Goal: Transaction & Acquisition: Purchase product/service

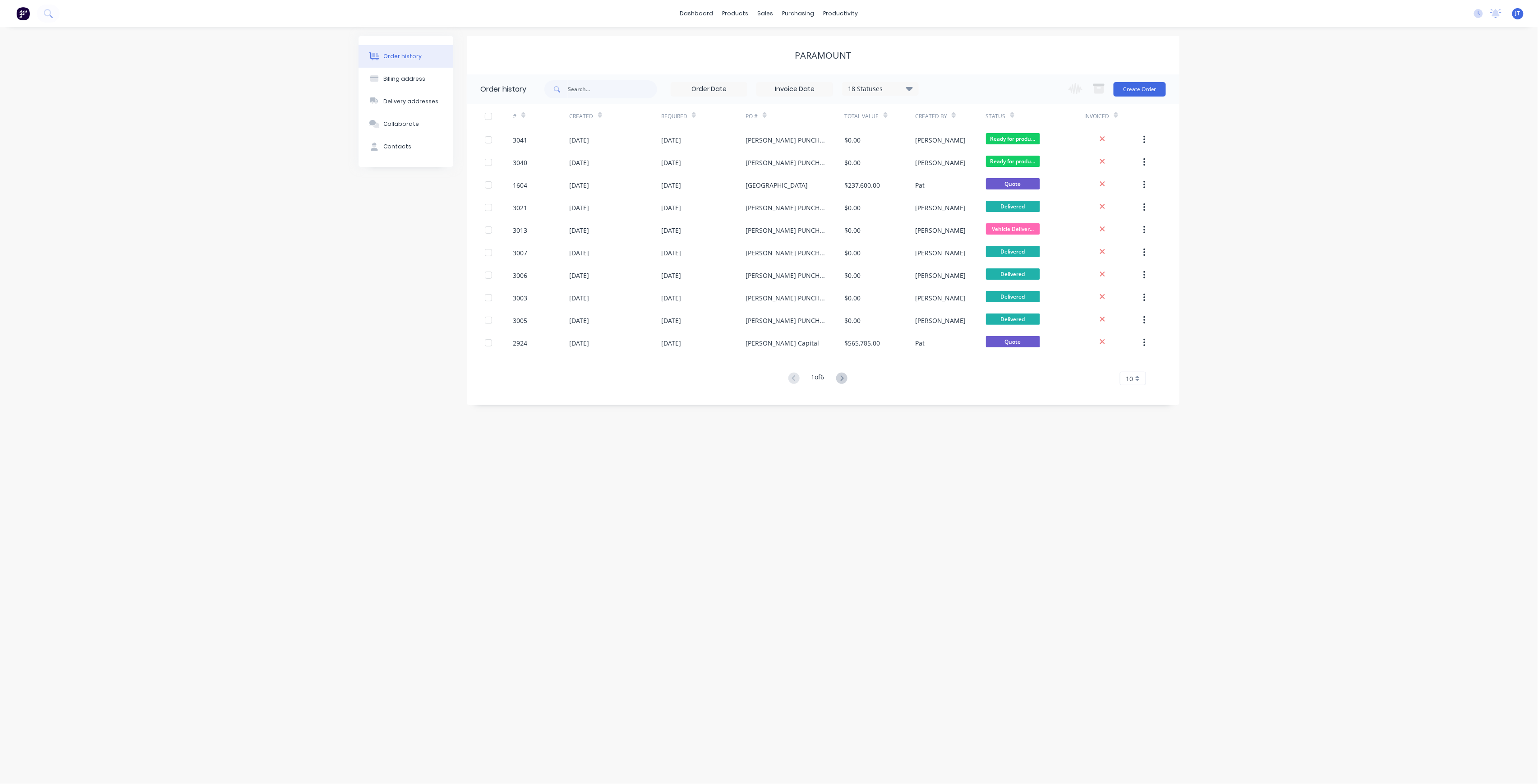
click at [1207, 32] on div "Order history Billing address Delivery addresses Collaborate Contacts Paramount…" at bounding box center [769, 405] width 1538 height 757
click at [800, 46] on div "Sales Orders" at bounding box center [799, 43] width 37 height 9
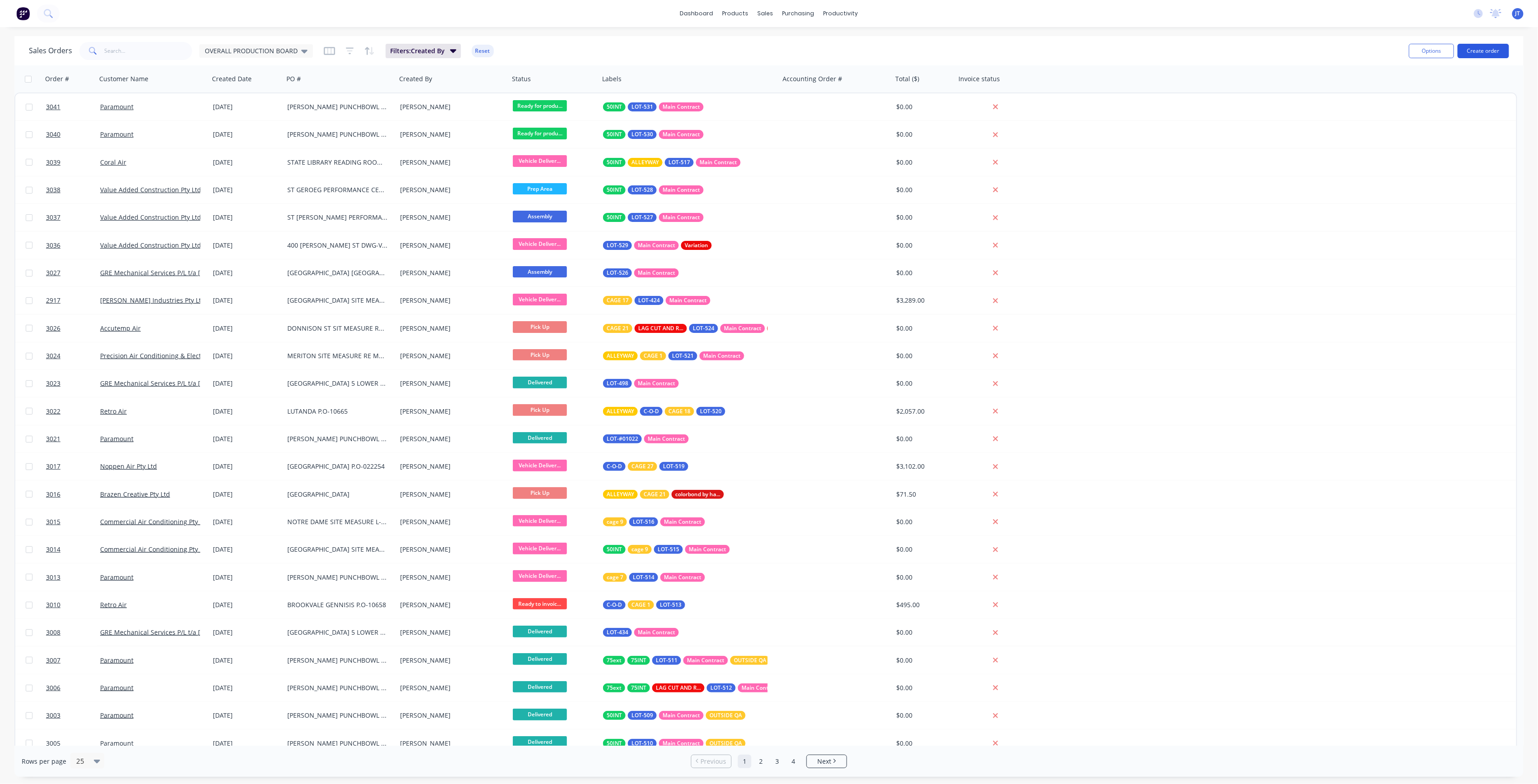
click at [1482, 55] on button "Create order" at bounding box center [1483, 50] width 51 height 14
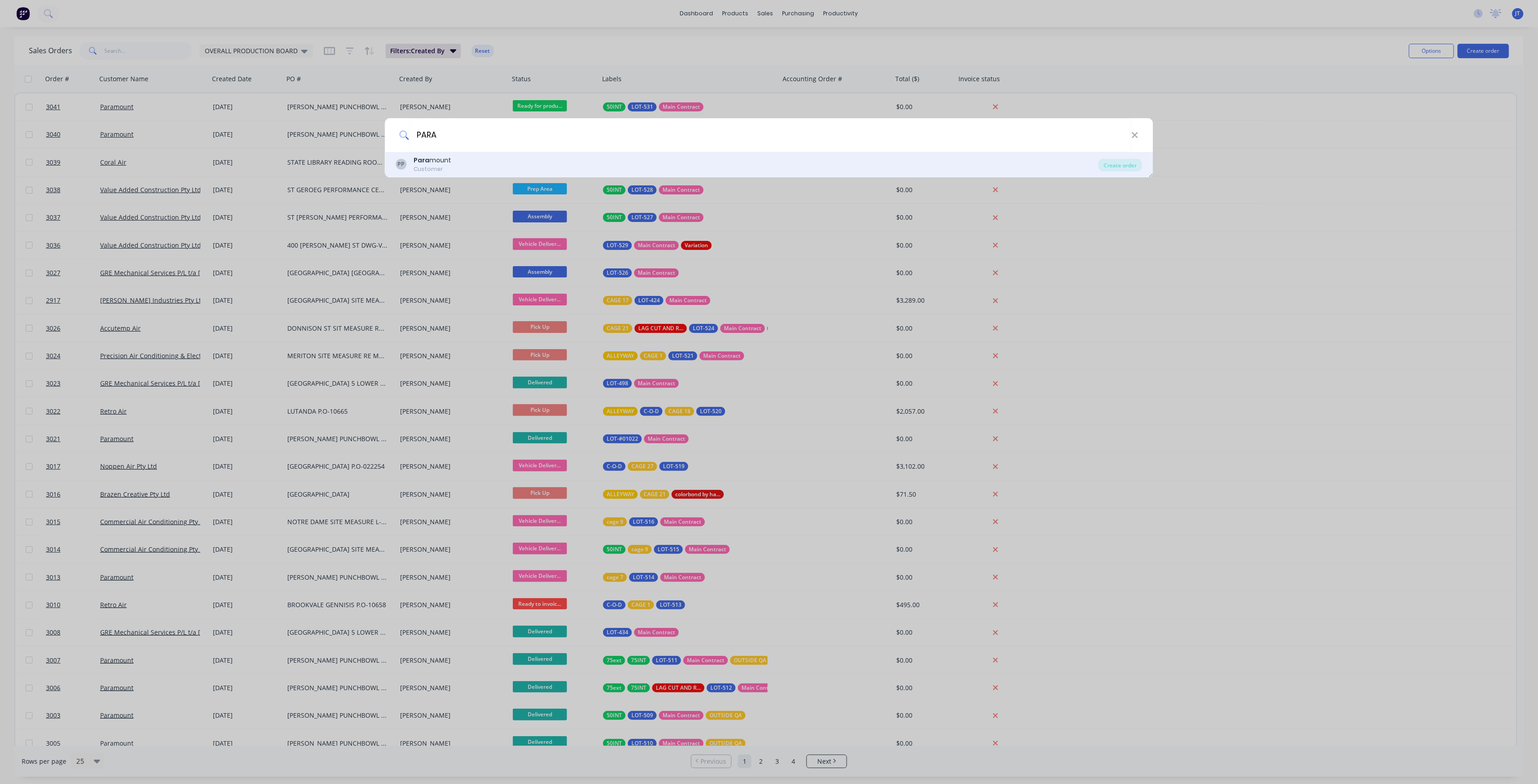
type input "PARA"
click at [445, 159] on div "Para mount" at bounding box center [433, 160] width 38 height 9
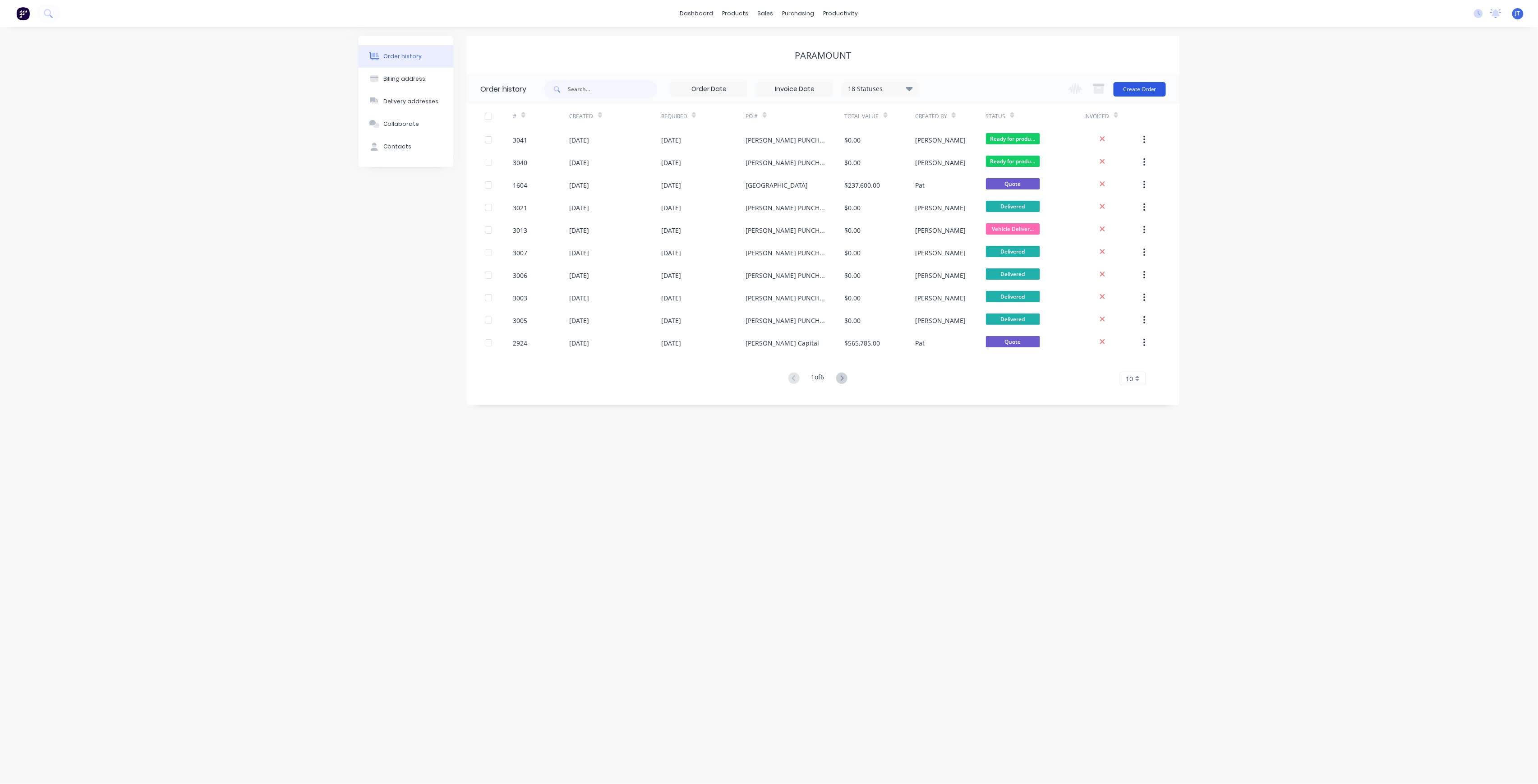
click at [1162, 96] on button "Create Order" at bounding box center [1139, 89] width 52 height 14
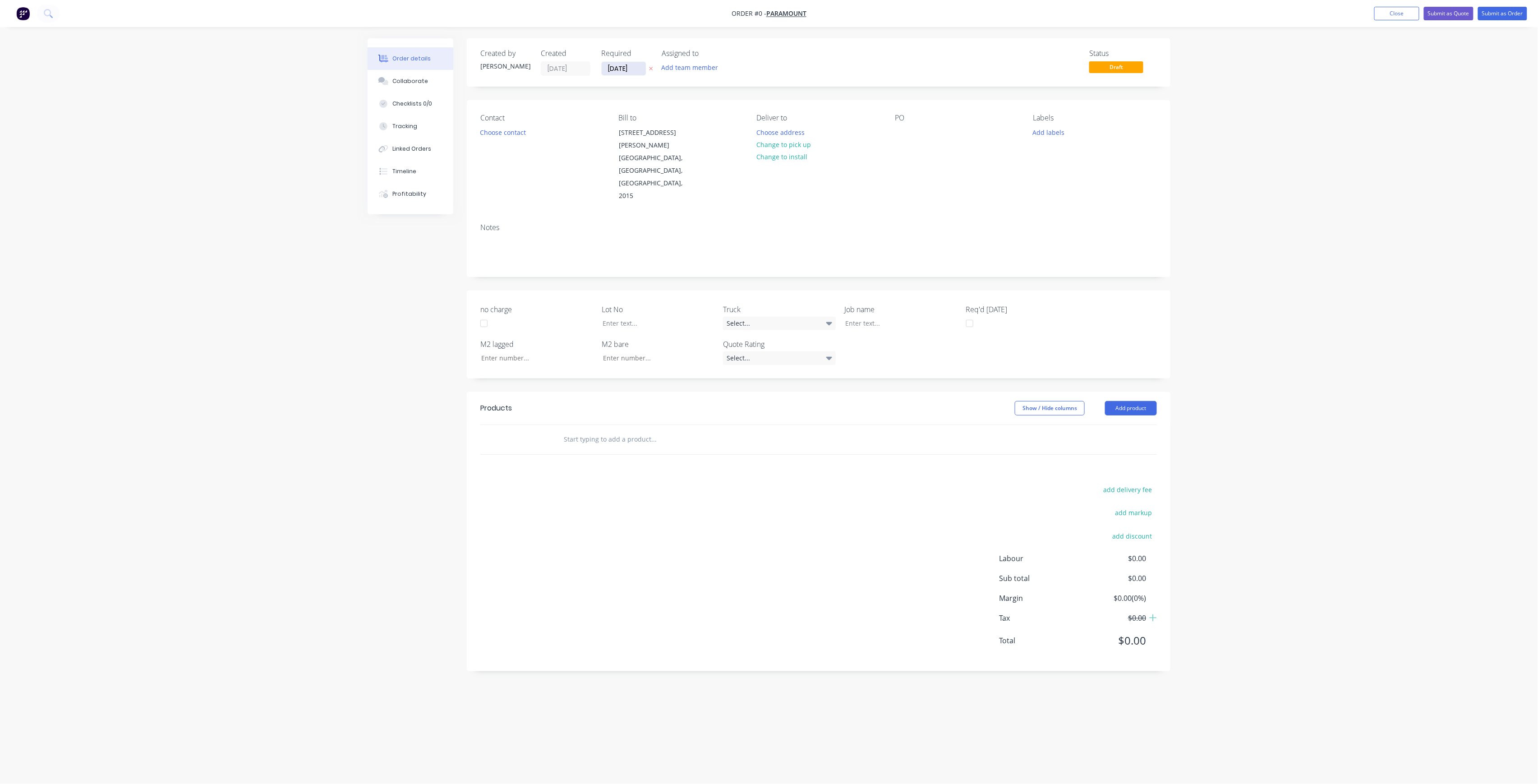
click at [641, 67] on input "[DATE]" at bounding box center [623, 68] width 45 height 13
click at [672, 144] on div "15" at bounding box center [669, 150] width 13 height 13
type input "[DATE]"
click at [707, 63] on button "Add team member" at bounding box center [690, 67] width 66 height 12
click at [709, 112] on button "[PERSON_NAME] (You)" at bounding box center [729, 117] width 135 height 18
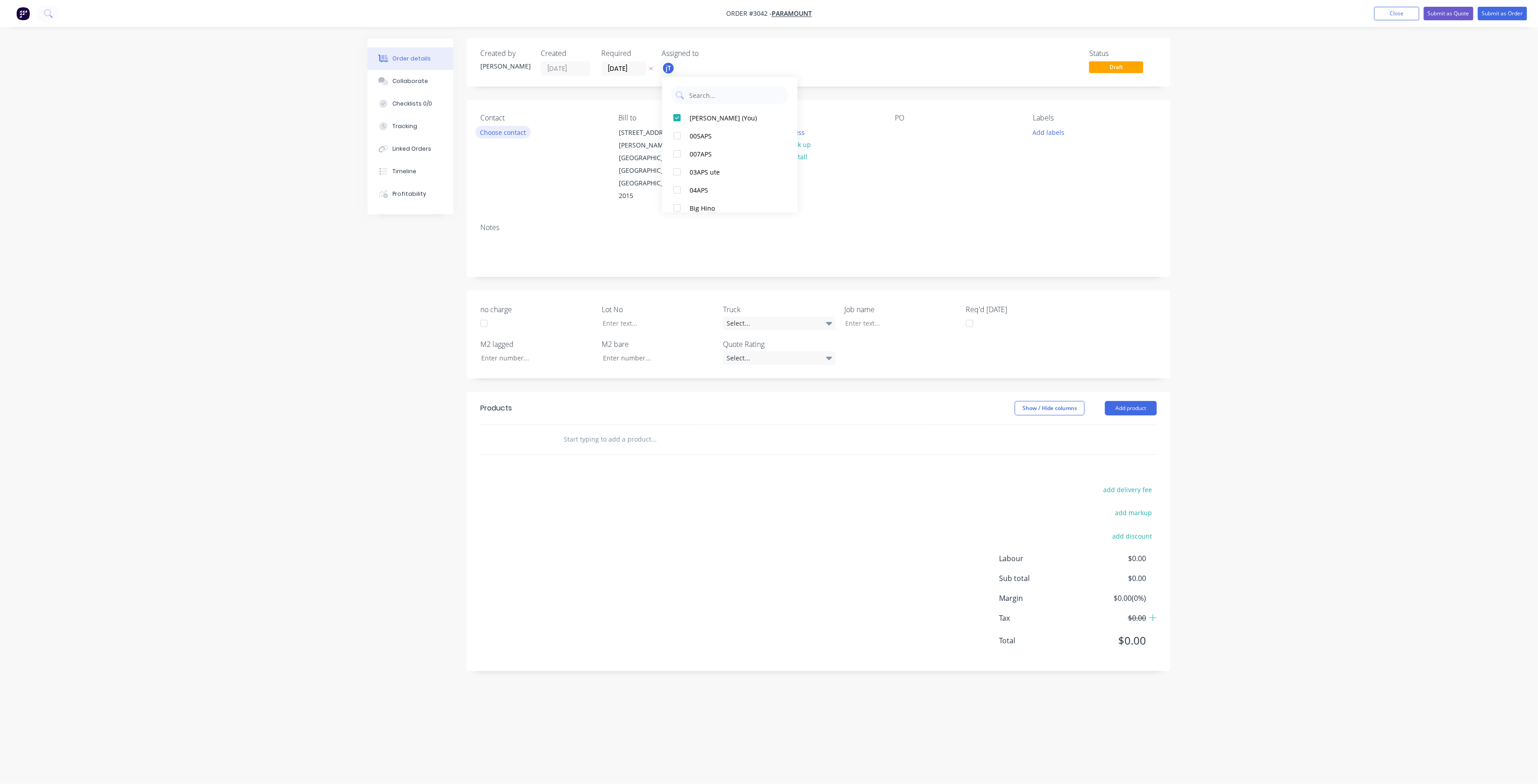
click at [510, 134] on button "Choose contact" at bounding box center [503, 132] width 56 height 12
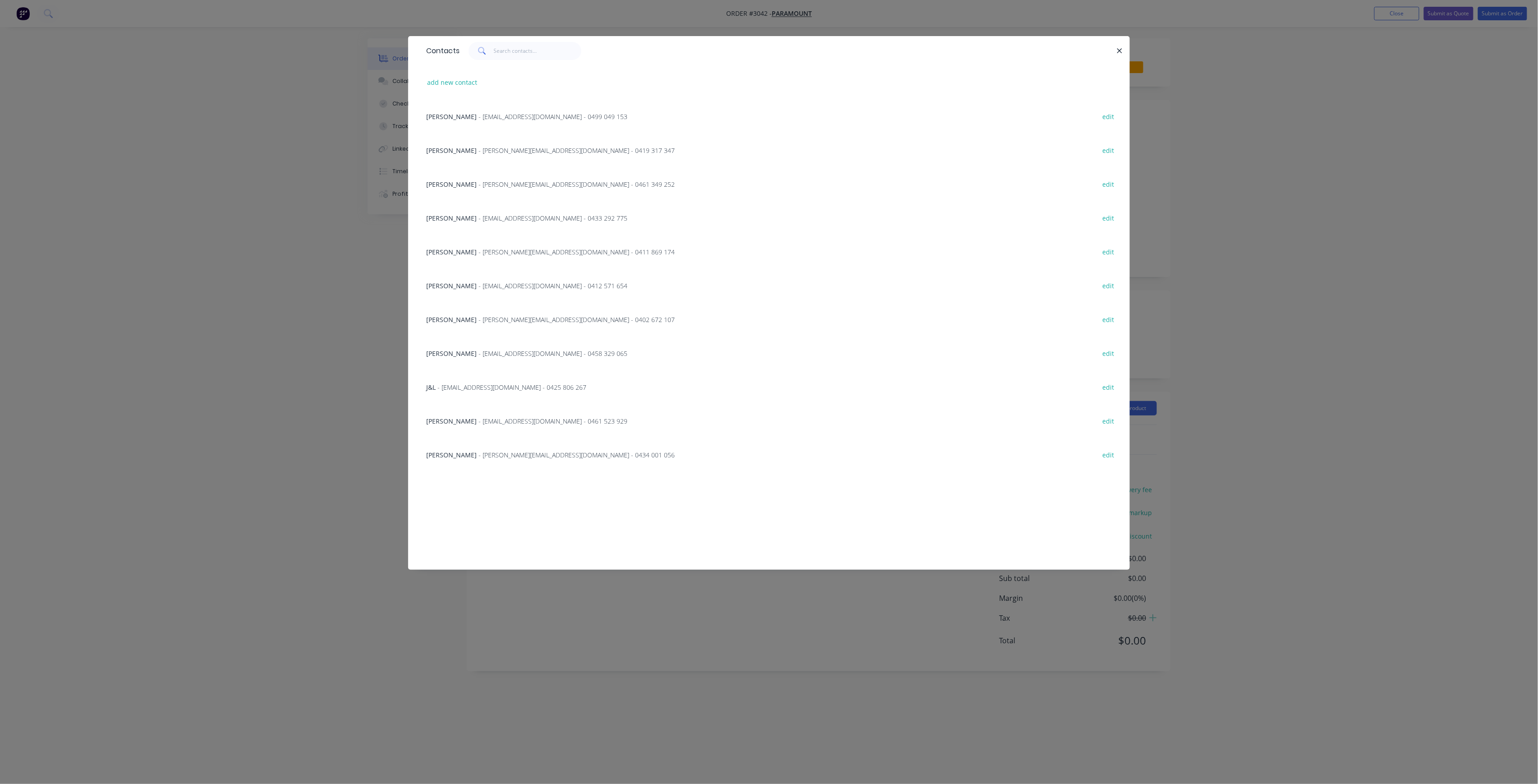
click at [502, 445] on div "[PERSON_NAME] - [PERSON_NAME][EMAIL_ADDRESS][DOMAIN_NAME] - 0434 001 056 edit" at bounding box center [769, 454] width 695 height 34
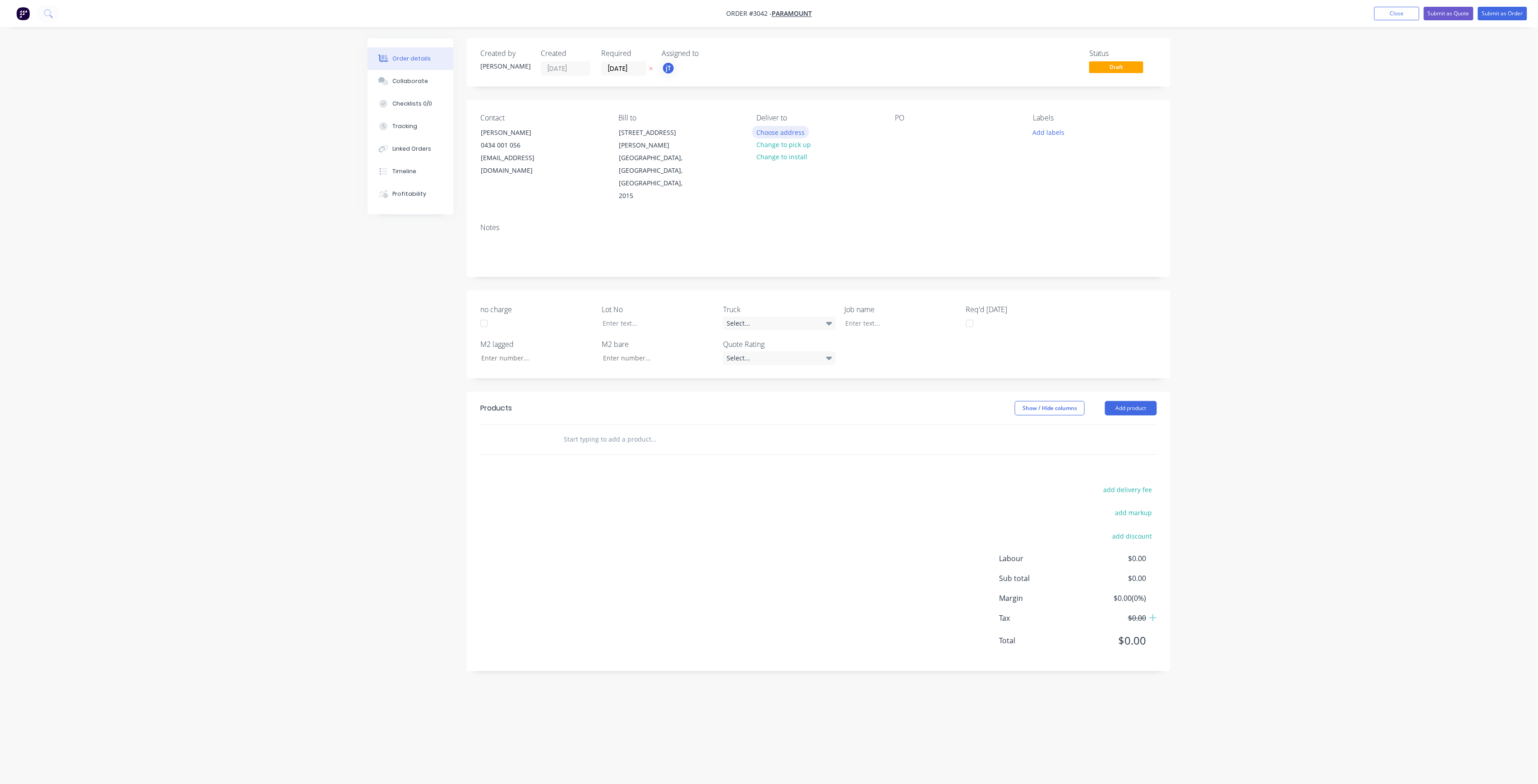
click at [800, 131] on button "Choose address" at bounding box center [780, 132] width 58 height 12
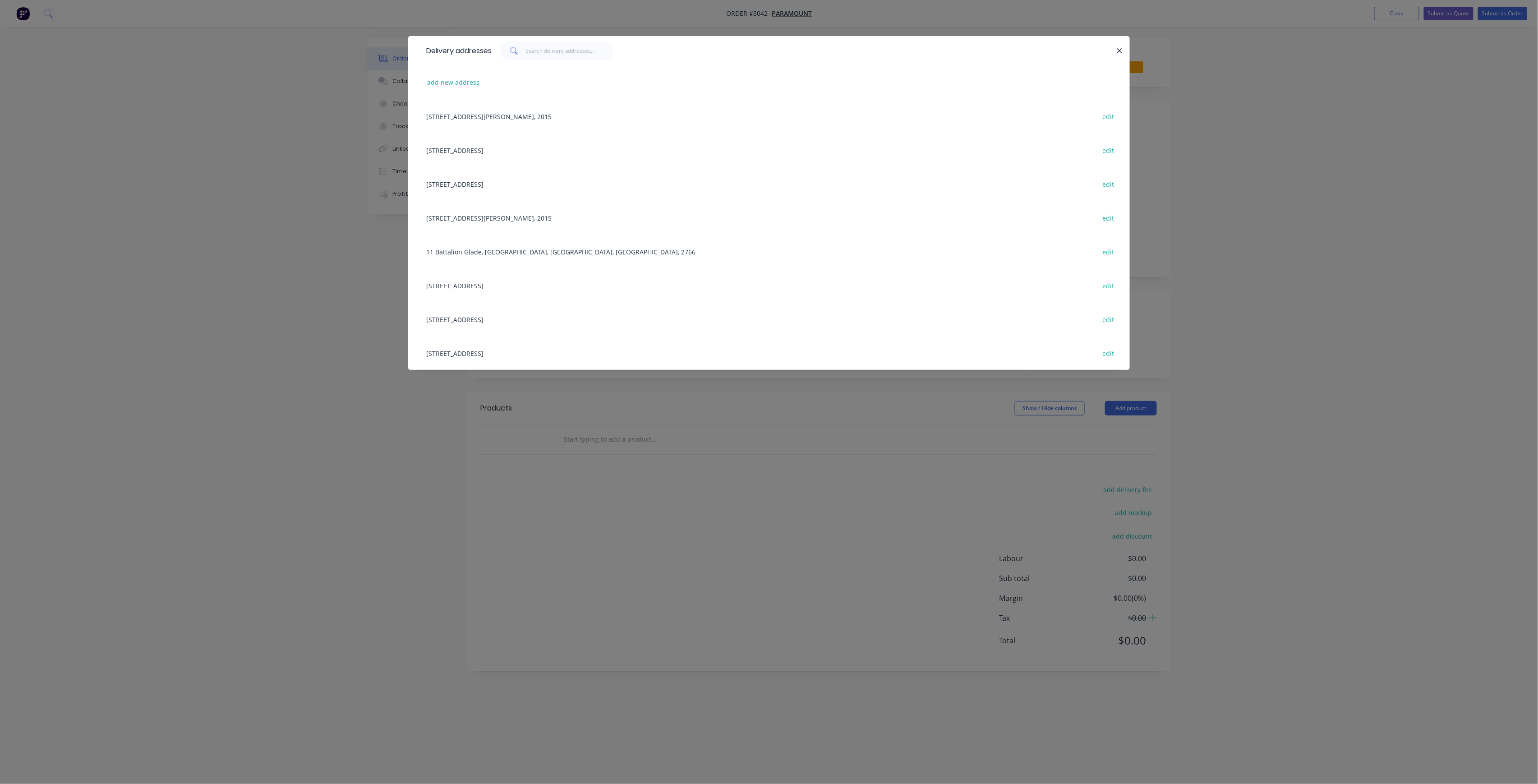
click at [486, 319] on div "[STREET_ADDRESS] edit" at bounding box center [769, 319] width 695 height 34
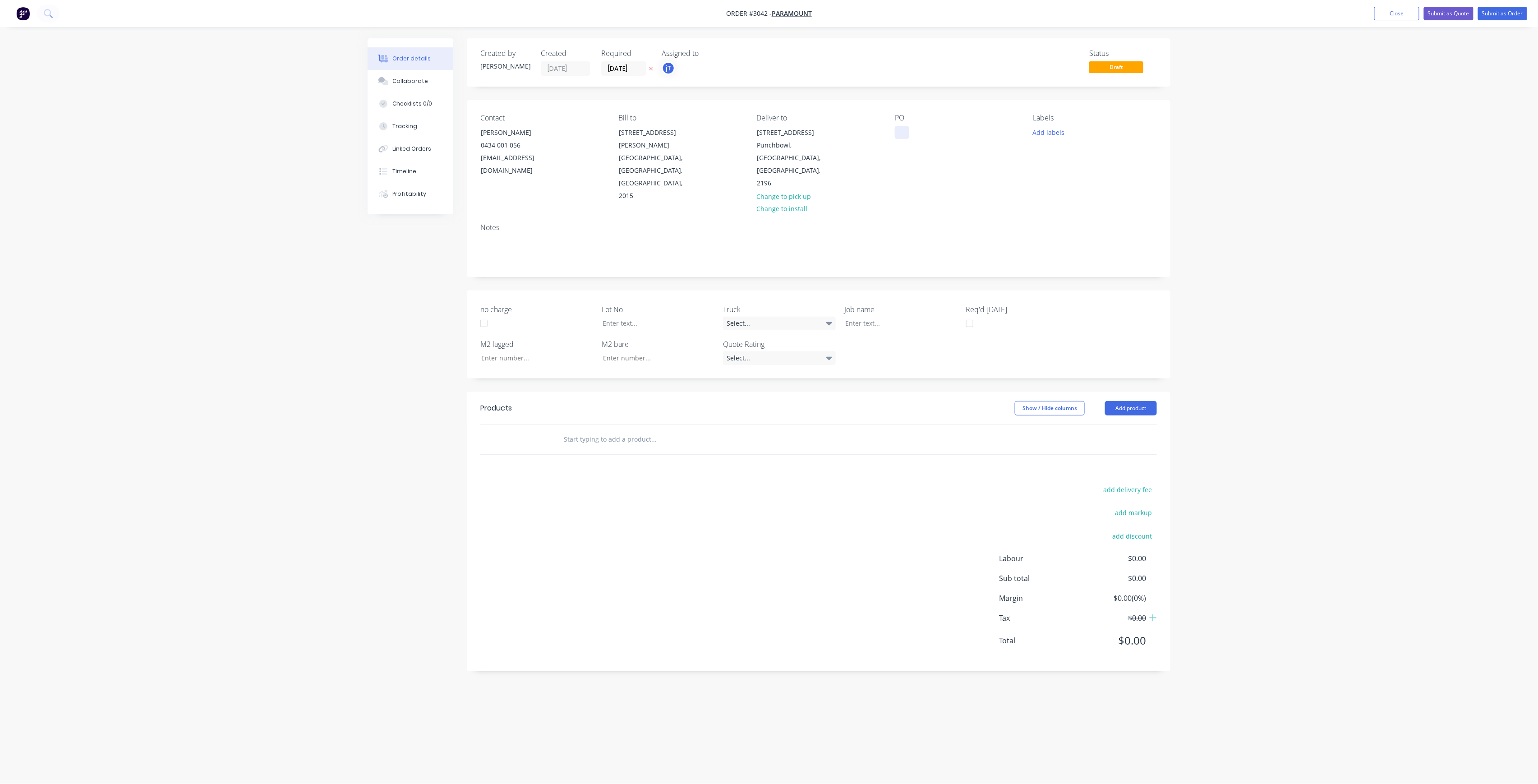
click at [904, 136] on div at bounding box center [902, 133] width 14 height 13
drag, startPoint x: 921, startPoint y: 152, endPoint x: 899, endPoint y: 135, distance: 27.8
click at [899, 135] on div "[PERSON_NAME] PUNCH BOWL DWG-M-OF-05 REV-B RUN C" at bounding box center [949, 142] width 108 height 32
copy div "[PERSON_NAME] PUNCH BOWL DWG-M-OF-05 REV-B RUN C"
click at [1051, 134] on button "Add labels" at bounding box center [1049, 132] width 42 height 12
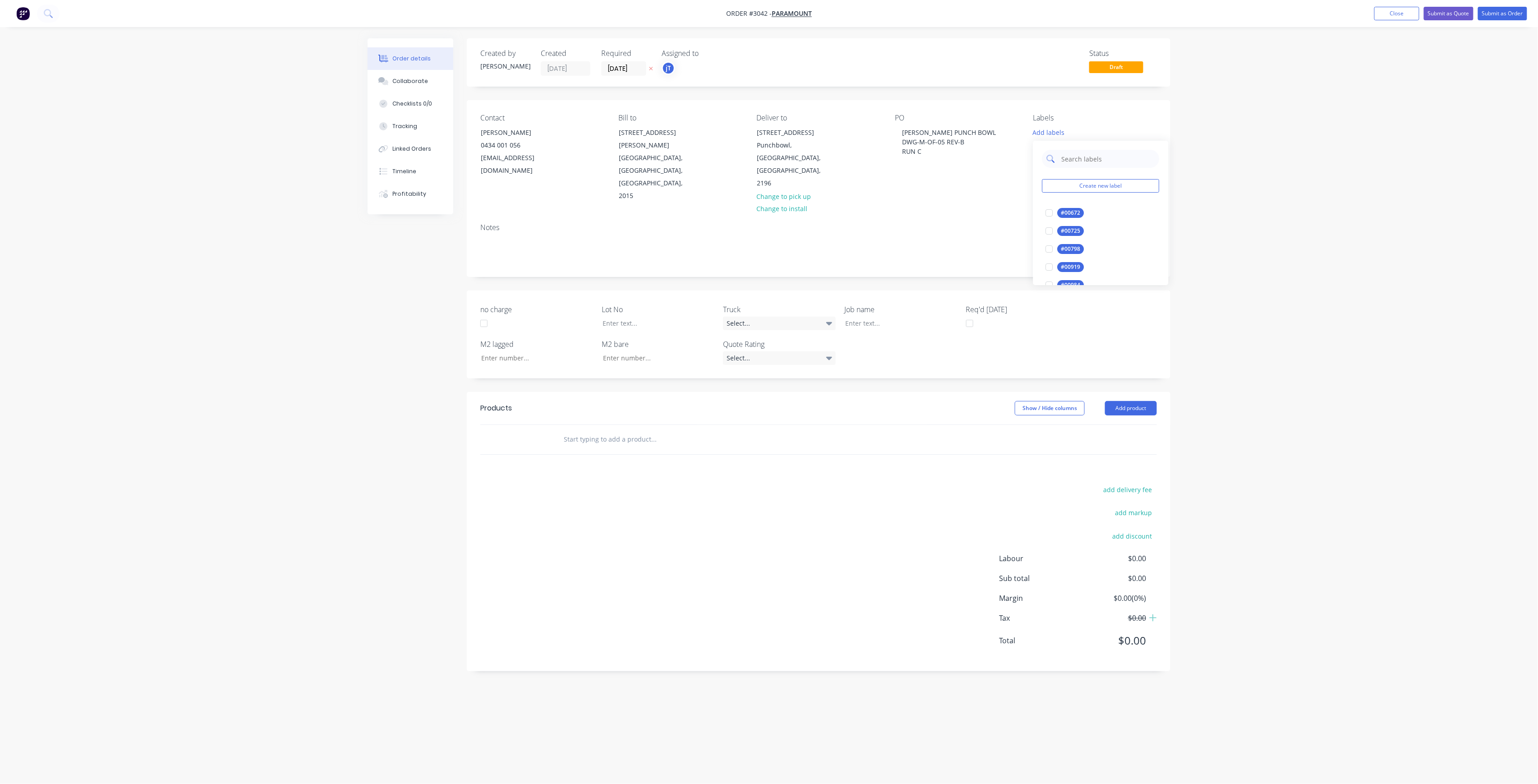
click at [1075, 157] on input "text" at bounding box center [1108, 158] width 95 height 18
click at [1065, 207] on button "LOT-532" at bounding box center [1066, 212] width 47 height 12
click at [1096, 164] on div "LOT-532 Create new label LOT-532 edit" at bounding box center [1100, 181] width 135 height 90
drag, startPoint x: 1096, startPoint y: 162, endPoint x: 1056, endPoint y: 171, distance: 41.0
click at [1056, 171] on div "LOT-532 Create new label LOT-532 edit" at bounding box center [1100, 181] width 135 height 90
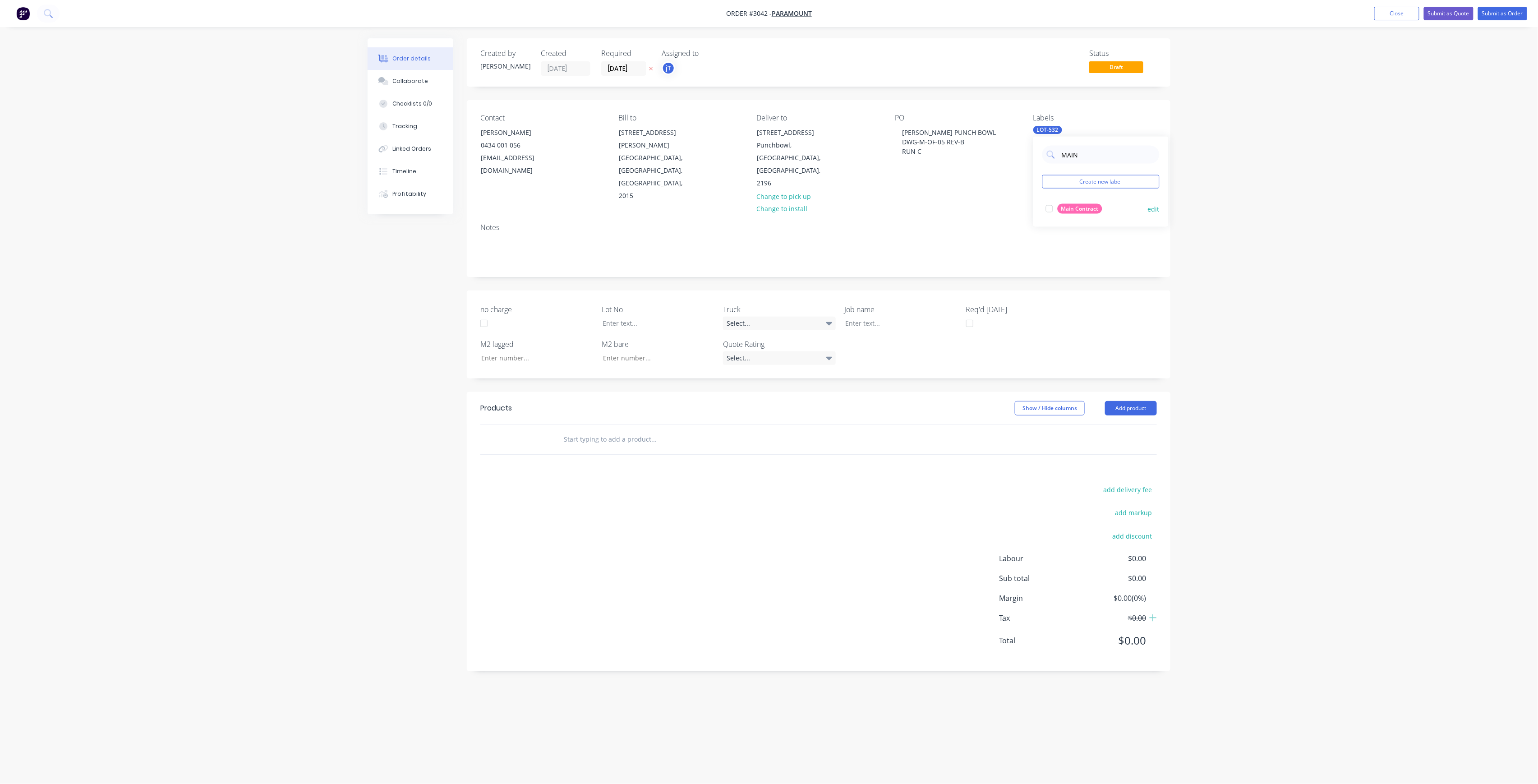
click at [1094, 209] on div "Main Contract" at bounding box center [1080, 208] width 45 height 9
drag, startPoint x: 1079, startPoint y: 155, endPoint x: 1061, endPoint y: 164, distance: 20.1
click at [1061, 164] on div "MAIN Create new label Main Contract edit" at bounding box center [1100, 181] width 135 height 90
click at [1066, 242] on div "75INT" at bounding box center [1069, 244] width 23 height 9
drag, startPoint x: 1072, startPoint y: 157, endPoint x: 1049, endPoint y: 162, distance: 23.5
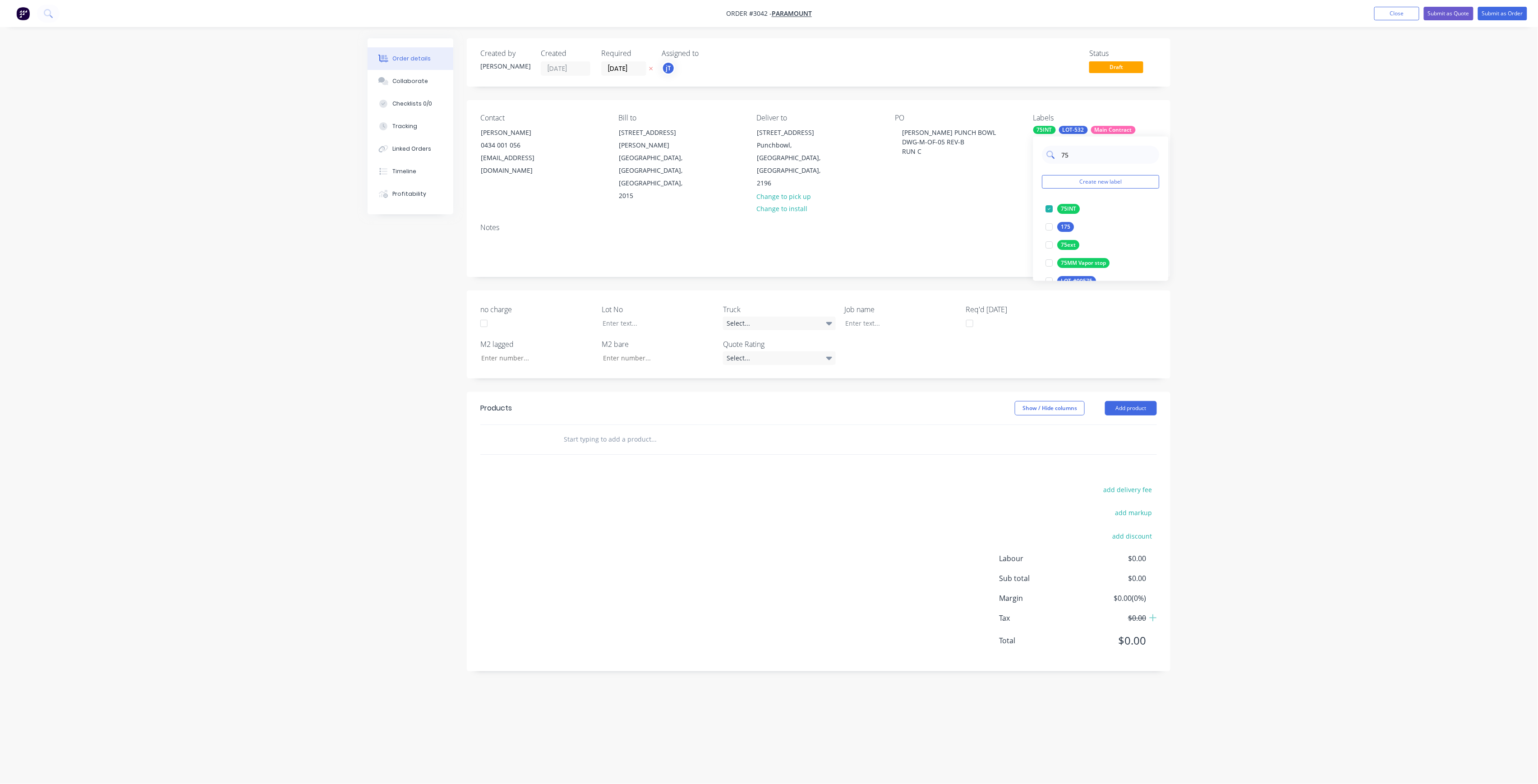
click at [1049, 162] on div "75" at bounding box center [1101, 154] width 117 height 18
click at [1076, 229] on div "50EXT" at bounding box center [1069, 226] width 23 height 9
drag, startPoint x: 1070, startPoint y: 175, endPoint x: 1061, endPoint y: 177, distance: 9.2
click at [1061, 177] on div "50 Create new label 50EXT edit 50 VAPASTOP edit 50INT edit LOR-#00950 edit LOT-…" at bounding box center [1100, 220] width 135 height 144
type input "75"
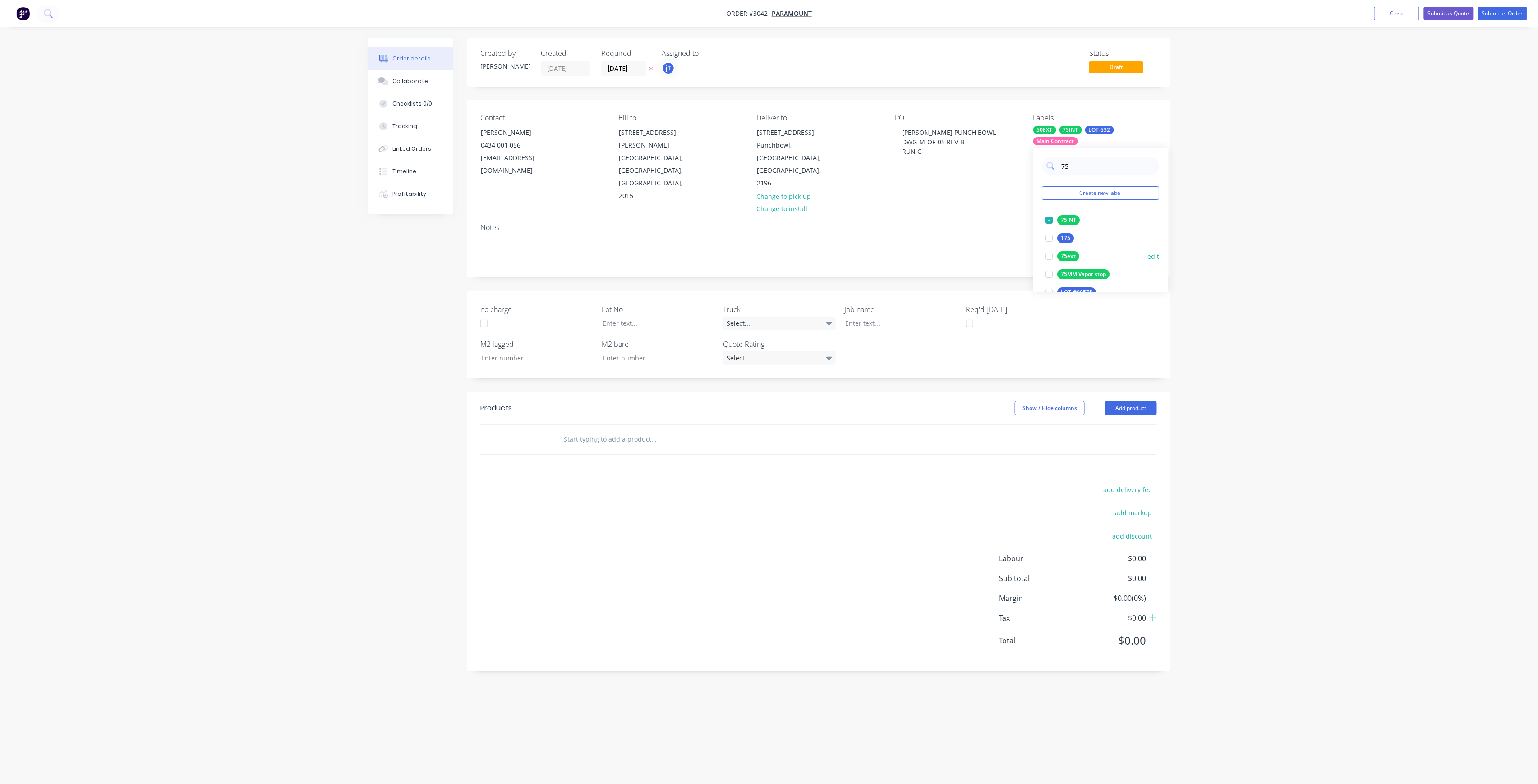
click at [1074, 258] on div "75ext" at bounding box center [1068, 256] width 22 height 9
click at [1071, 220] on div "75ext" at bounding box center [1068, 220] width 22 height 9
click at [1076, 219] on div "75INT" at bounding box center [1069, 220] width 23 height 9
click at [1072, 226] on div "75ext" at bounding box center [1068, 226] width 22 height 9
click at [654, 316] on div at bounding box center [652, 323] width 113 height 13
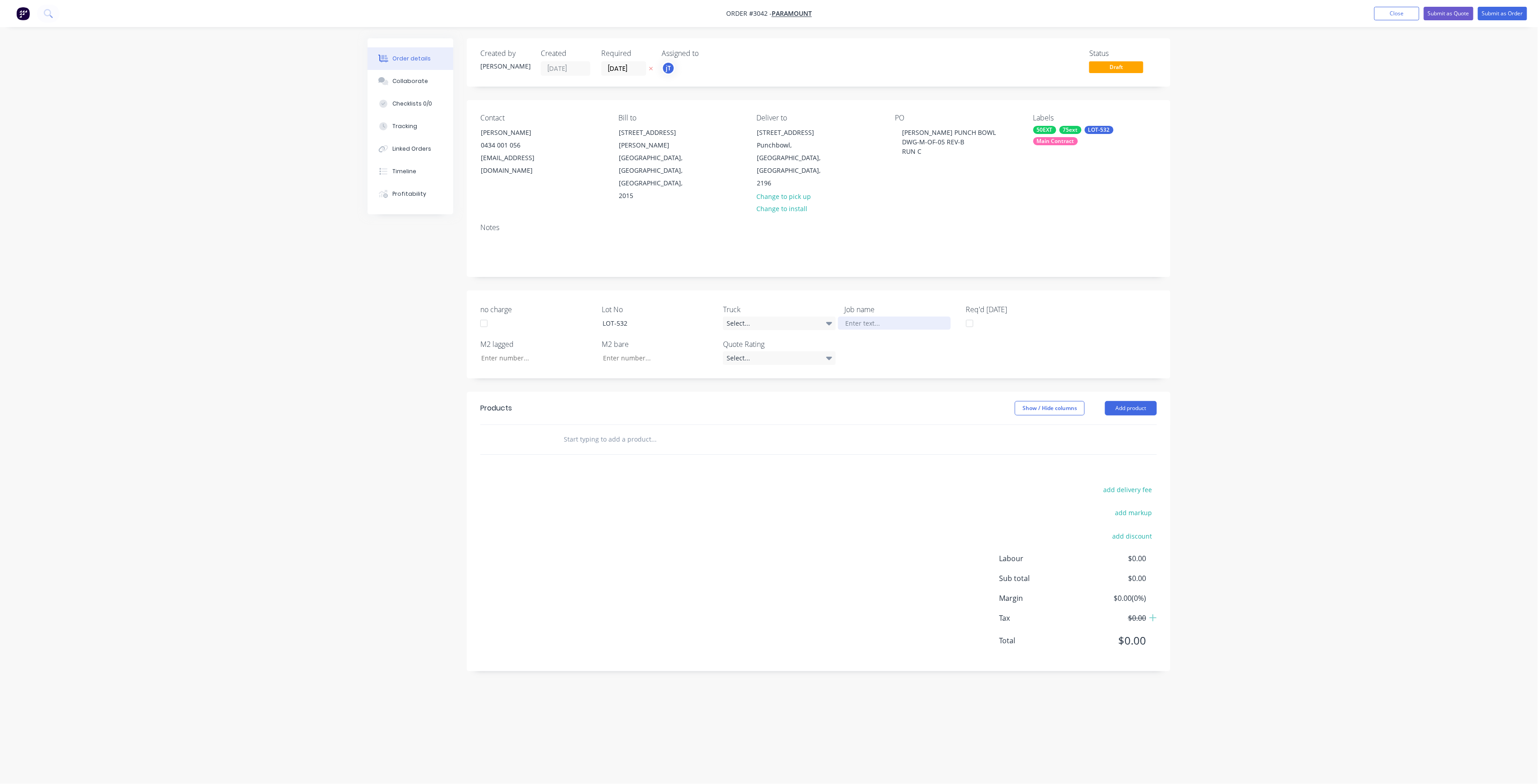
click at [867, 316] on div at bounding box center [894, 323] width 113 height 13
paste div
click at [910, 316] on div "[PERSON_NAME] PUNCH BOWL DWG-M-OF-05 REV-B RUN C" at bounding box center [894, 328] width 113 height 23
click at [643, 449] on input "text" at bounding box center [653, 457] width 181 height 18
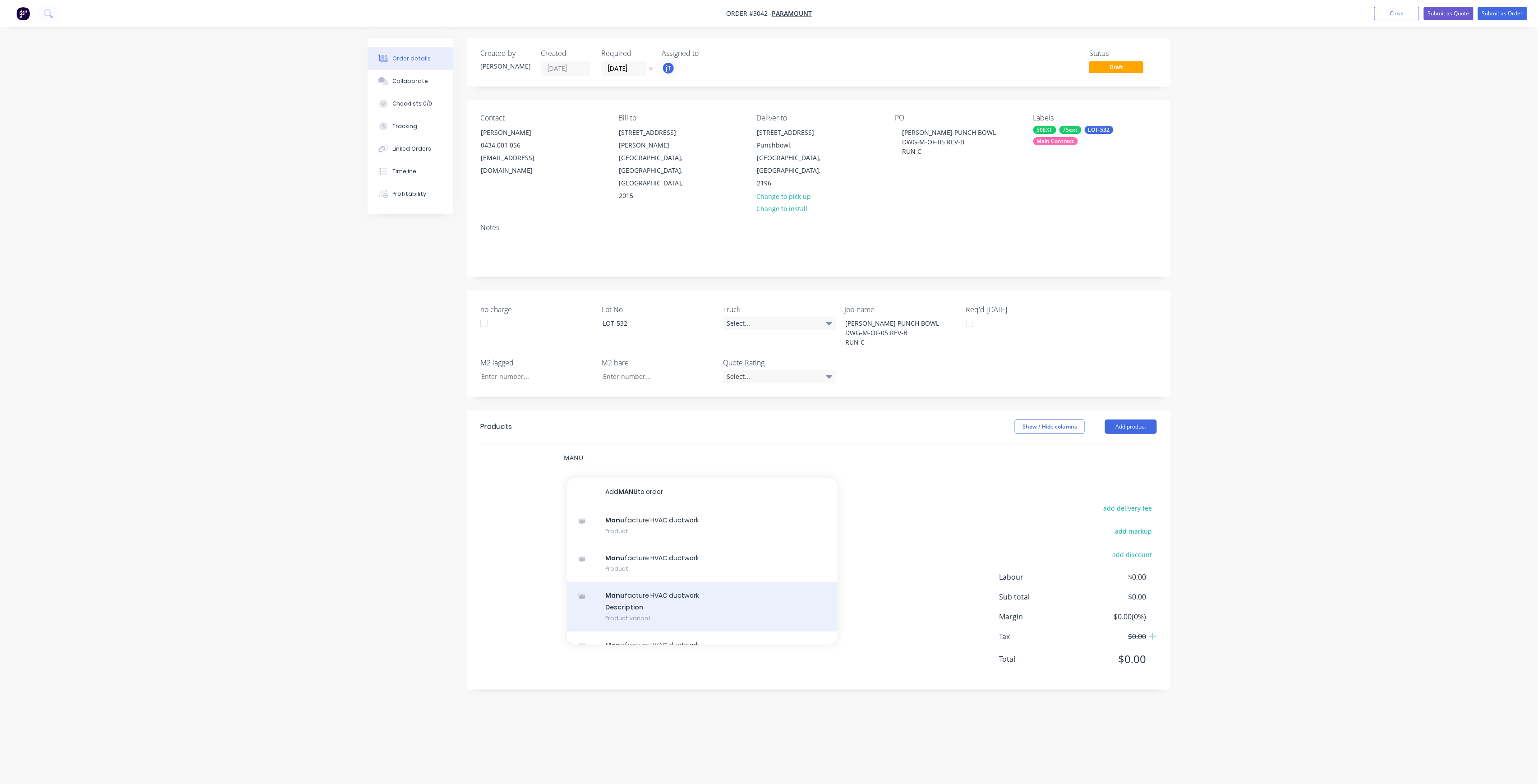
type input "MANU"
click at [660, 581] on div "Manu facture HVAC ductwork Description Product variant" at bounding box center [703, 606] width 271 height 49
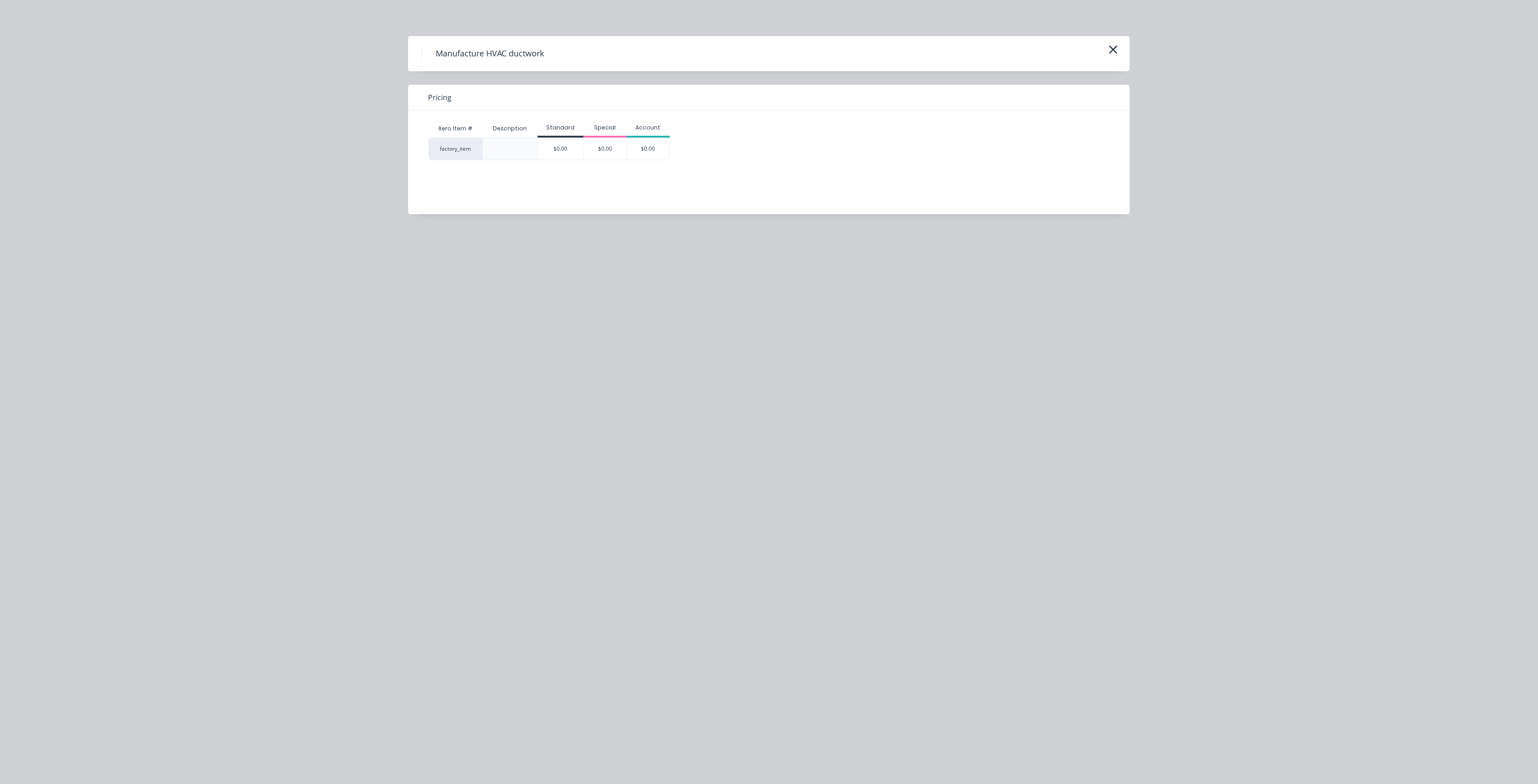
click at [574, 143] on div "$0.00" at bounding box center [561, 149] width 45 height 22
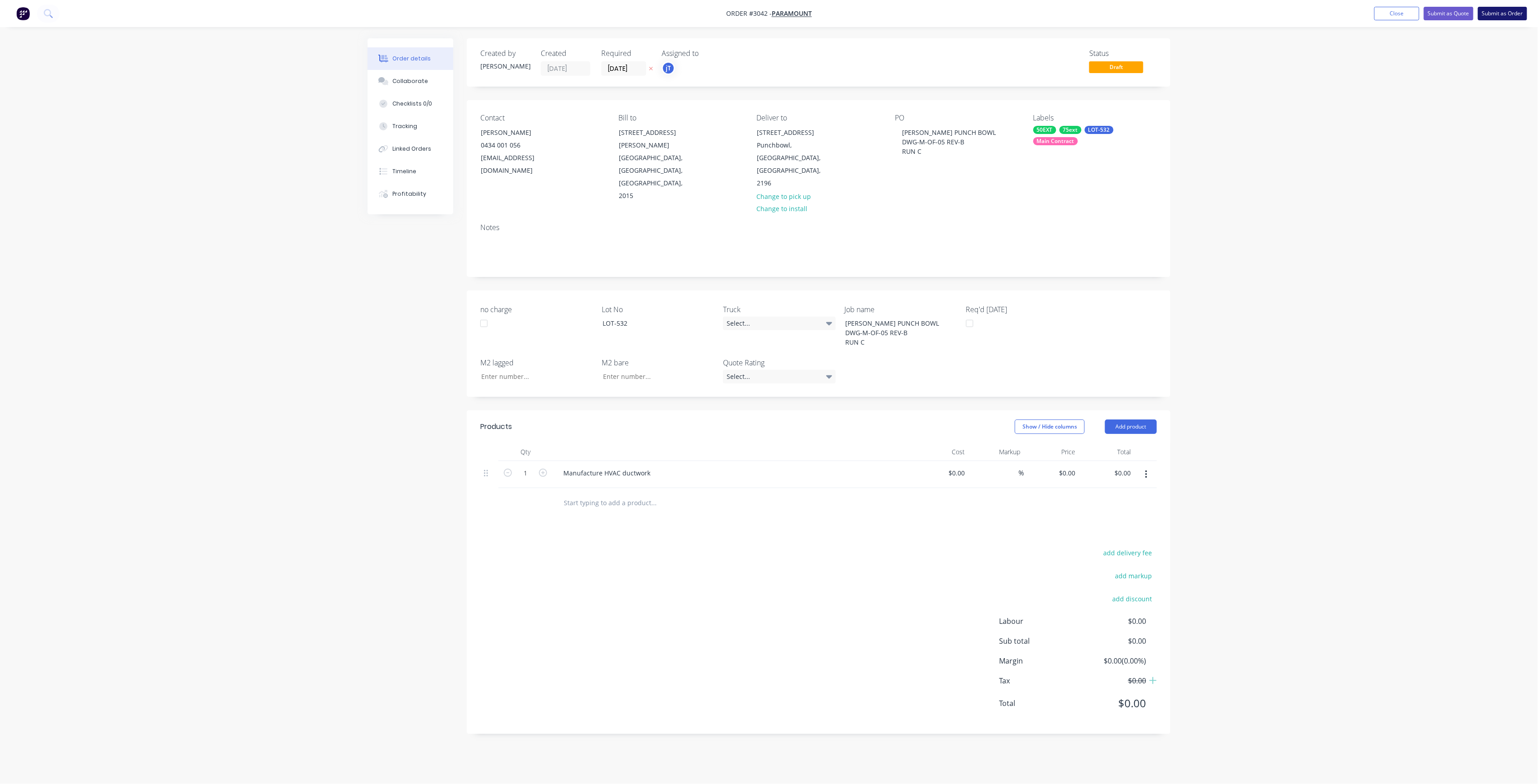
click at [1495, 16] on button "Submit as Order" at bounding box center [1503, 13] width 49 height 13
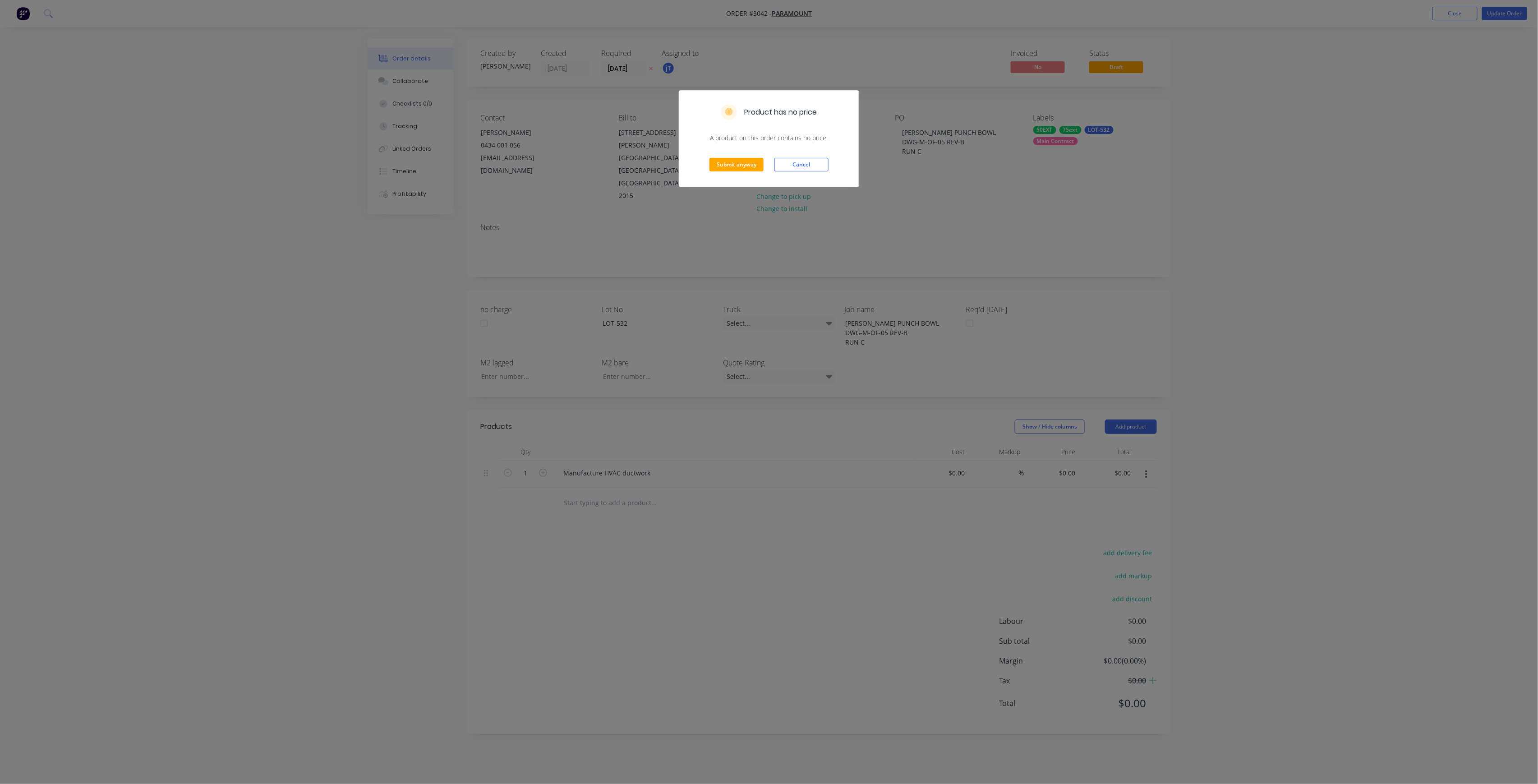
click at [702, 160] on div "Submit anyway Cancel" at bounding box center [769, 165] width 180 height 45
click at [720, 161] on button "Submit anyway" at bounding box center [736, 165] width 54 height 13
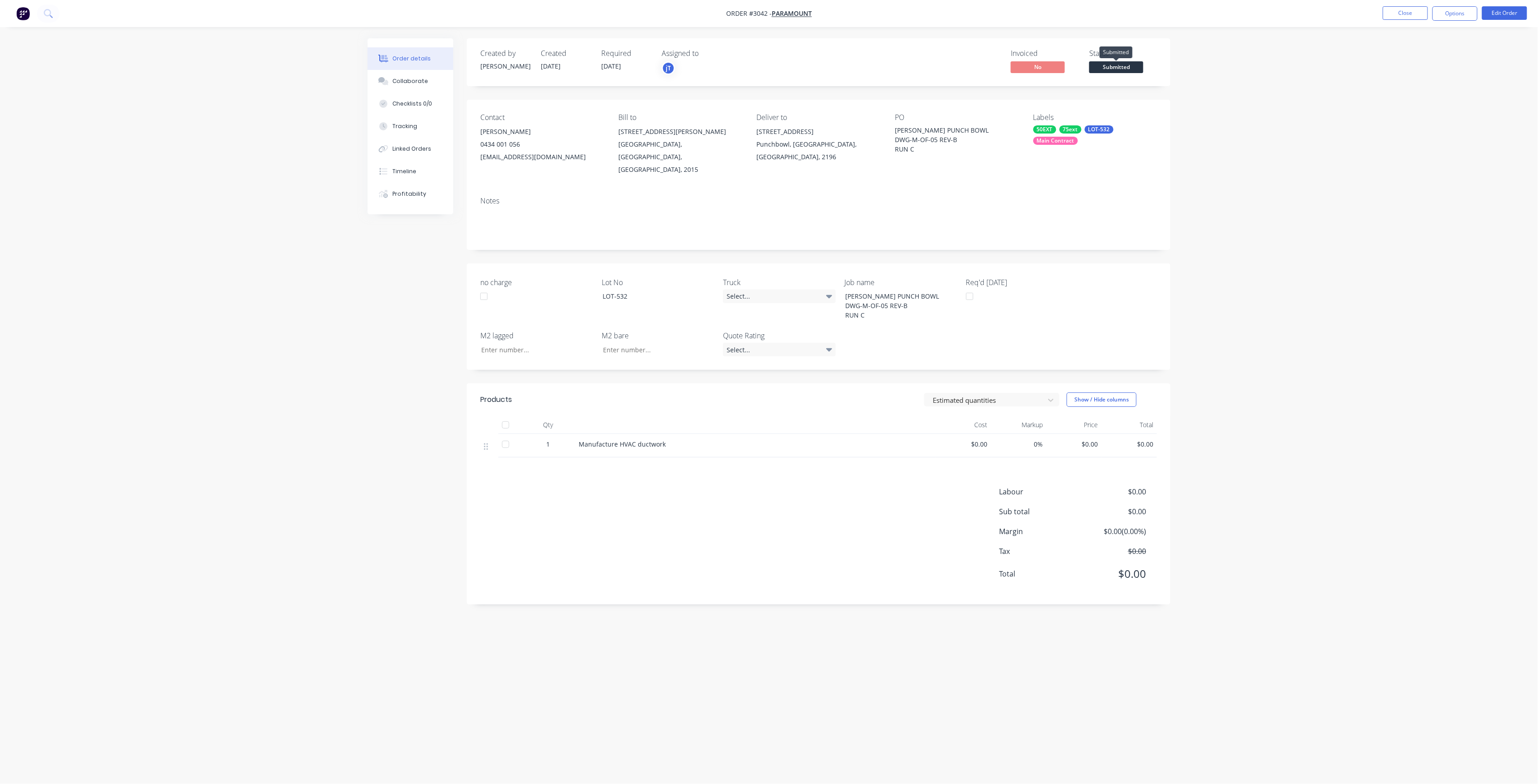
click at [1127, 62] on span "Submitted" at bounding box center [1116, 67] width 54 height 11
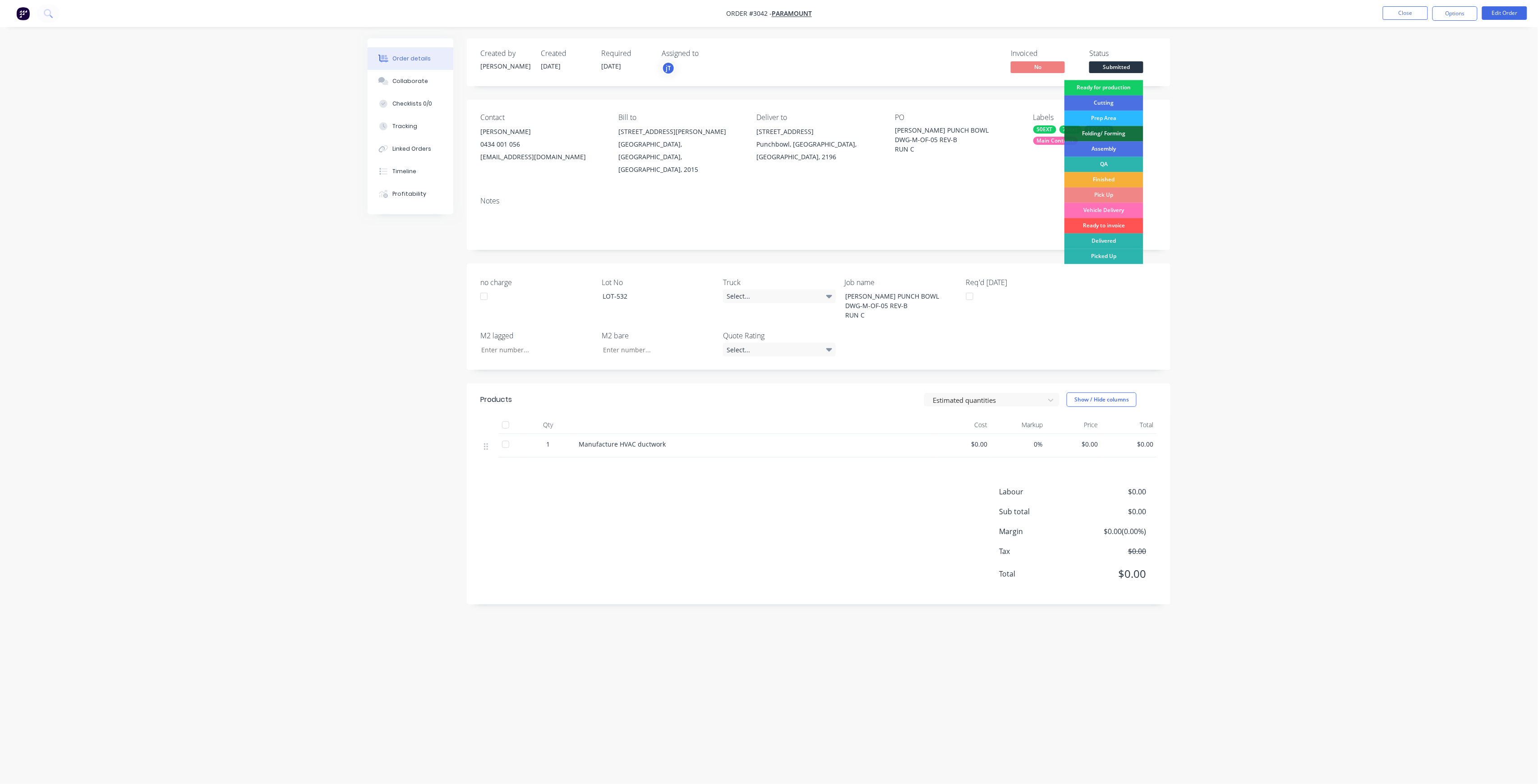
click at [1114, 83] on div "Ready for production" at bounding box center [1103, 87] width 79 height 15
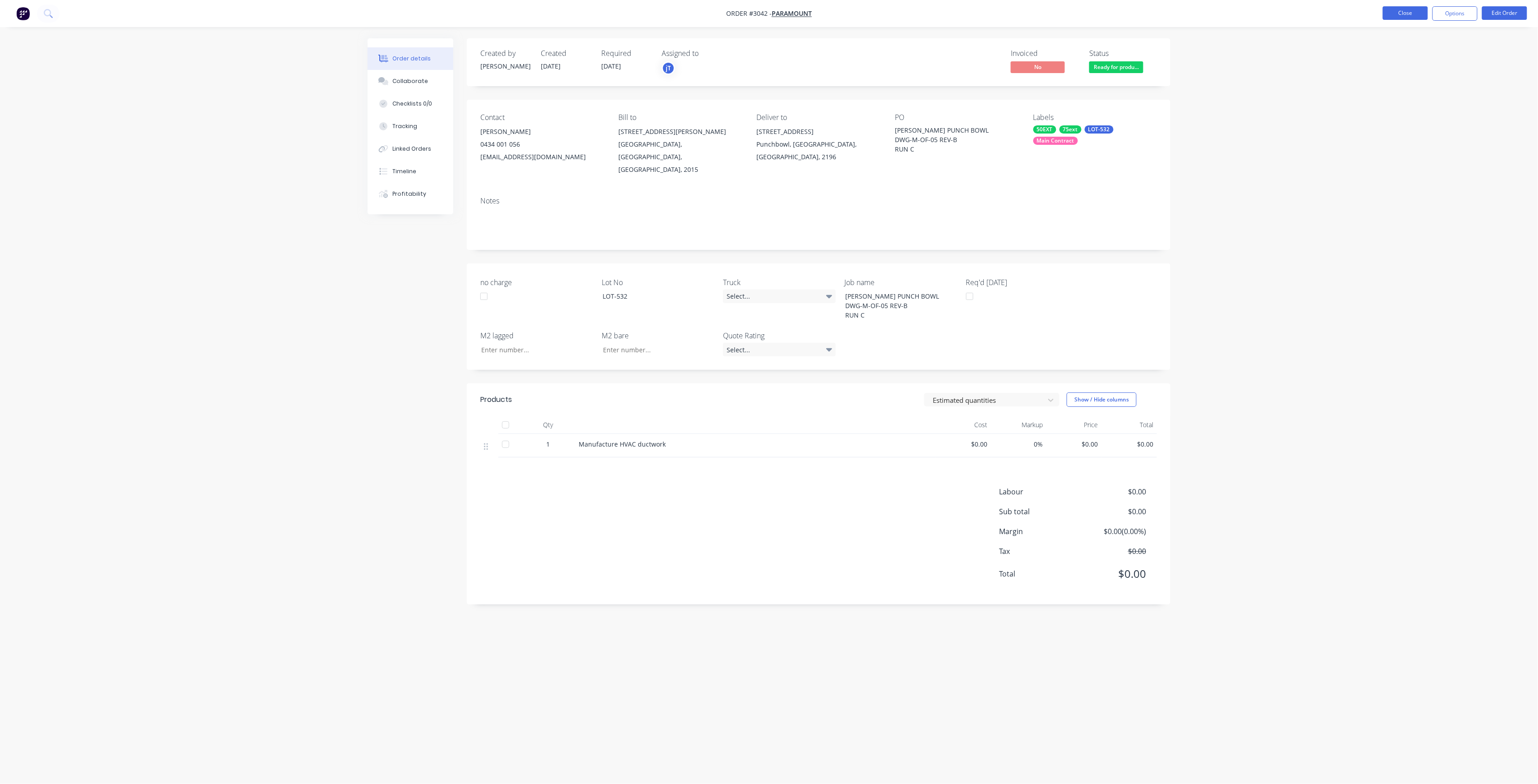
click at [1403, 11] on button "Close" at bounding box center [1405, 13] width 45 height 13
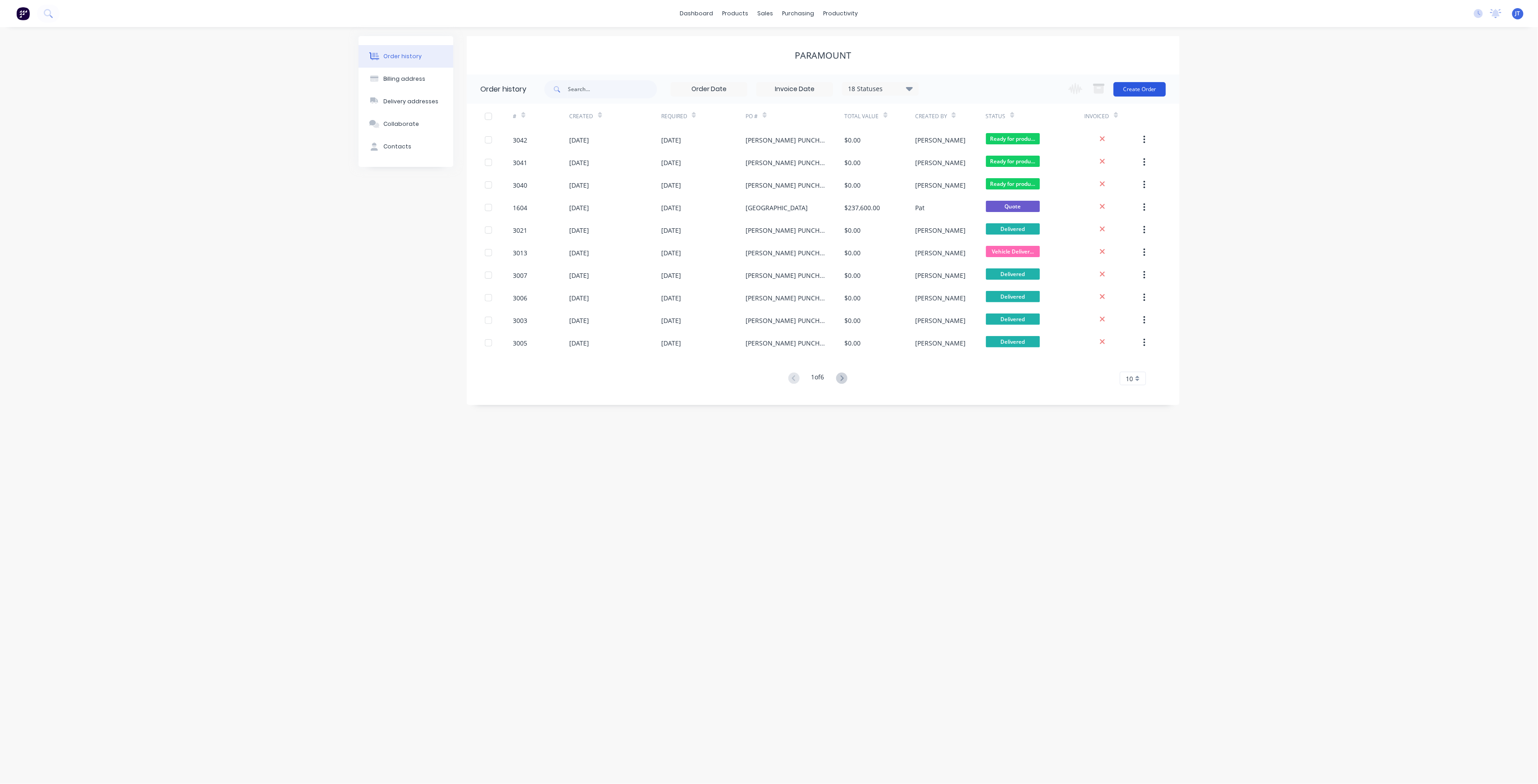
click at [1152, 88] on button "Create Order" at bounding box center [1139, 89] width 52 height 14
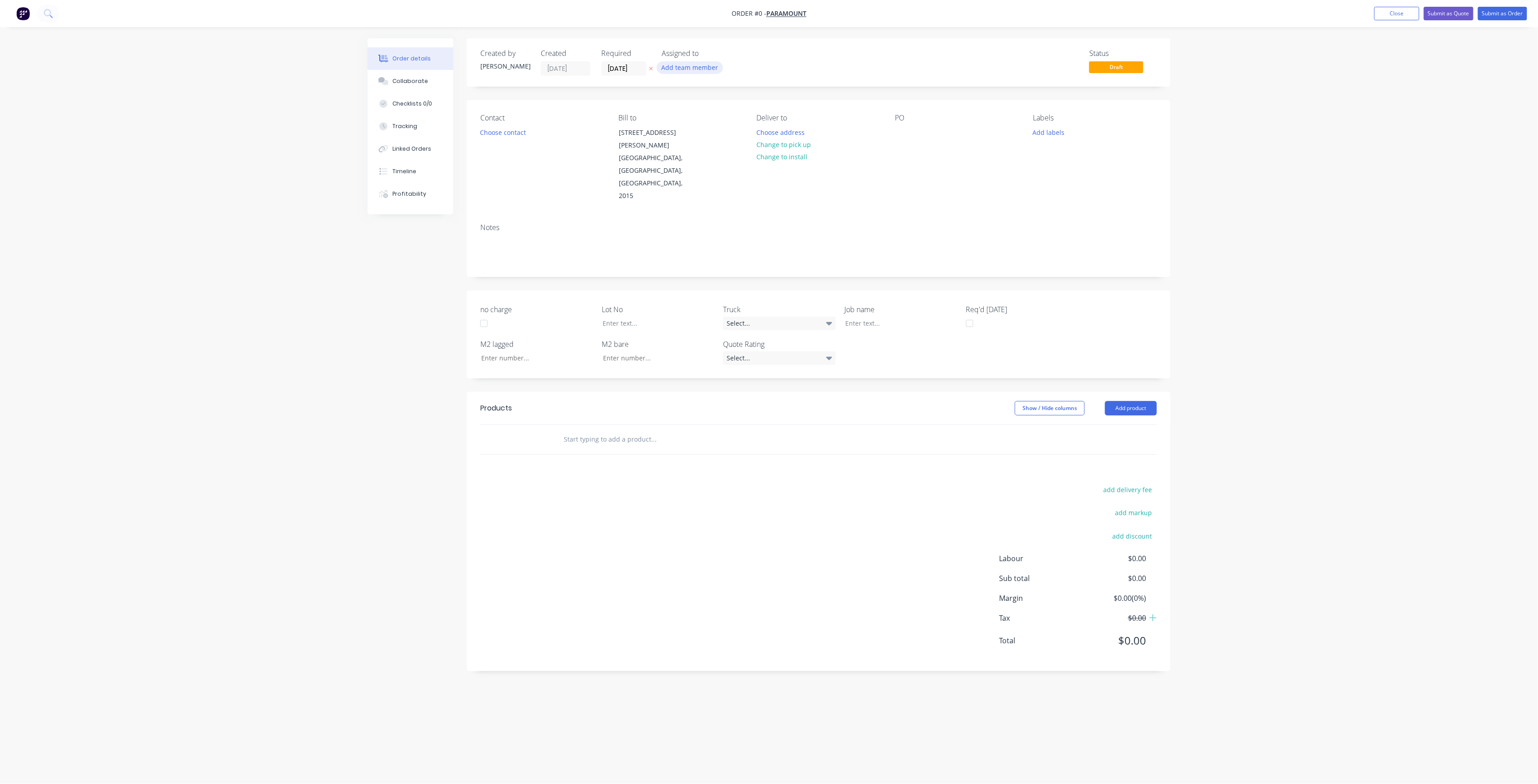
click at [695, 63] on button "Add team member" at bounding box center [690, 67] width 66 height 12
click at [709, 123] on button "[PERSON_NAME] (You)" at bounding box center [729, 117] width 135 height 18
click at [621, 63] on div "Order details Collaborate Checklists 0/0 Tracking Linked Orders Timeline Profit…" at bounding box center [769, 374] width 821 height 673
click at [635, 63] on input "[DATE]" at bounding box center [623, 68] width 45 height 13
click at [668, 149] on div "15" at bounding box center [669, 150] width 13 height 13
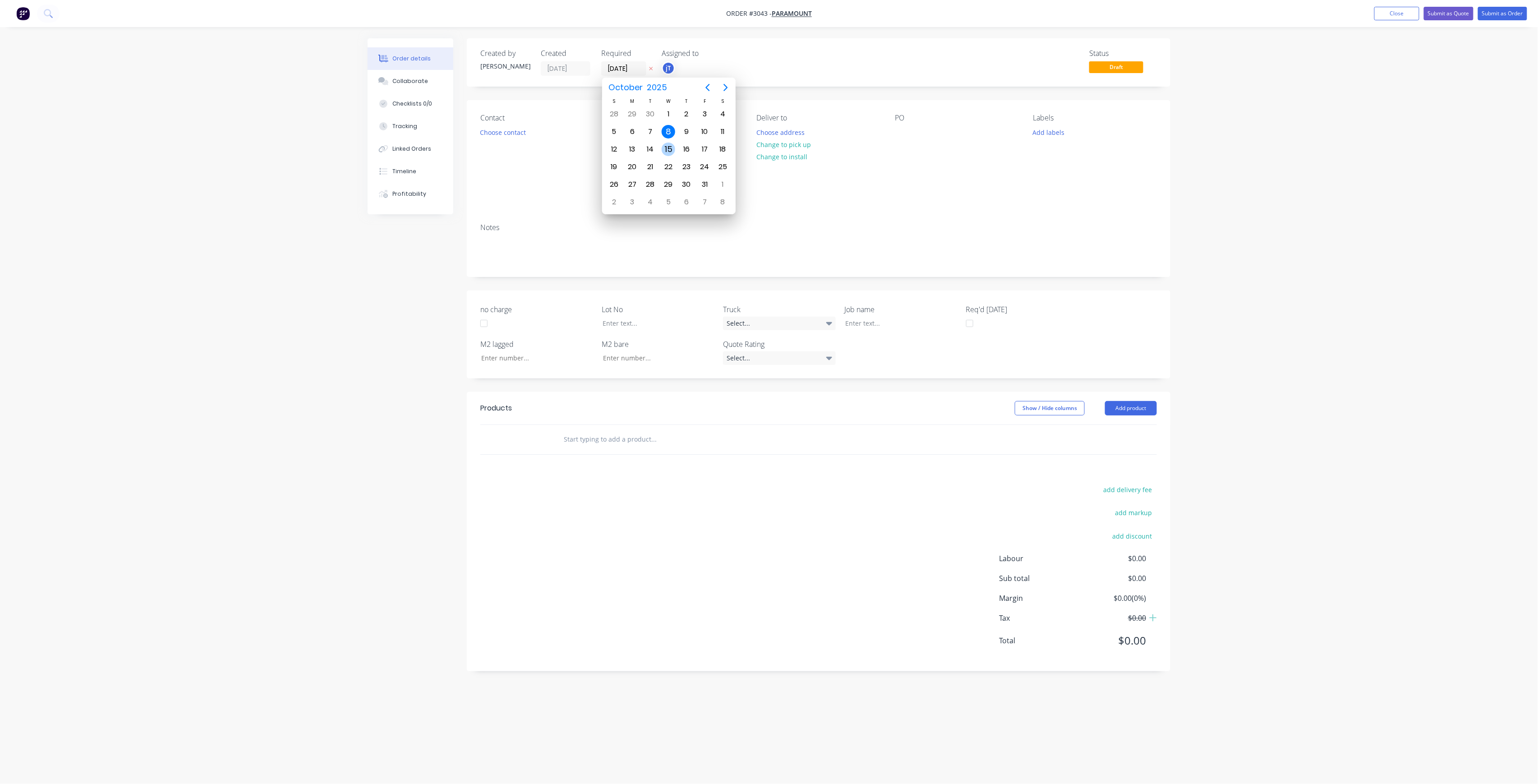
type input "[DATE]"
click at [486, 127] on button "Choose contact" at bounding box center [503, 132] width 56 height 12
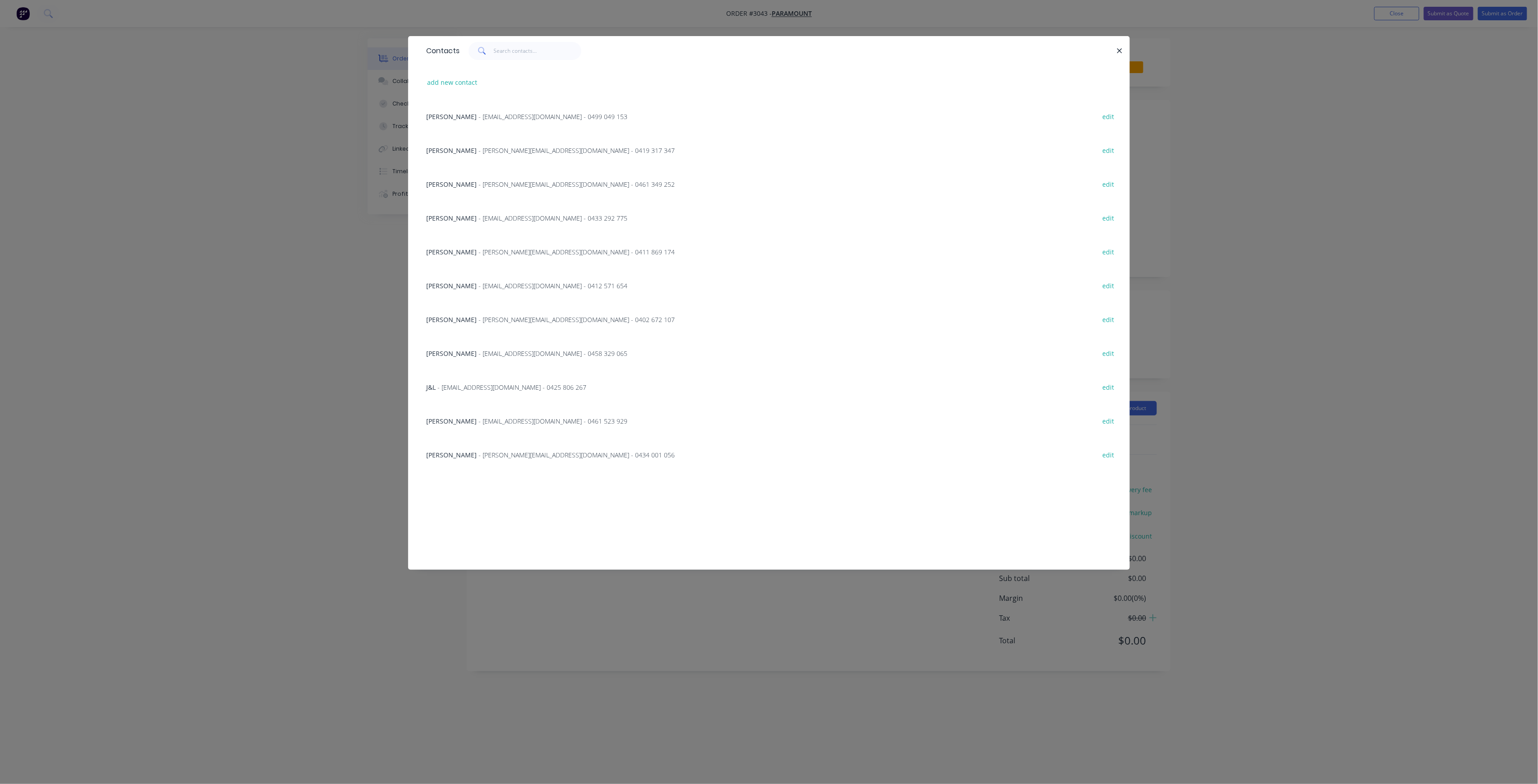
click at [529, 451] on span "- [PERSON_NAME][EMAIL_ADDRESS][DOMAIN_NAME] - 0434 001 056" at bounding box center [576, 454] width 196 height 9
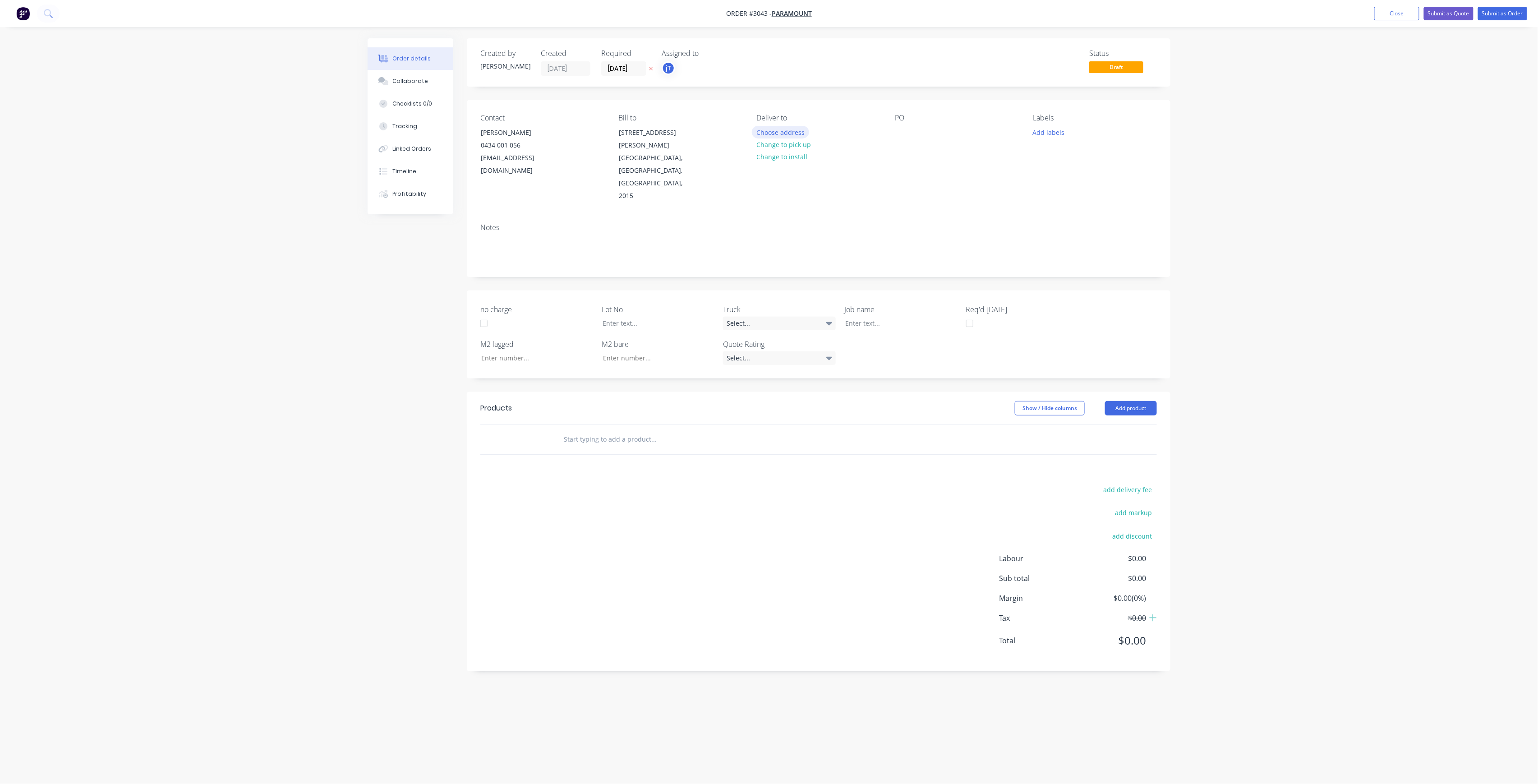
click at [796, 131] on button "Choose address" at bounding box center [780, 132] width 58 height 12
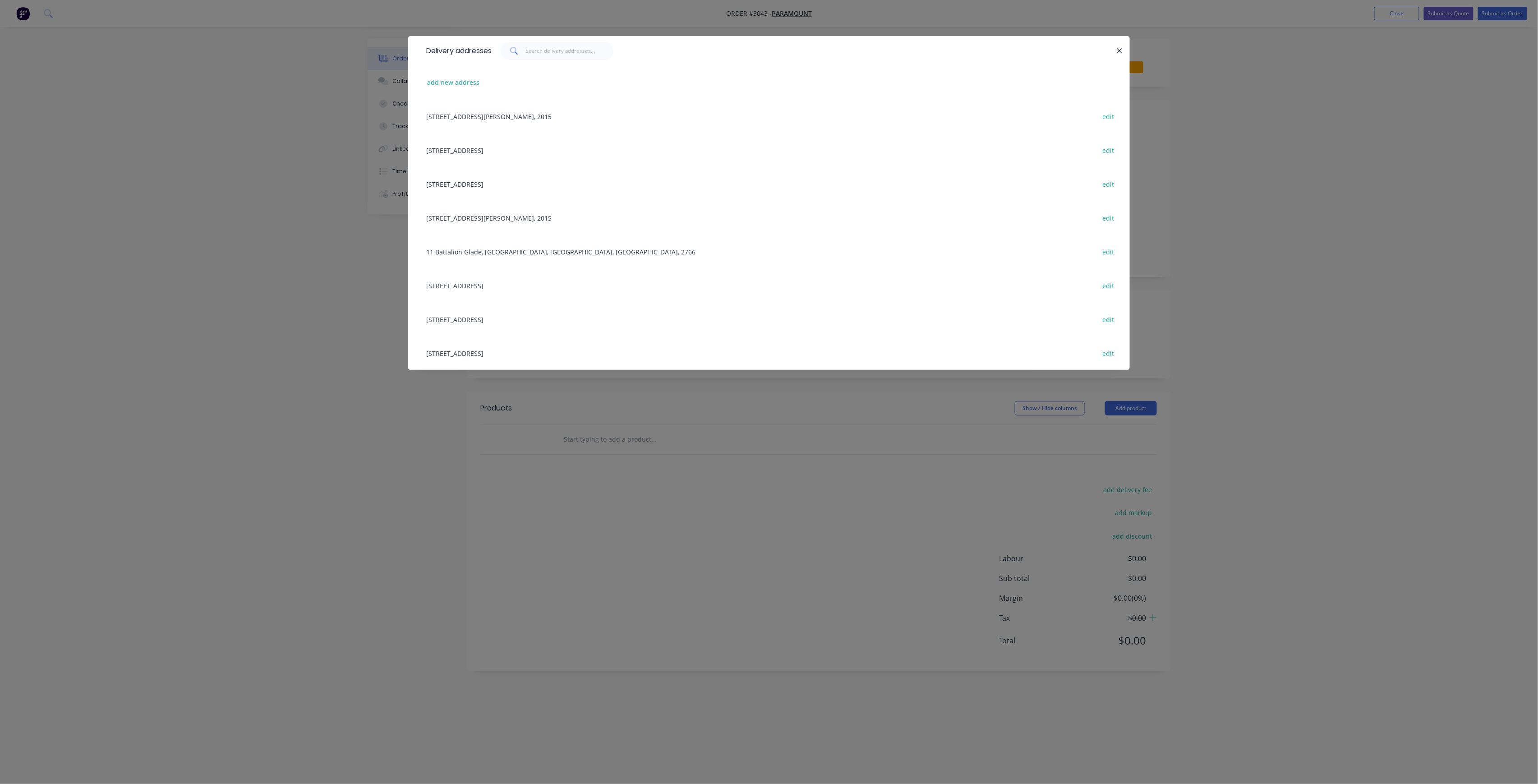
click at [511, 317] on div "[STREET_ADDRESS] edit" at bounding box center [769, 319] width 695 height 34
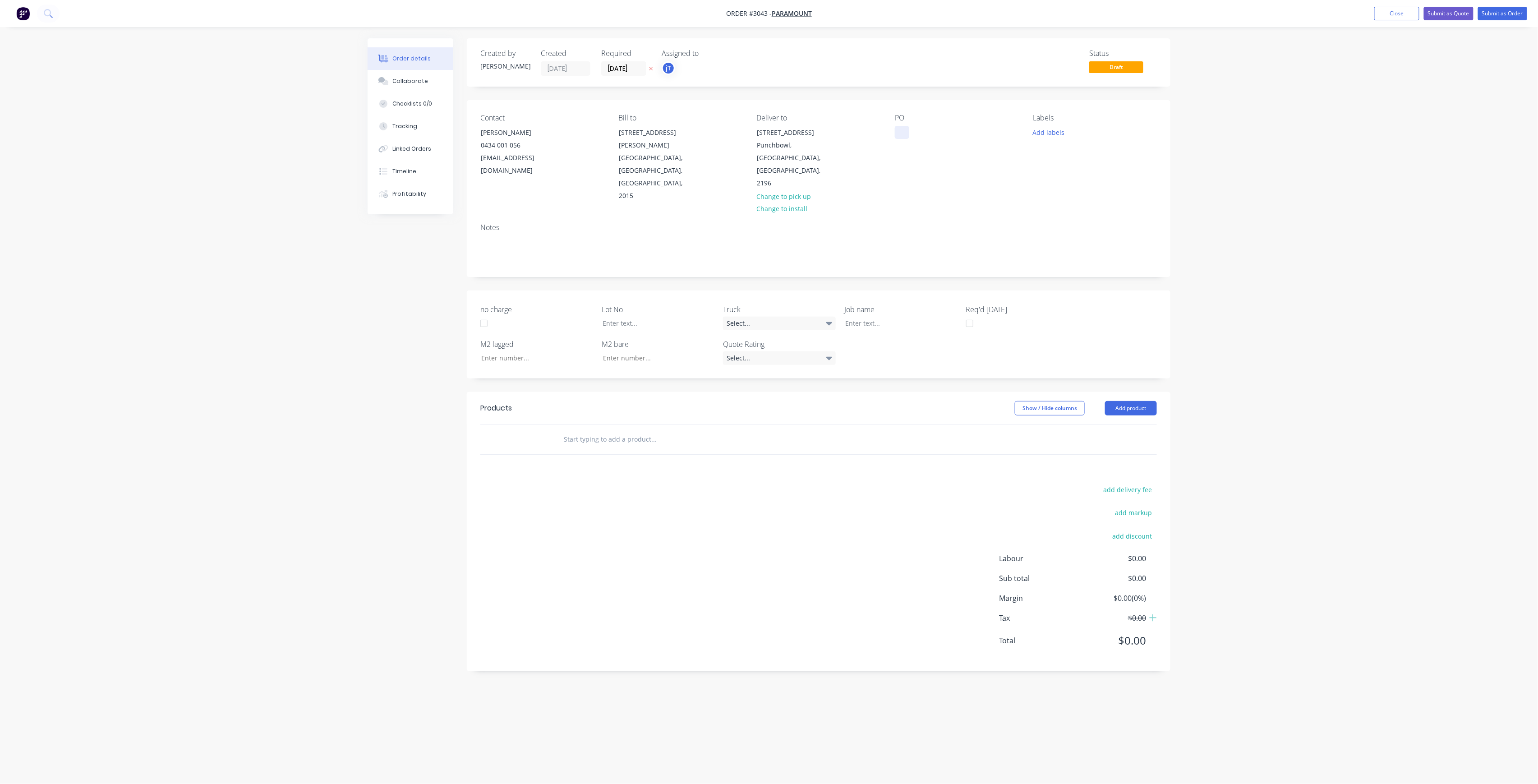
click at [900, 137] on div at bounding box center [902, 133] width 14 height 13
paste div
click at [964, 140] on div "[PERSON_NAME] PUNCH BOWL DWG-M-OF-05 REV-B RUN C" at bounding box center [951, 137] width 113 height 23
click at [1047, 133] on button "Add labels" at bounding box center [1049, 132] width 42 height 12
click at [1094, 155] on input "text" at bounding box center [1108, 158] width 95 height 18
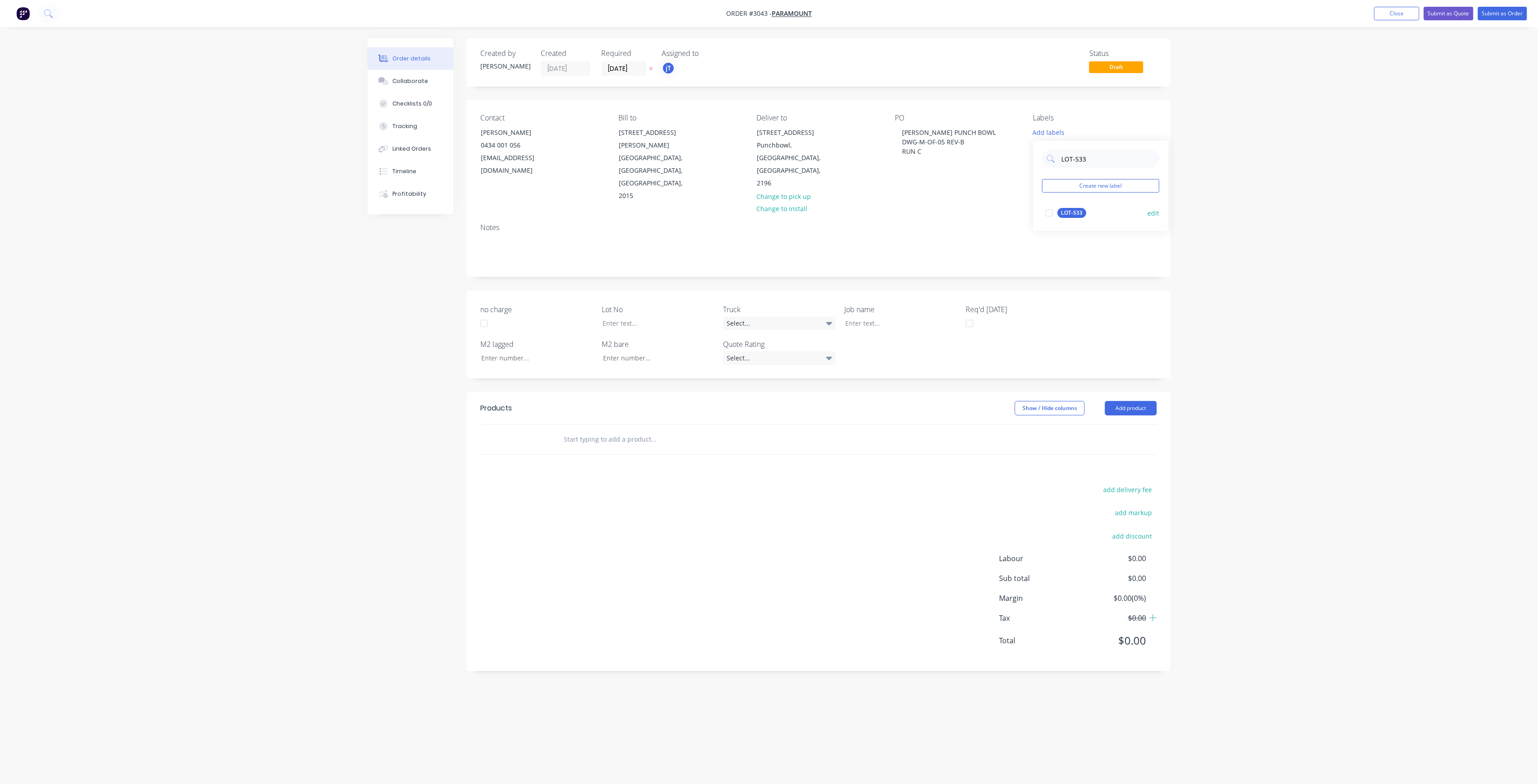
click at [1068, 217] on div "LOT-533" at bounding box center [1072, 213] width 28 height 9
drag, startPoint x: 1094, startPoint y: 158, endPoint x: 1062, endPoint y: 156, distance: 32.1
click at [1062, 156] on input "LOT-533" at bounding box center [1108, 154] width 95 height 18
click at [1088, 208] on div "Main Contract" at bounding box center [1080, 208] width 45 height 9
drag, startPoint x: 1068, startPoint y: 153, endPoint x: 1062, endPoint y: 153, distance: 6.0
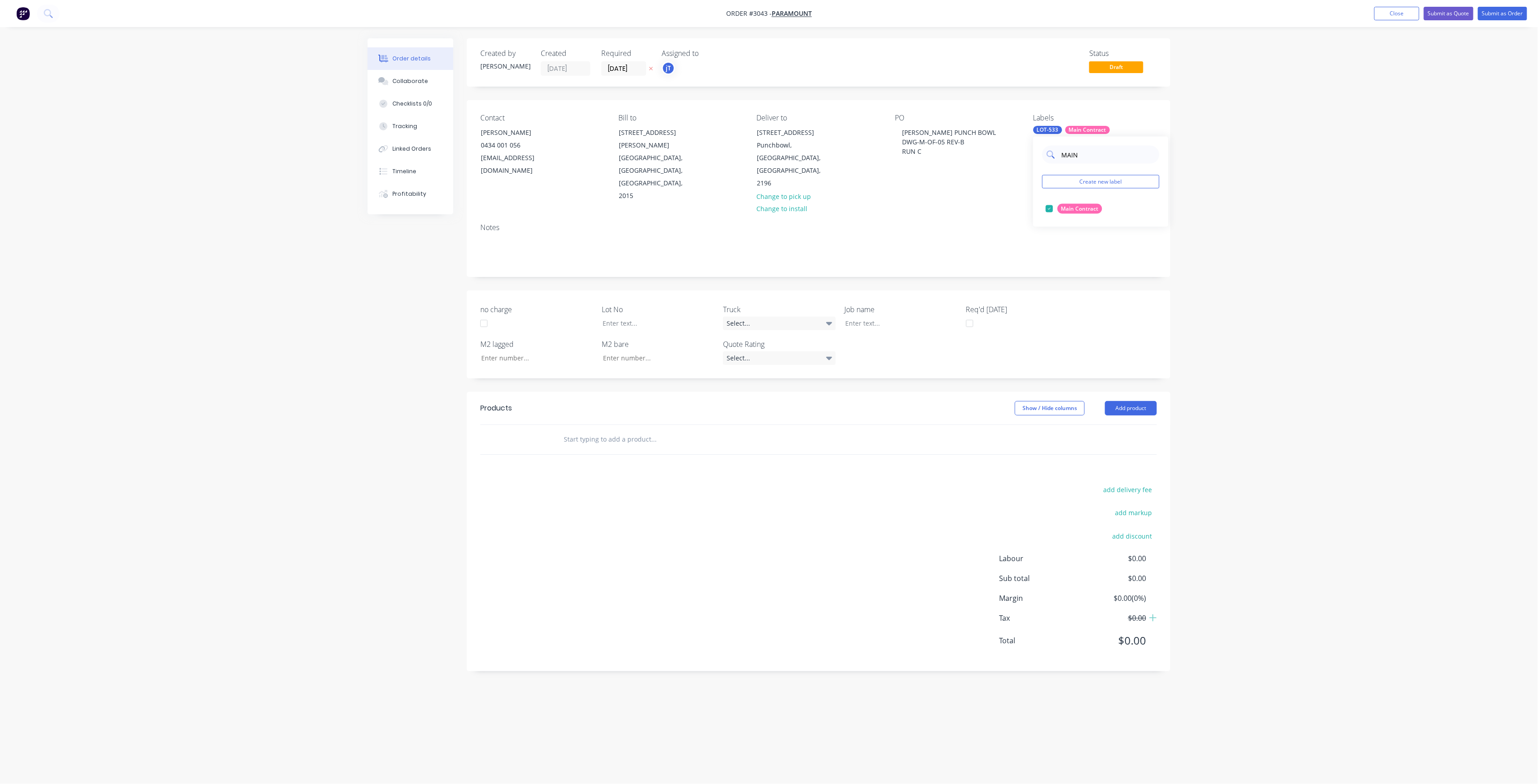
click at [1062, 153] on input "MAIN" at bounding box center [1108, 154] width 95 height 18
click at [1072, 243] on div "75INT" at bounding box center [1069, 244] width 23 height 9
click at [1050, 166] on div "75 Create new label 75INT edit 175 edit 75ext edit 75MM Vapor stop edit LOT-#00…" at bounding box center [1100, 208] width 135 height 144
click at [1065, 208] on div "75ext" at bounding box center [1068, 208] width 22 height 9
drag, startPoint x: 1079, startPoint y: 167, endPoint x: 1046, endPoint y: 176, distance: 34.2
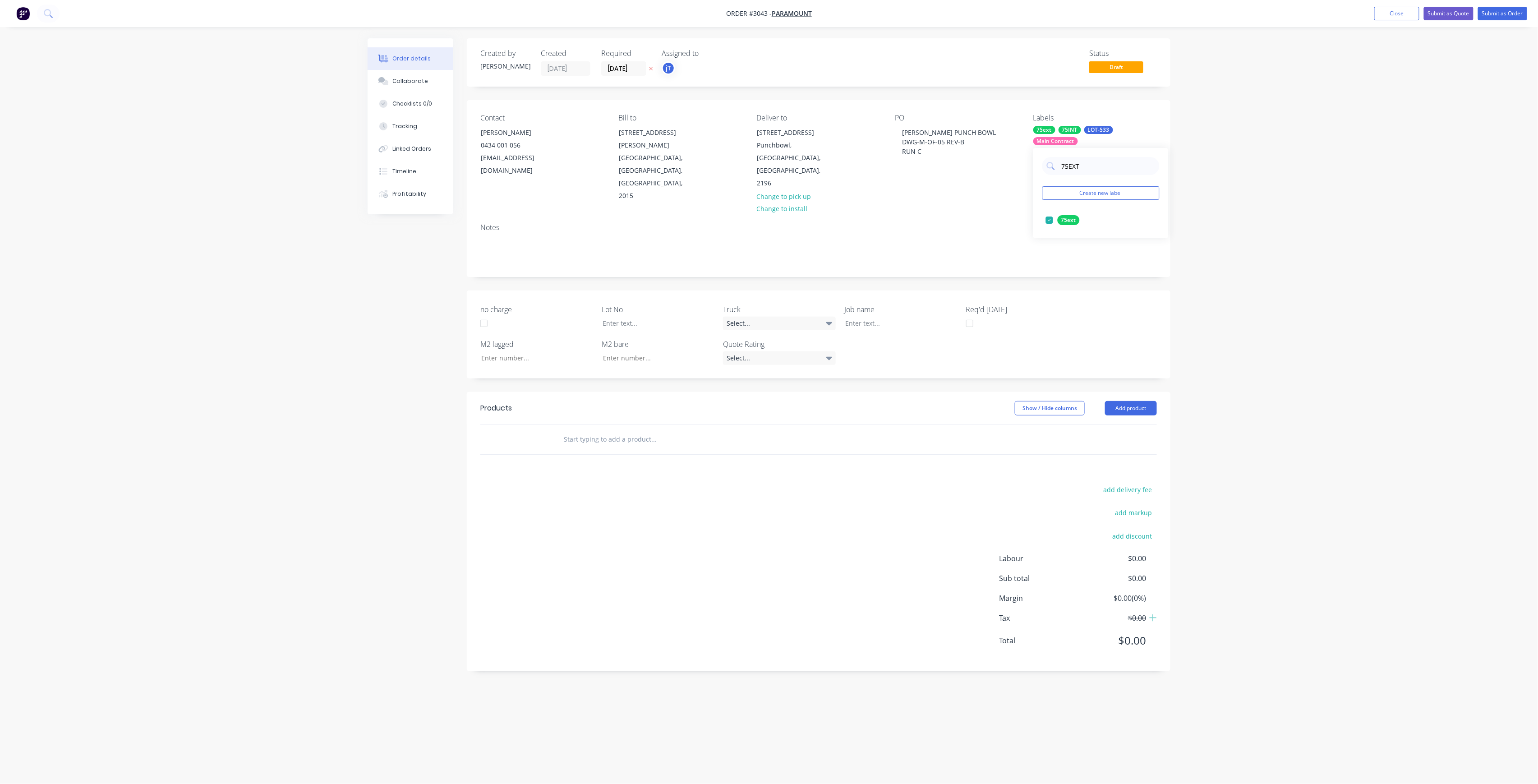
click at [1046, 176] on div "75EXT Create new label 75ext edit" at bounding box center [1100, 192] width 135 height 90
type input "50"
click at [1056, 237] on div at bounding box center [1049, 238] width 18 height 18
click at [648, 316] on div at bounding box center [652, 323] width 113 height 13
click at [899, 316] on div at bounding box center [894, 323] width 113 height 13
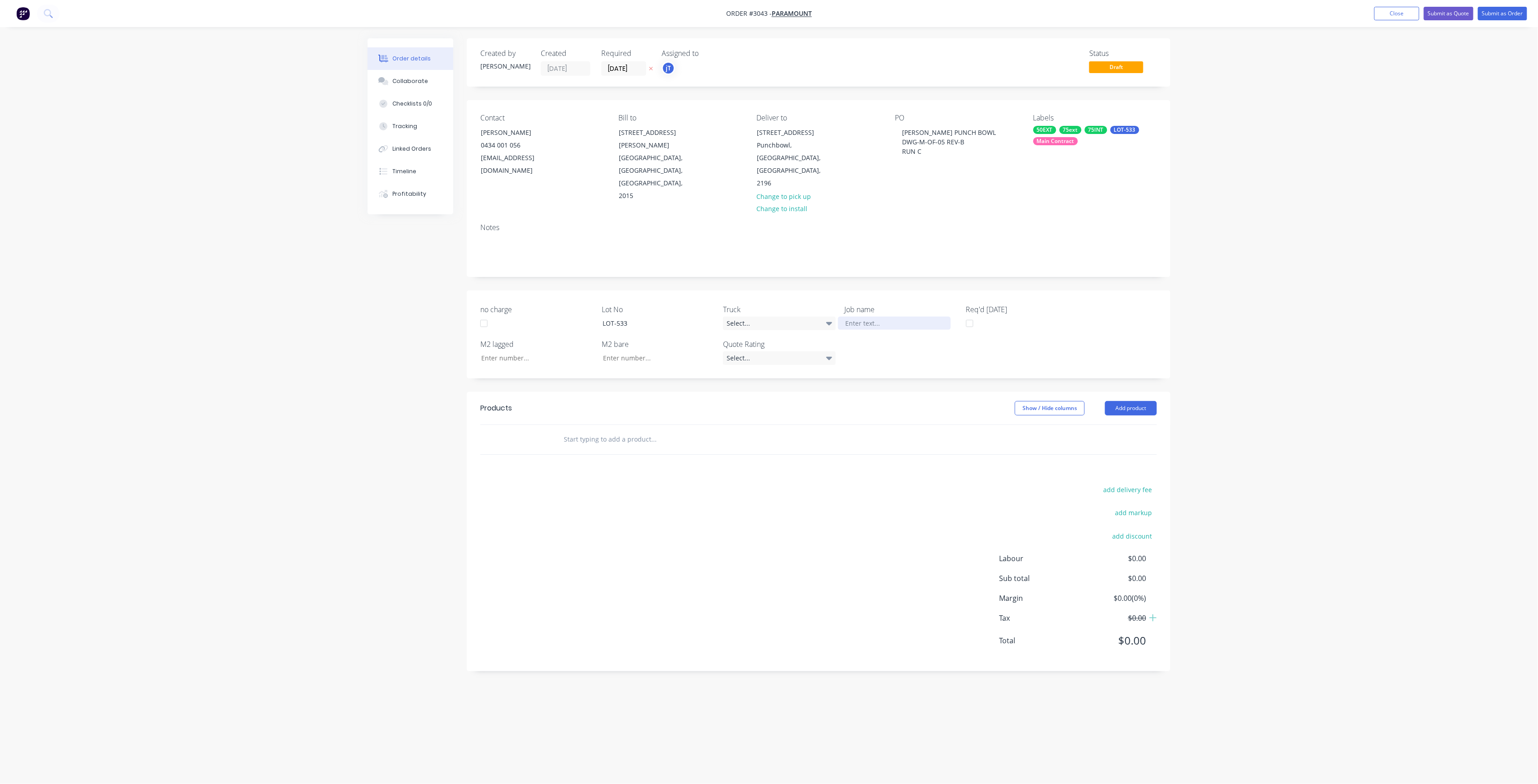
paste div
drag, startPoint x: 905, startPoint y: 294, endPoint x: 914, endPoint y: 294, distance: 9.0
click at [905, 316] on div "[PERSON_NAME] PUNCH BOWL DWG-M-OF-05 REV-B RUN C" at bounding box center [894, 328] width 113 height 23
click at [614, 449] on input "text" at bounding box center [653, 457] width 181 height 18
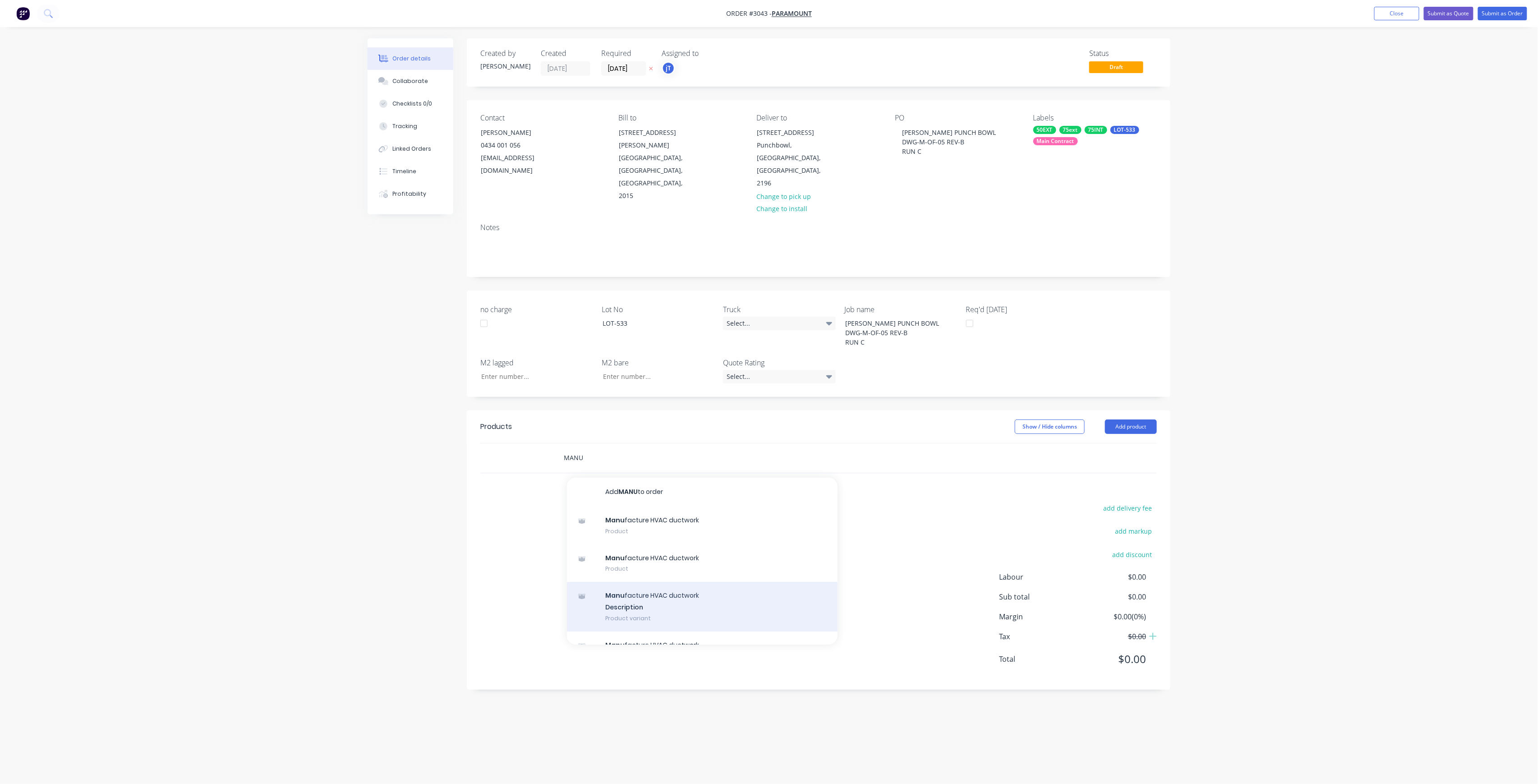
type input "MANU"
click at [632, 581] on div "Manu facture HVAC ductwork Description Product variant" at bounding box center [703, 606] width 271 height 49
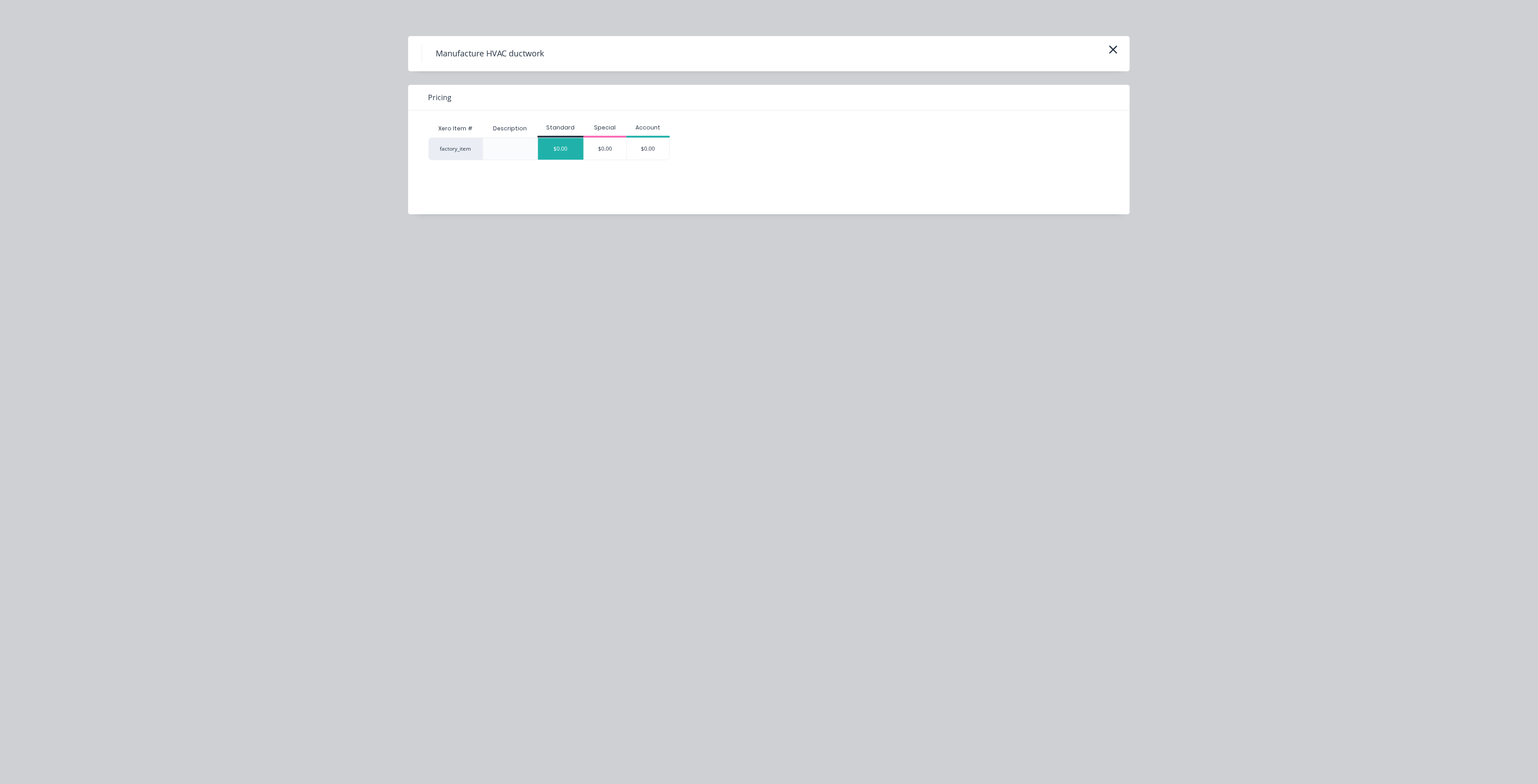
click at [570, 150] on div "$0.00" at bounding box center [561, 149] width 45 height 22
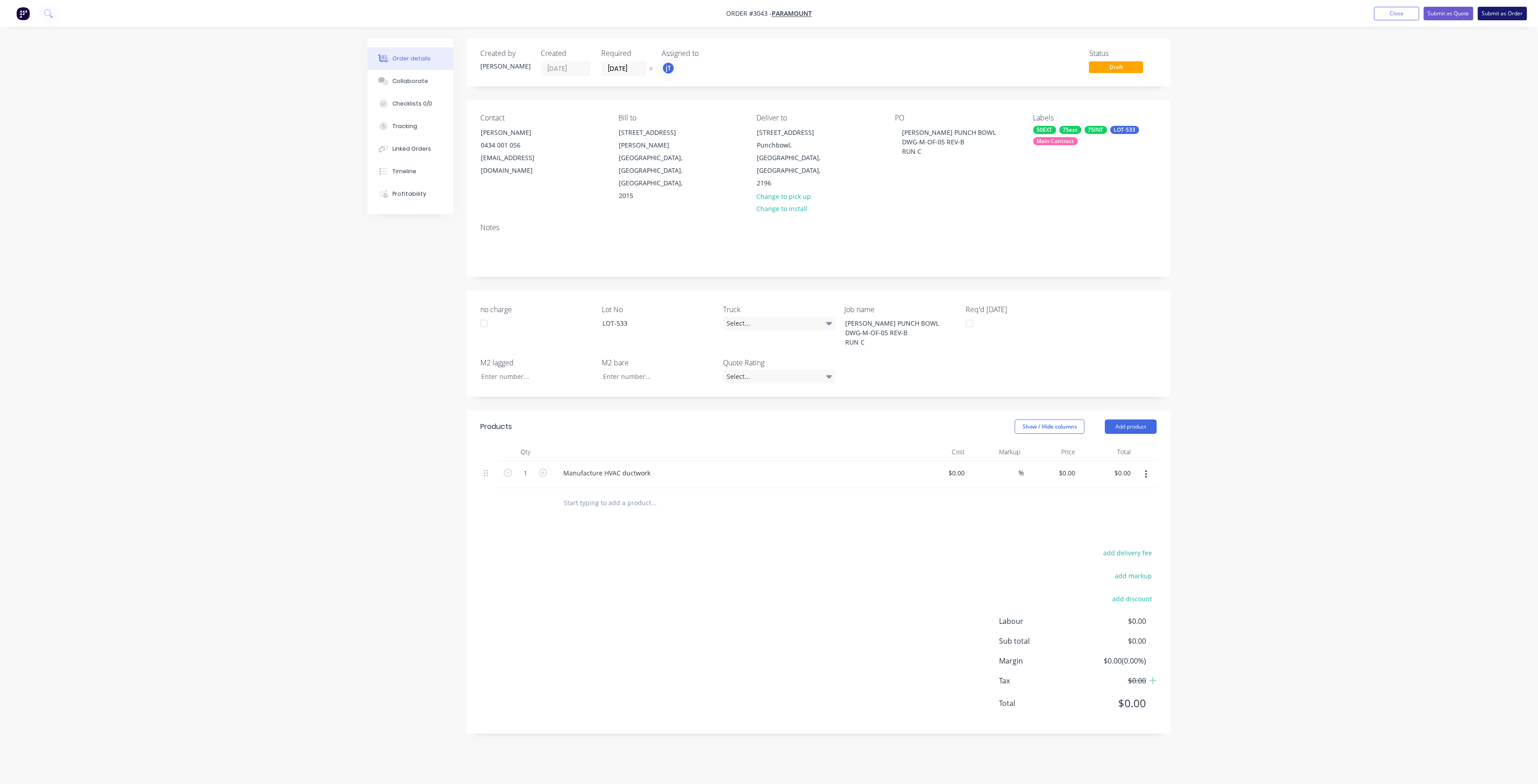
click at [1505, 16] on button "Submit as Order" at bounding box center [1503, 13] width 49 height 13
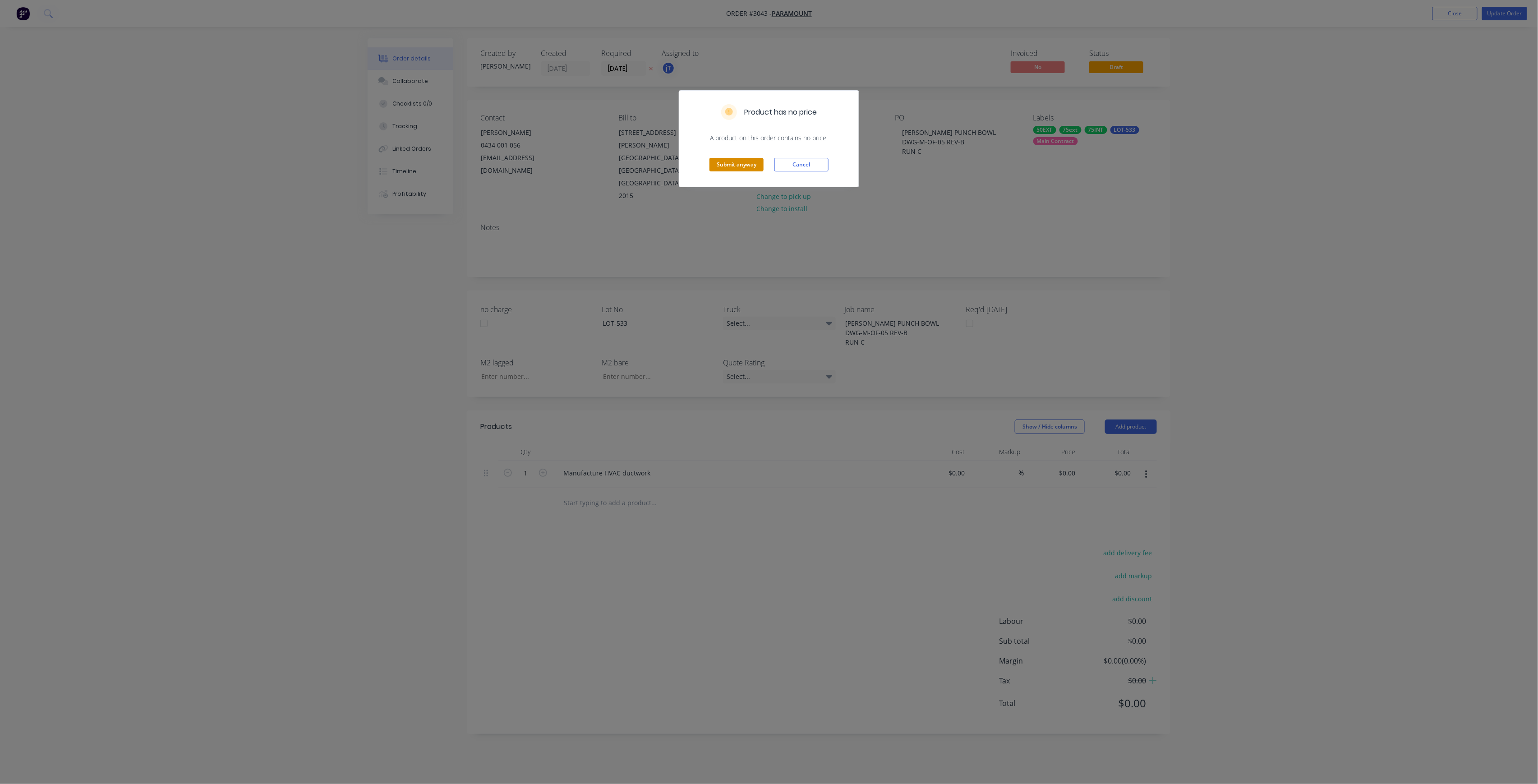
click at [725, 170] on button "Submit anyway" at bounding box center [736, 165] width 54 height 13
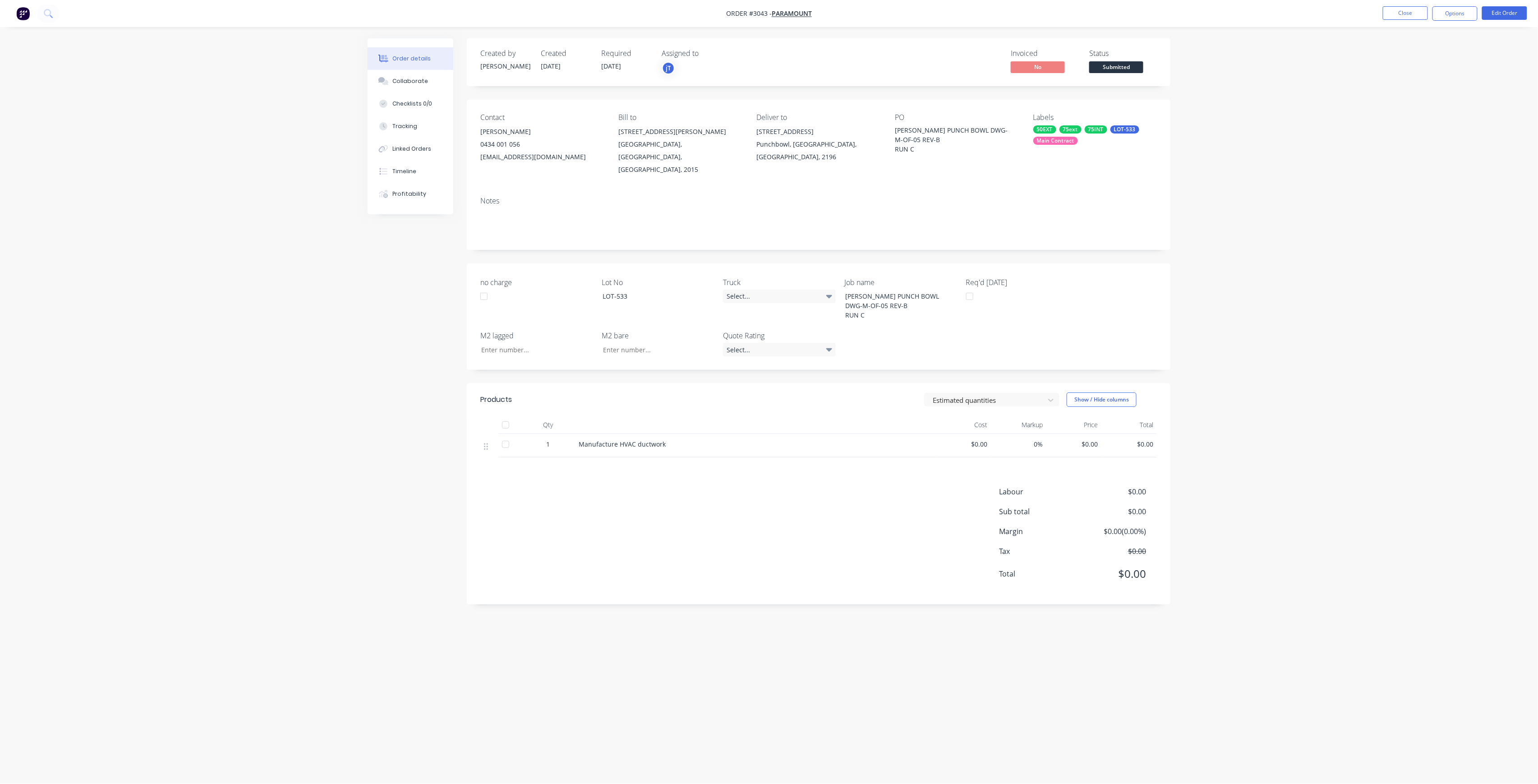
click at [1106, 60] on div "Status Submitted" at bounding box center [1122, 62] width 67 height 27
click at [1106, 63] on span "Submitted" at bounding box center [1116, 67] width 54 height 11
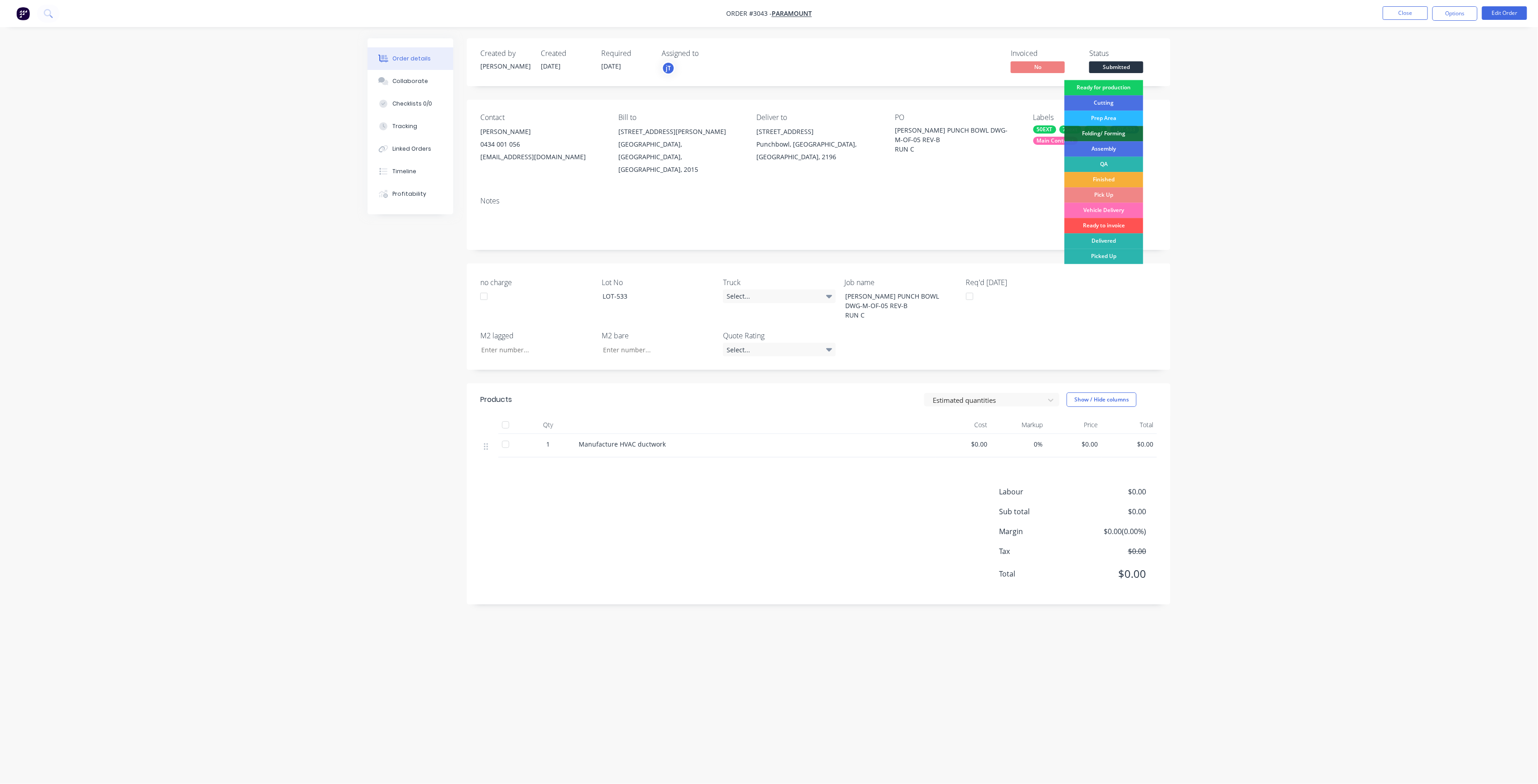
click at [1136, 82] on div "Ready for production" at bounding box center [1103, 87] width 79 height 15
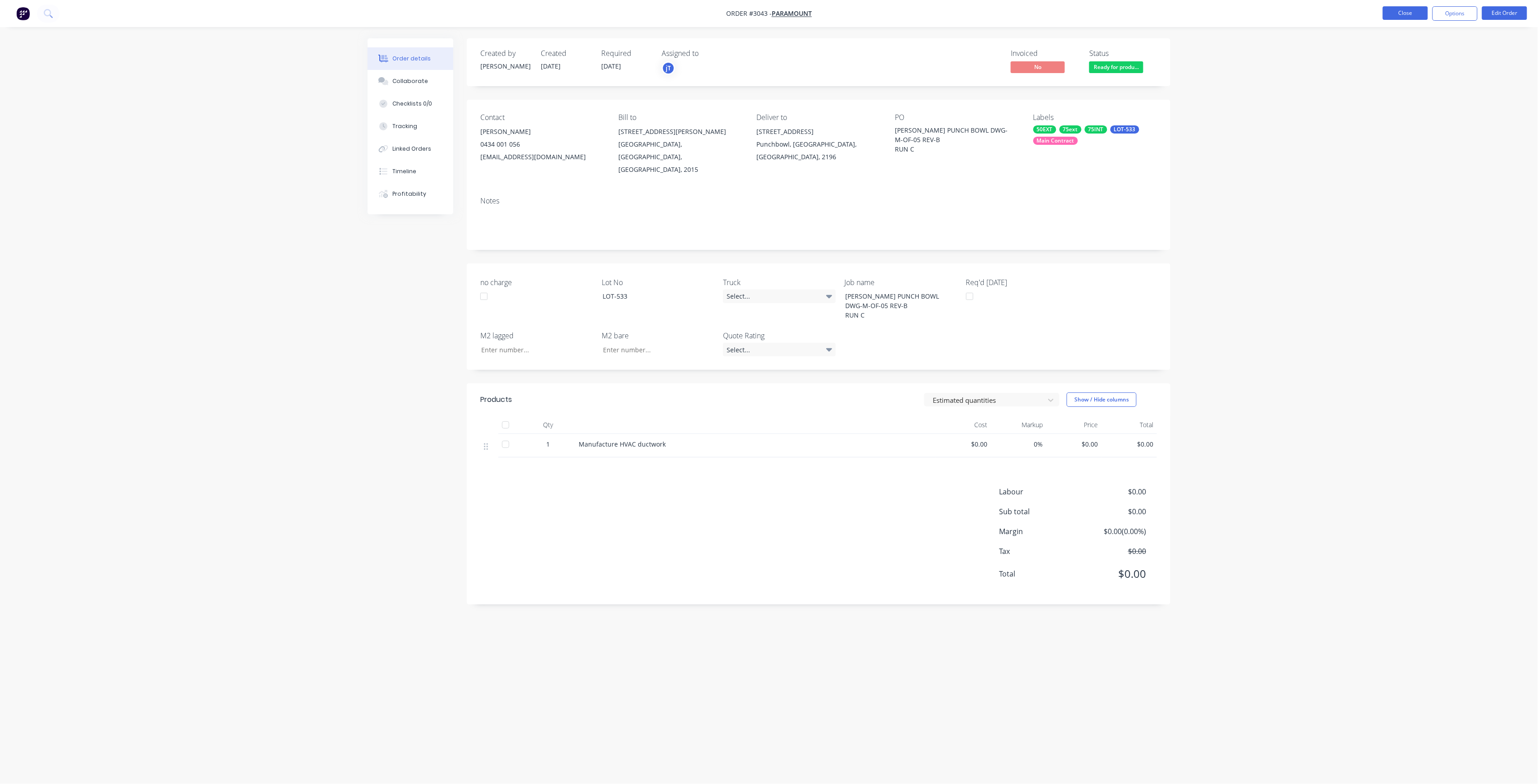
click at [1396, 13] on button "Close" at bounding box center [1405, 13] width 45 height 13
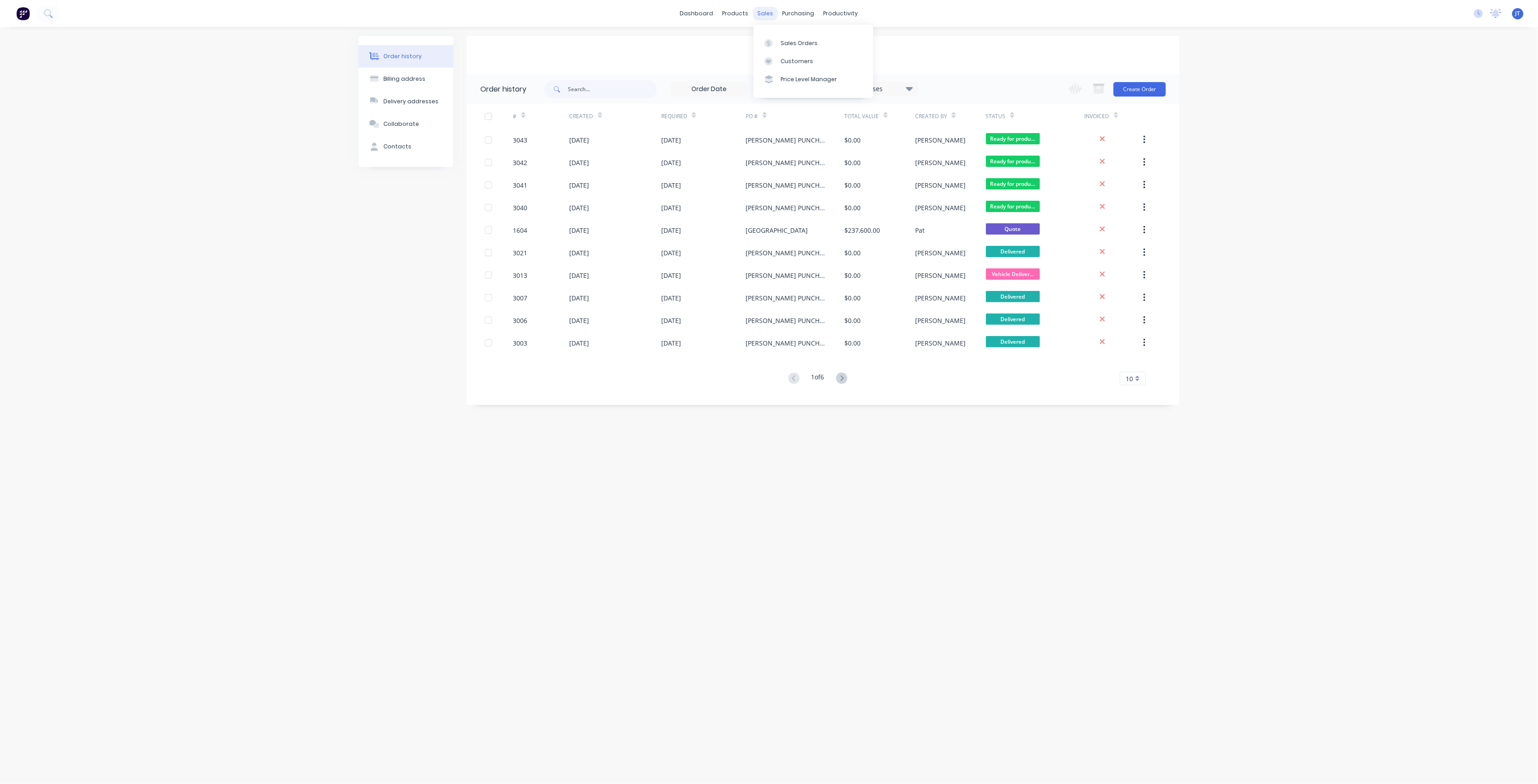
click at [767, 17] on div "sales" at bounding box center [765, 13] width 25 height 13
click at [792, 44] on div "Sales Orders" at bounding box center [799, 43] width 37 height 9
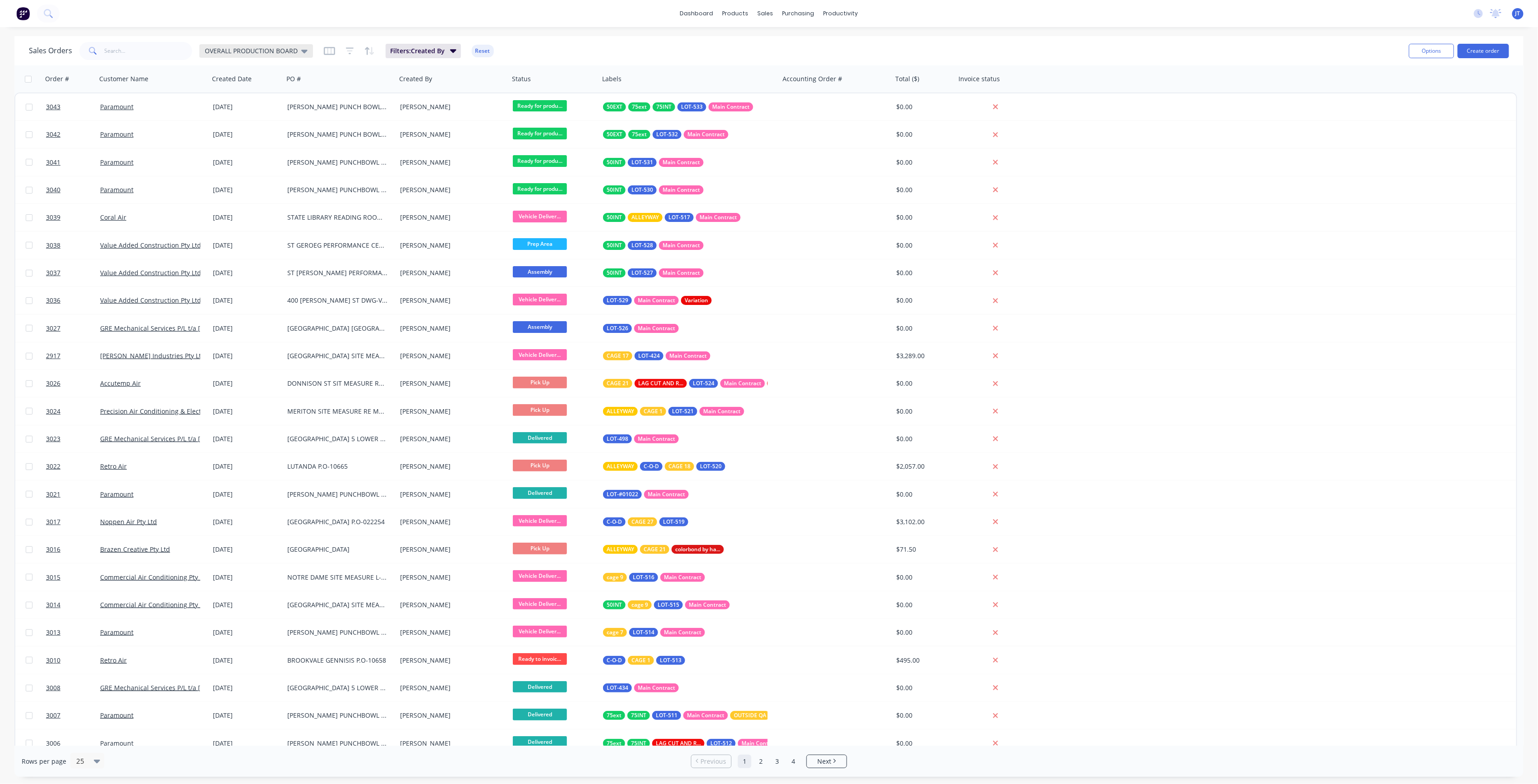
click at [229, 52] on span "OVERALL PRODUCTION BOARD" at bounding box center [251, 51] width 93 height 9
click at [214, 131] on button "None" at bounding box center [253, 127] width 103 height 10
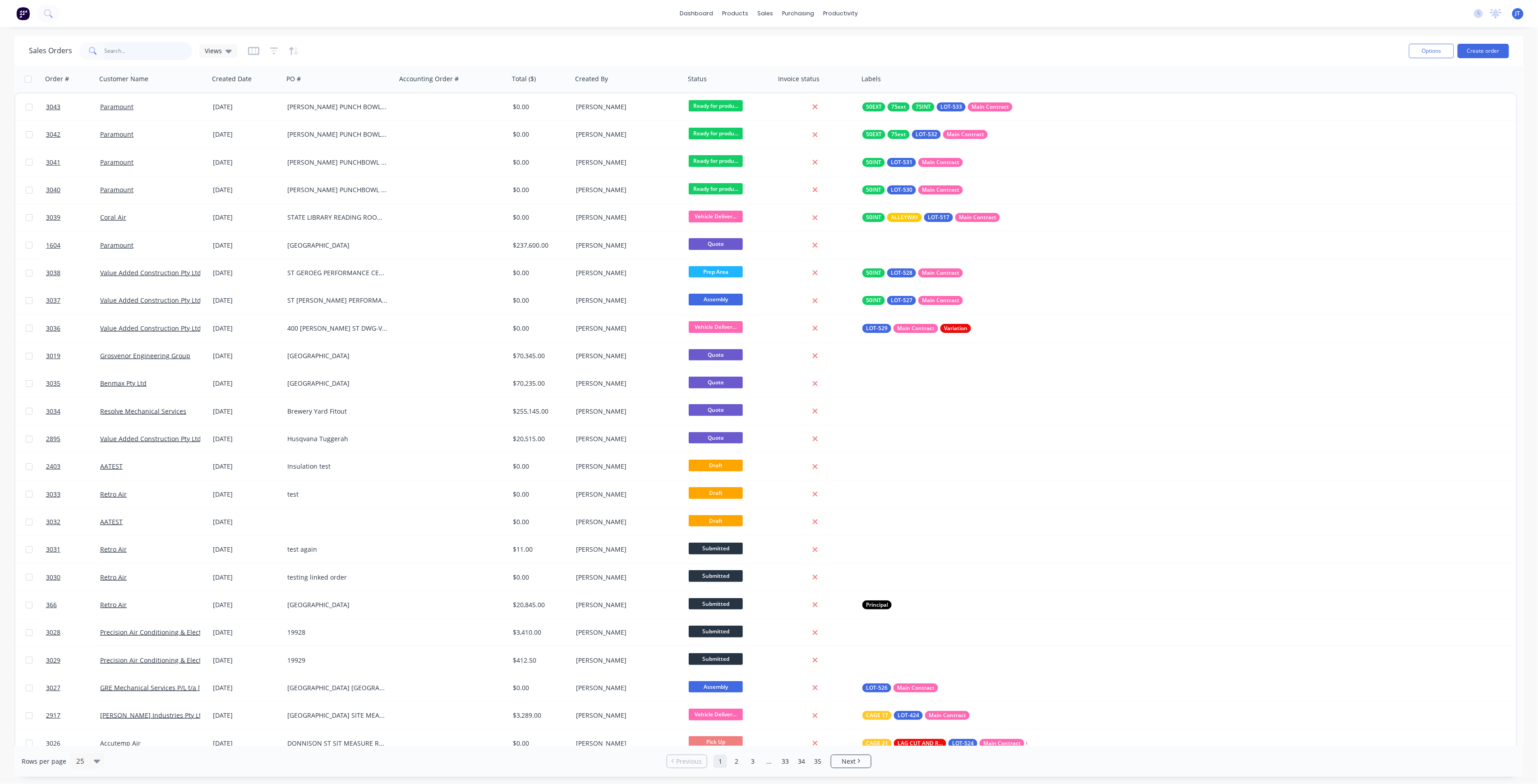
click at [170, 51] on input "text" at bounding box center [149, 50] width 88 height 18
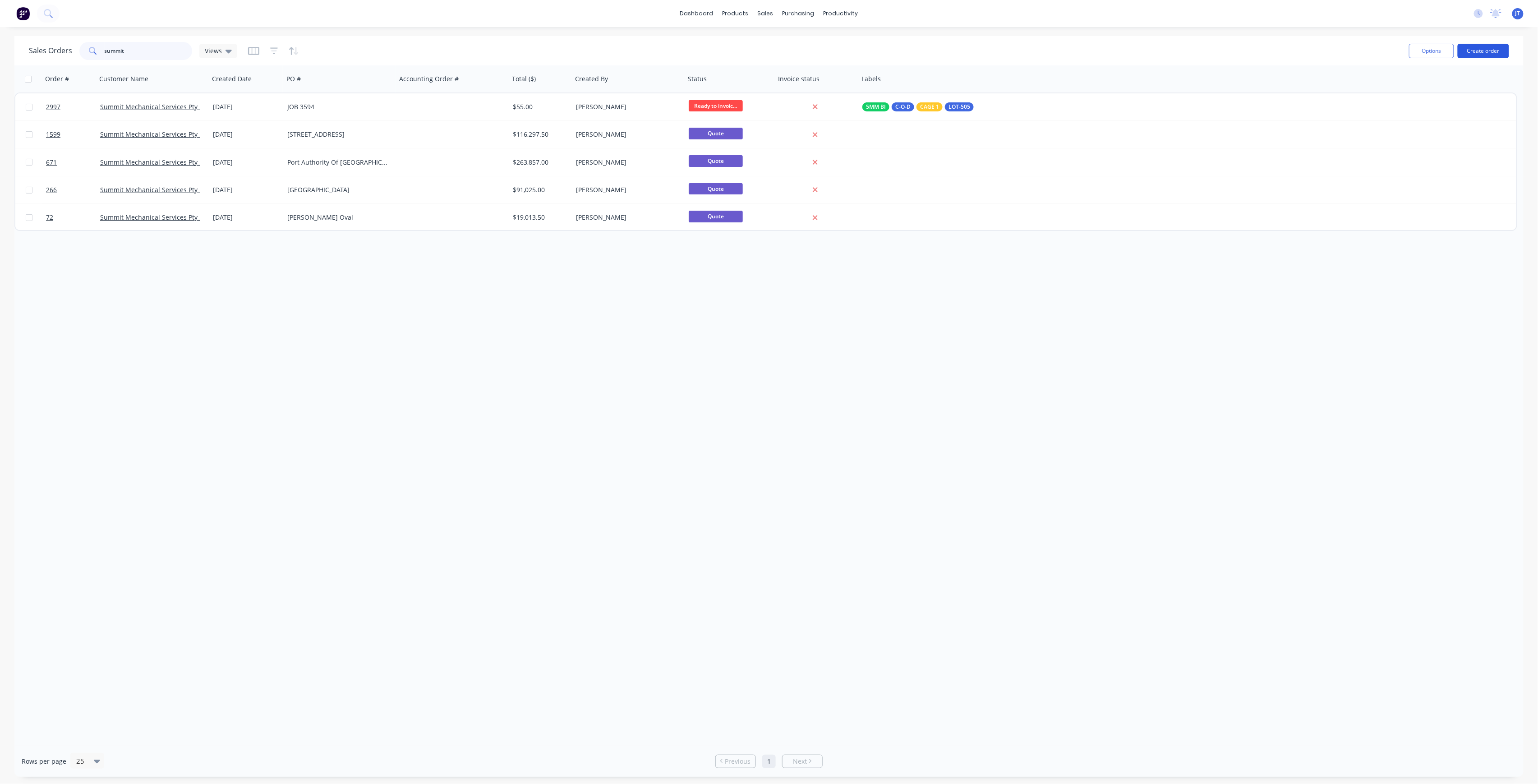
type input "summit"
click at [1471, 49] on button "Create order" at bounding box center [1483, 50] width 51 height 14
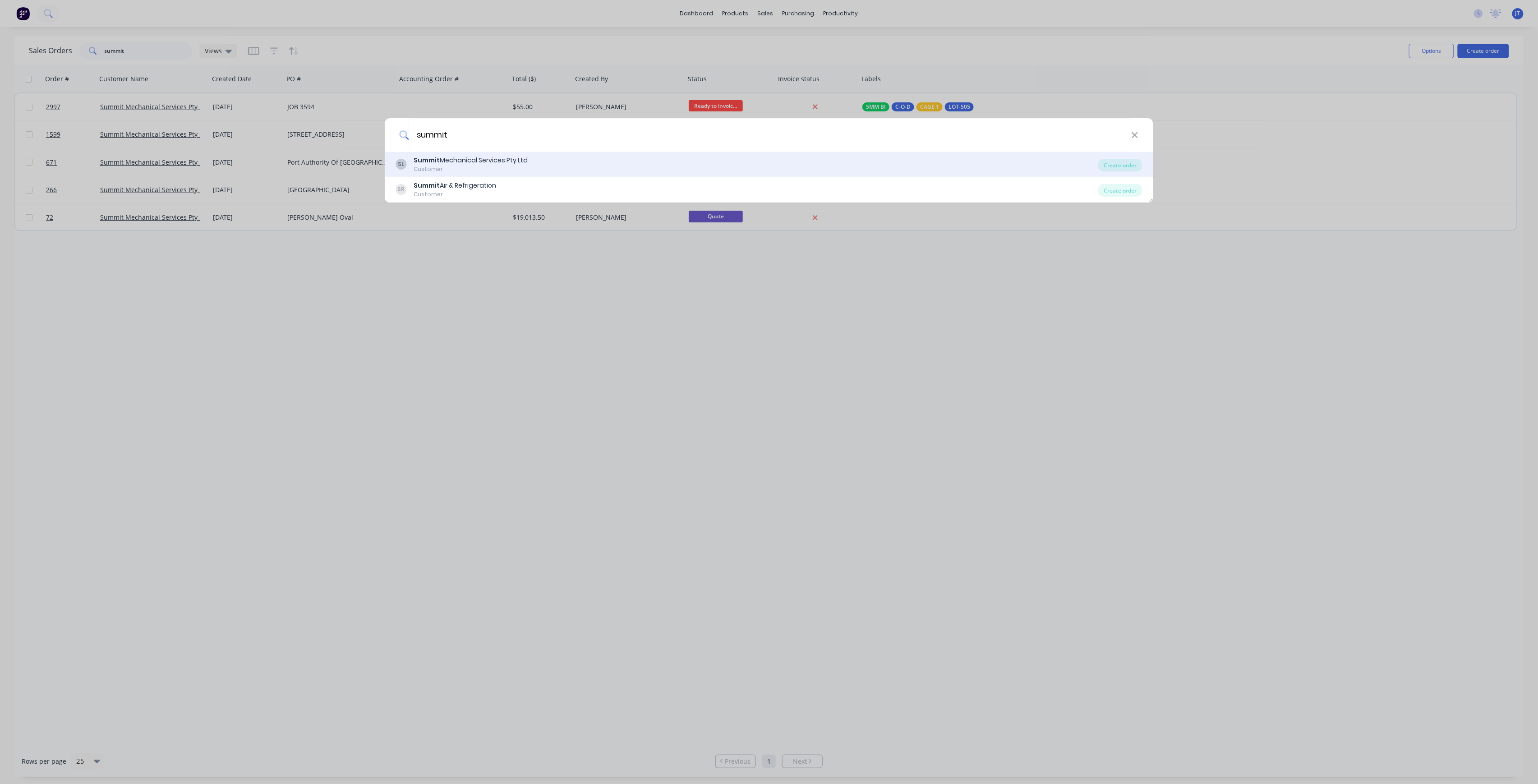
type input "summit"
click at [841, 173] on div "SL Summit Mechanical Services Pty Ltd Customer Create order" at bounding box center [769, 165] width 768 height 26
click at [506, 169] on div "Customer" at bounding box center [471, 169] width 115 height 9
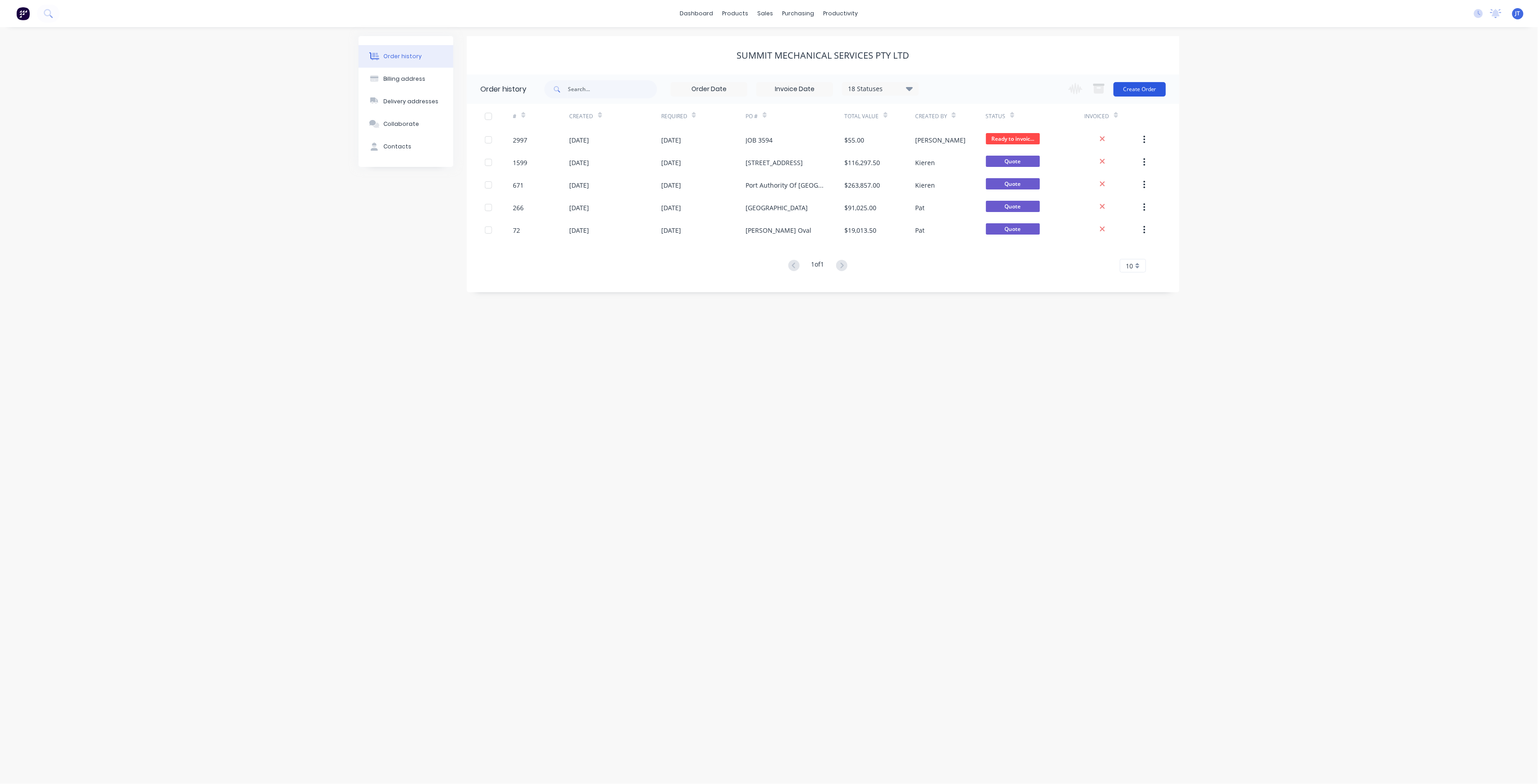
click at [1147, 89] on button "Create Order" at bounding box center [1139, 89] width 52 height 14
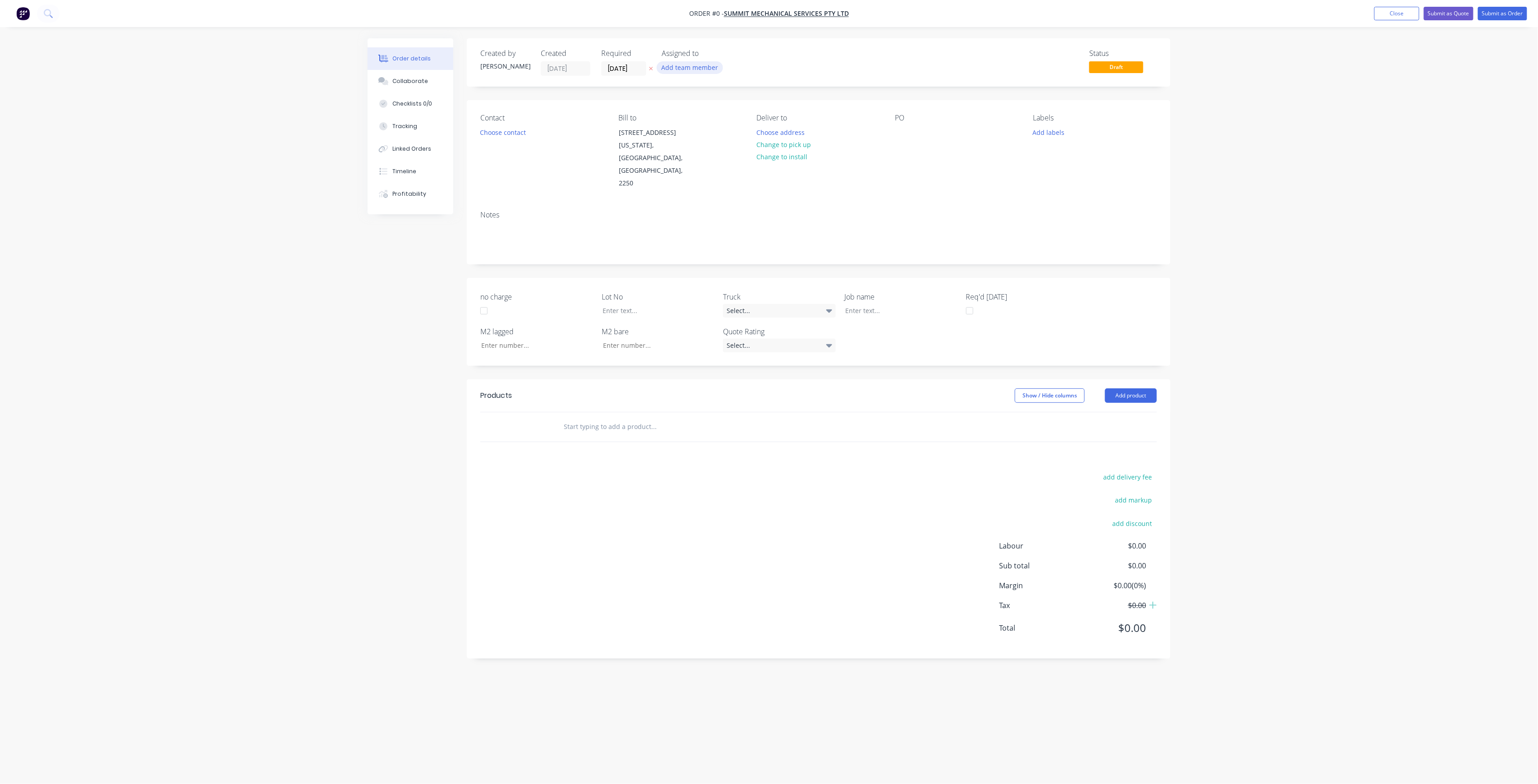
click at [684, 69] on button "Add team member" at bounding box center [690, 67] width 66 height 12
click at [701, 117] on div "[PERSON_NAME] (You)" at bounding box center [734, 117] width 90 height 9
click at [705, 183] on div "[PERSON_NAME]" at bounding box center [734, 181] width 90 height 9
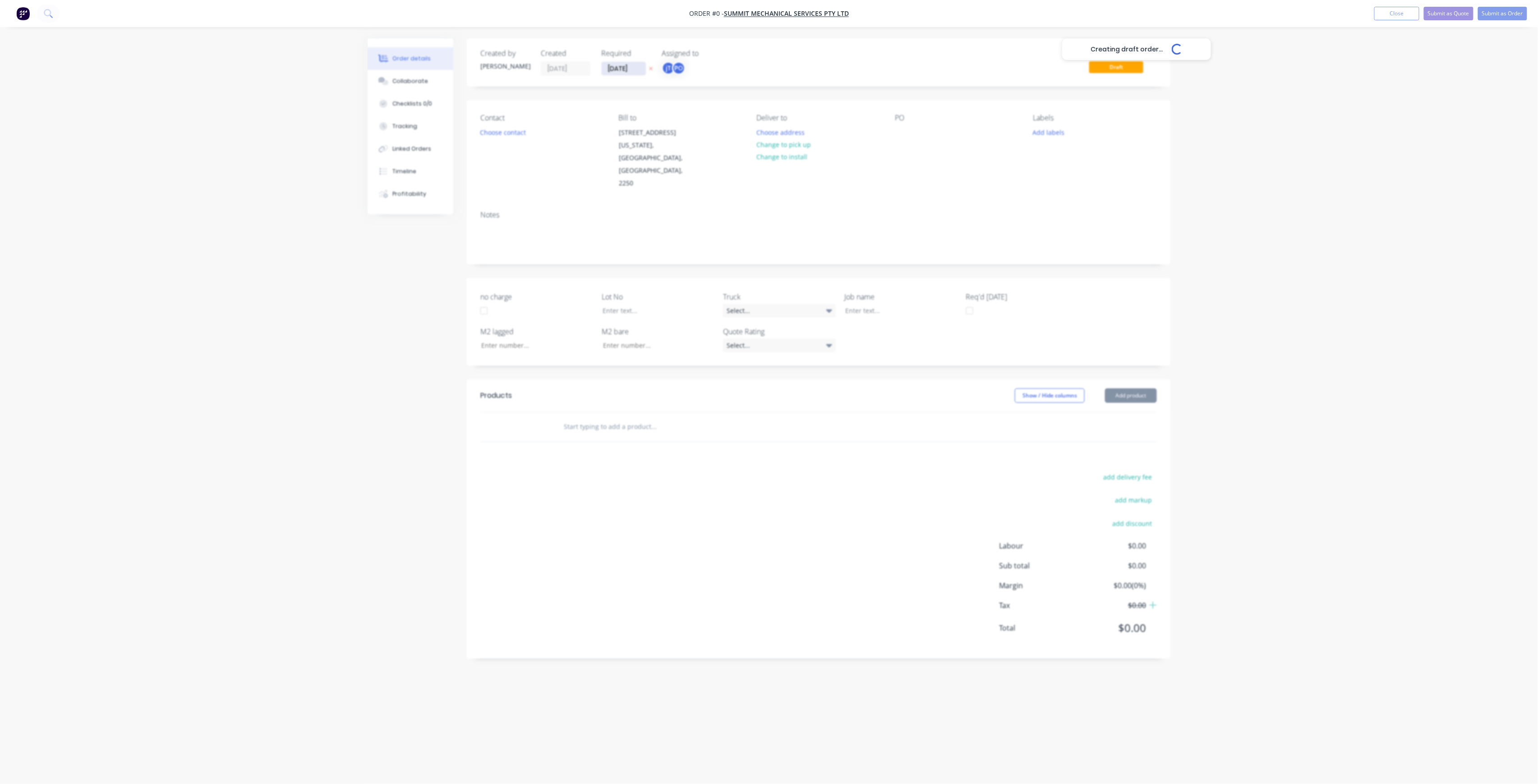
click at [640, 69] on div "Creating draft order... Loading... Order details Collaborate Checklists 0/0 Tra…" at bounding box center [769, 374] width 821 height 673
click at [640, 69] on input "[DATE]" at bounding box center [623, 68] width 45 height 13
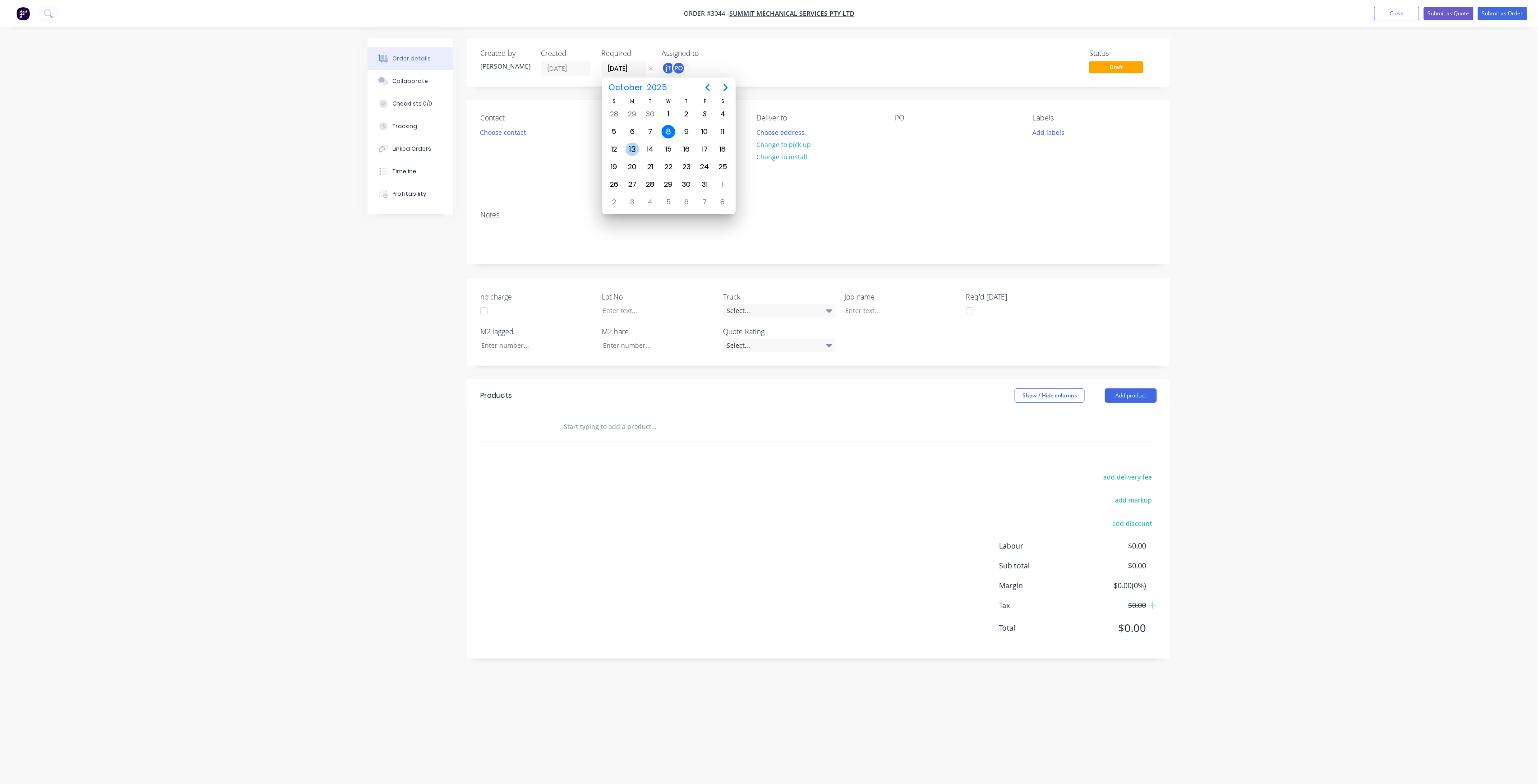
click at [638, 151] on div "13" at bounding box center [633, 150] width 13 height 13
type input "[DATE]"
click at [517, 134] on button "Choose contact" at bounding box center [503, 132] width 56 height 12
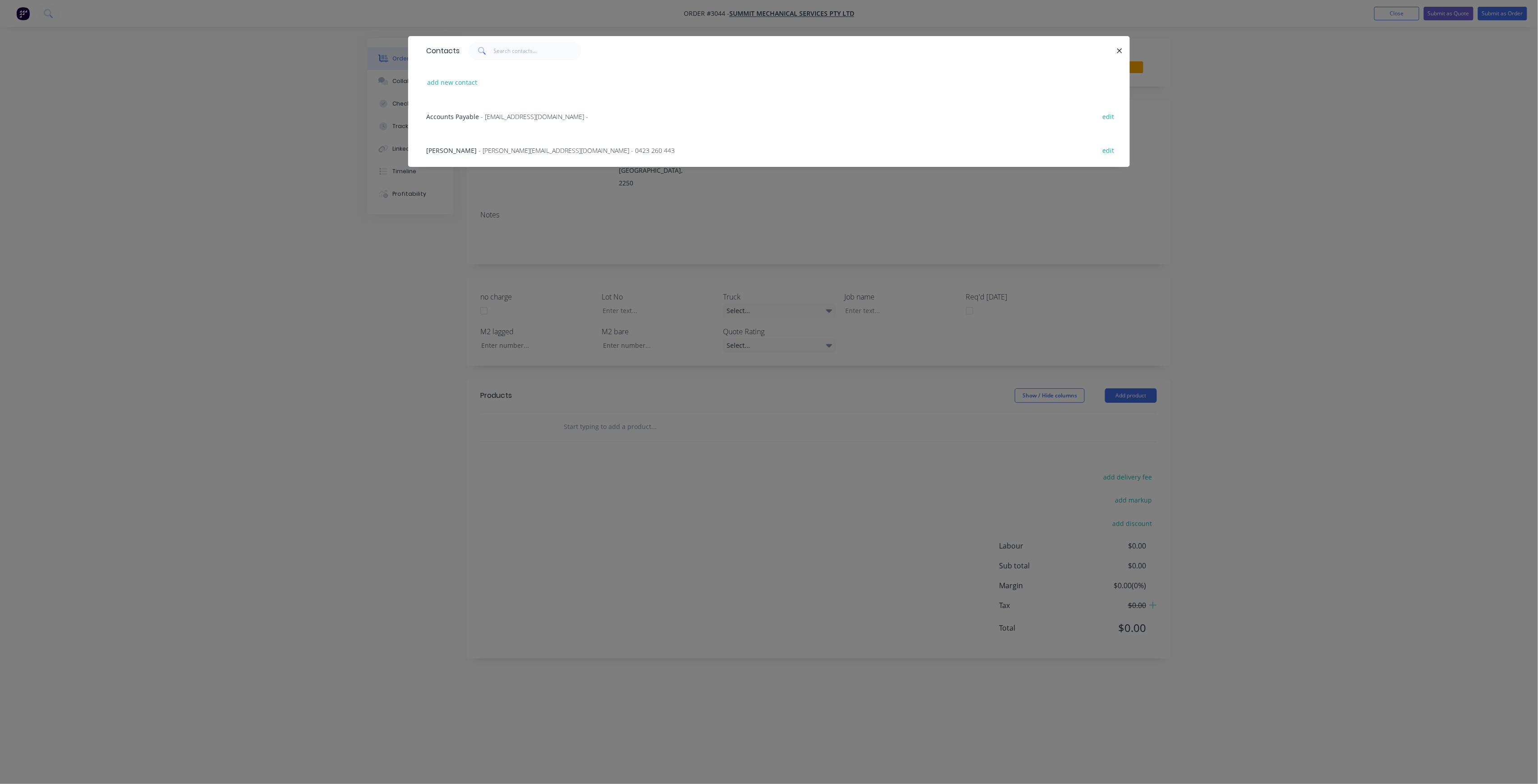
click at [533, 148] on span "- [PERSON_NAME][EMAIL_ADDRESS][DOMAIN_NAME] - 0423 260 443" at bounding box center [576, 150] width 196 height 9
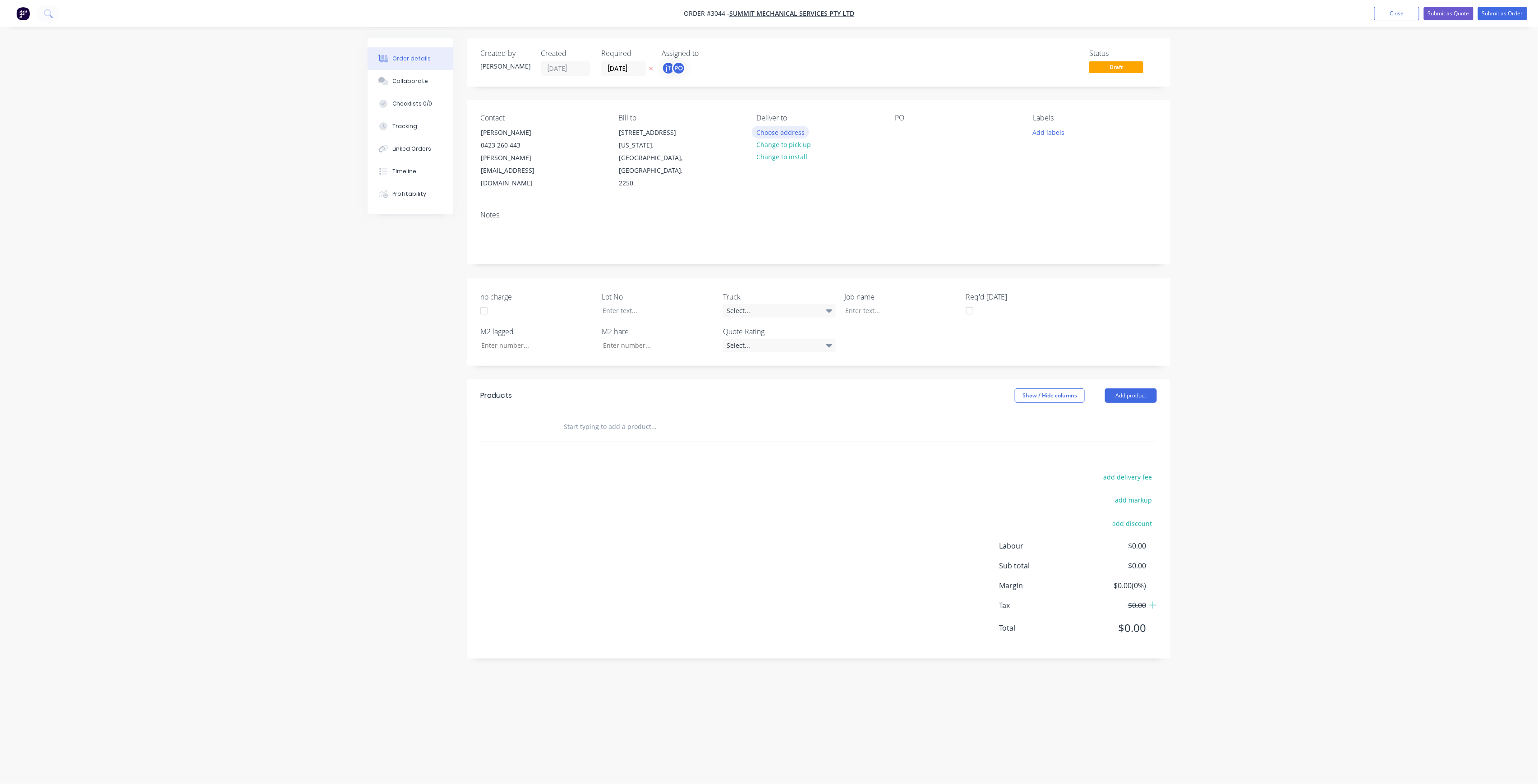
click at [803, 133] on button "Choose address" at bounding box center [780, 132] width 58 height 12
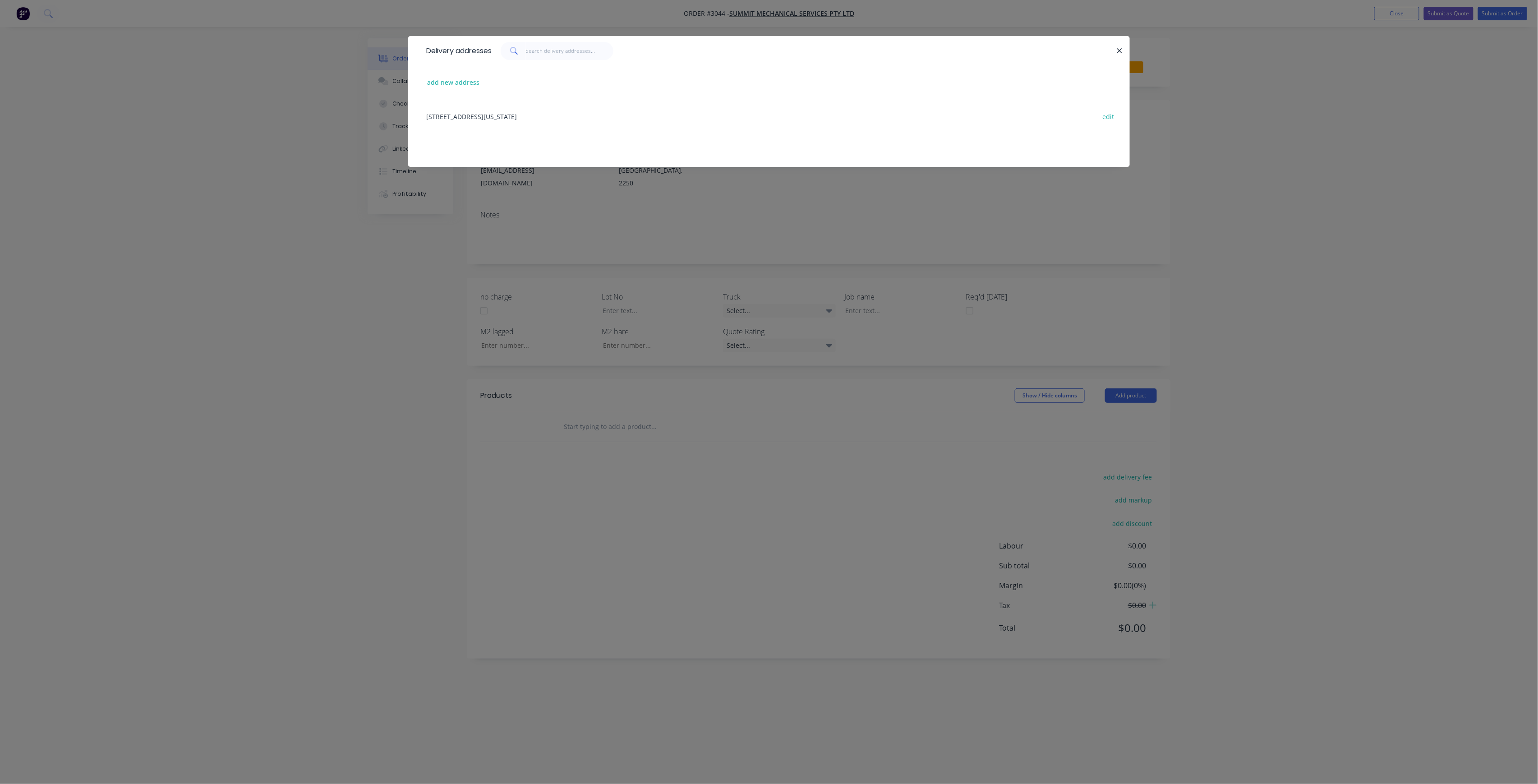
click at [404, 240] on div "Delivery addresses add new address [STREET_ADDRESS][US_STATE] edit" at bounding box center [769, 392] width 1538 height 784
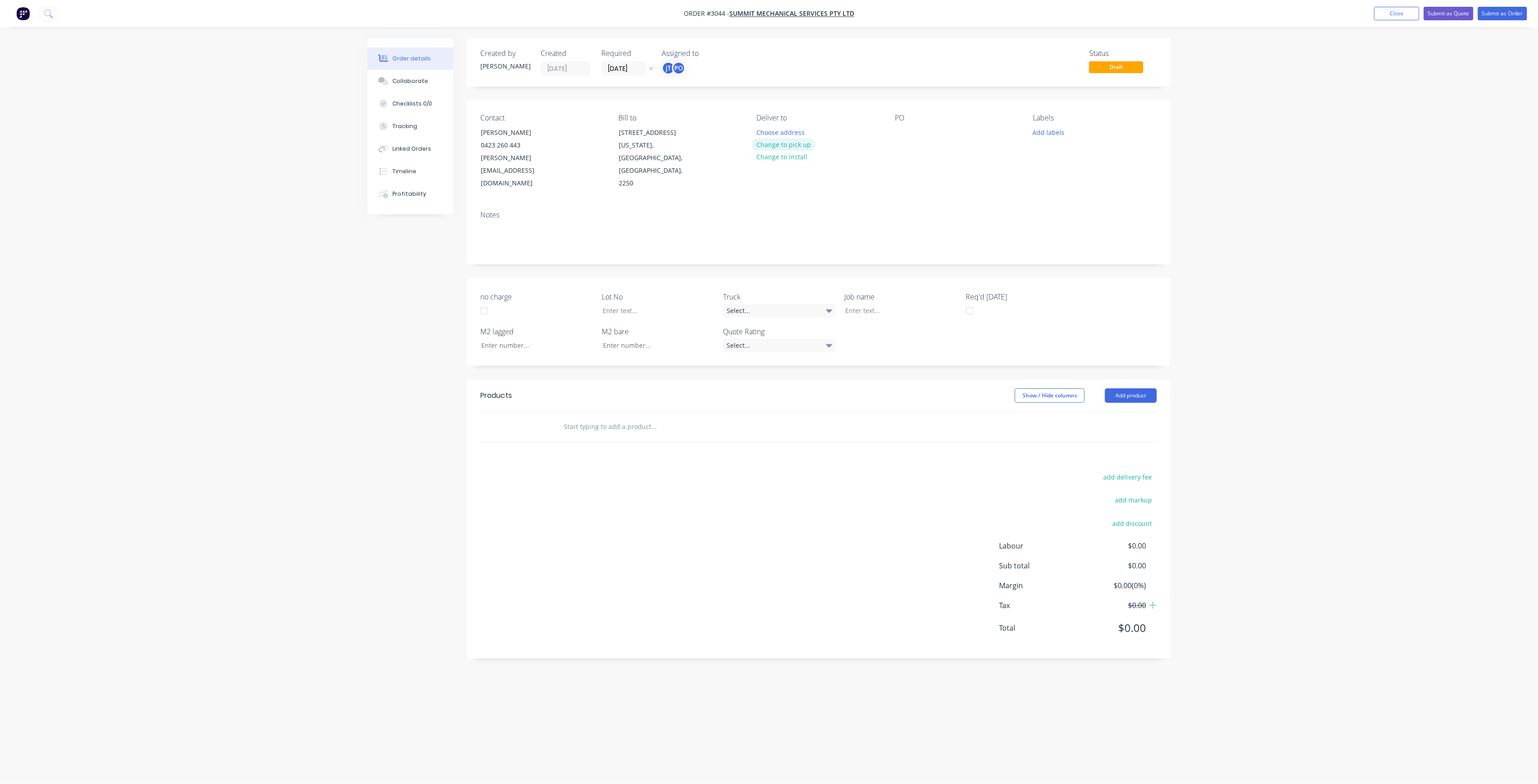
click at [793, 144] on button "Change to pick up" at bounding box center [784, 144] width 64 height 12
click at [903, 131] on div at bounding box center [902, 133] width 14 height 13
click at [1061, 135] on button "Add labels" at bounding box center [1049, 132] width 42 height 12
click at [1074, 152] on input "text" at bounding box center [1108, 158] width 95 height 18
type input "C-O-D"
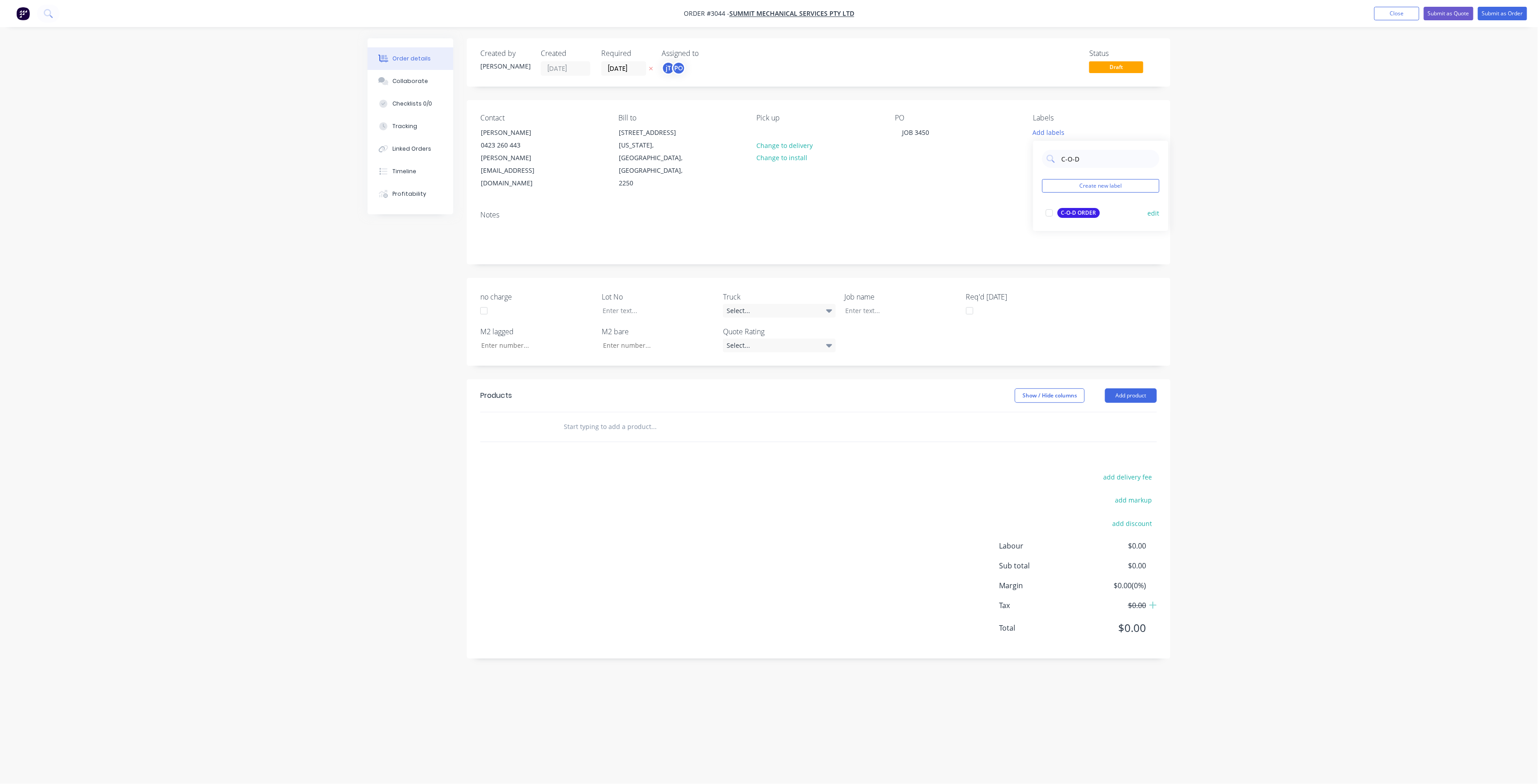
click at [1076, 217] on div "C-O-D ORDER" at bounding box center [1079, 213] width 43 height 9
click at [626, 419] on div "Products Show / Hide columns Add product add delivery fee add markup add discou…" at bounding box center [818, 519] width 704 height 279
click at [622, 418] on input "text" at bounding box center [653, 426] width 181 height 18
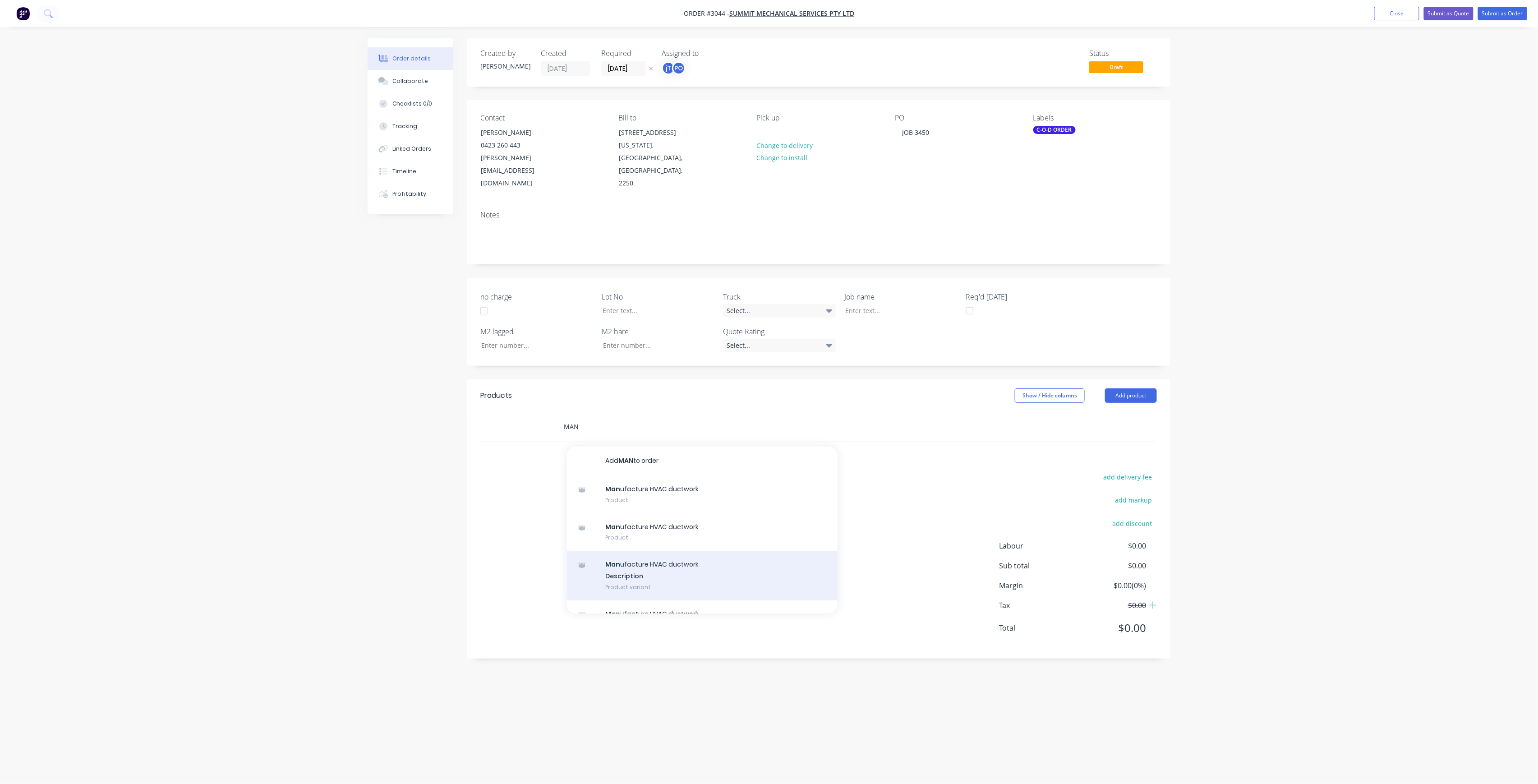
type input "MAN"
click at [625, 551] on div "Man ufacture HVAC ductwork Description Product variant" at bounding box center [703, 576] width 271 height 49
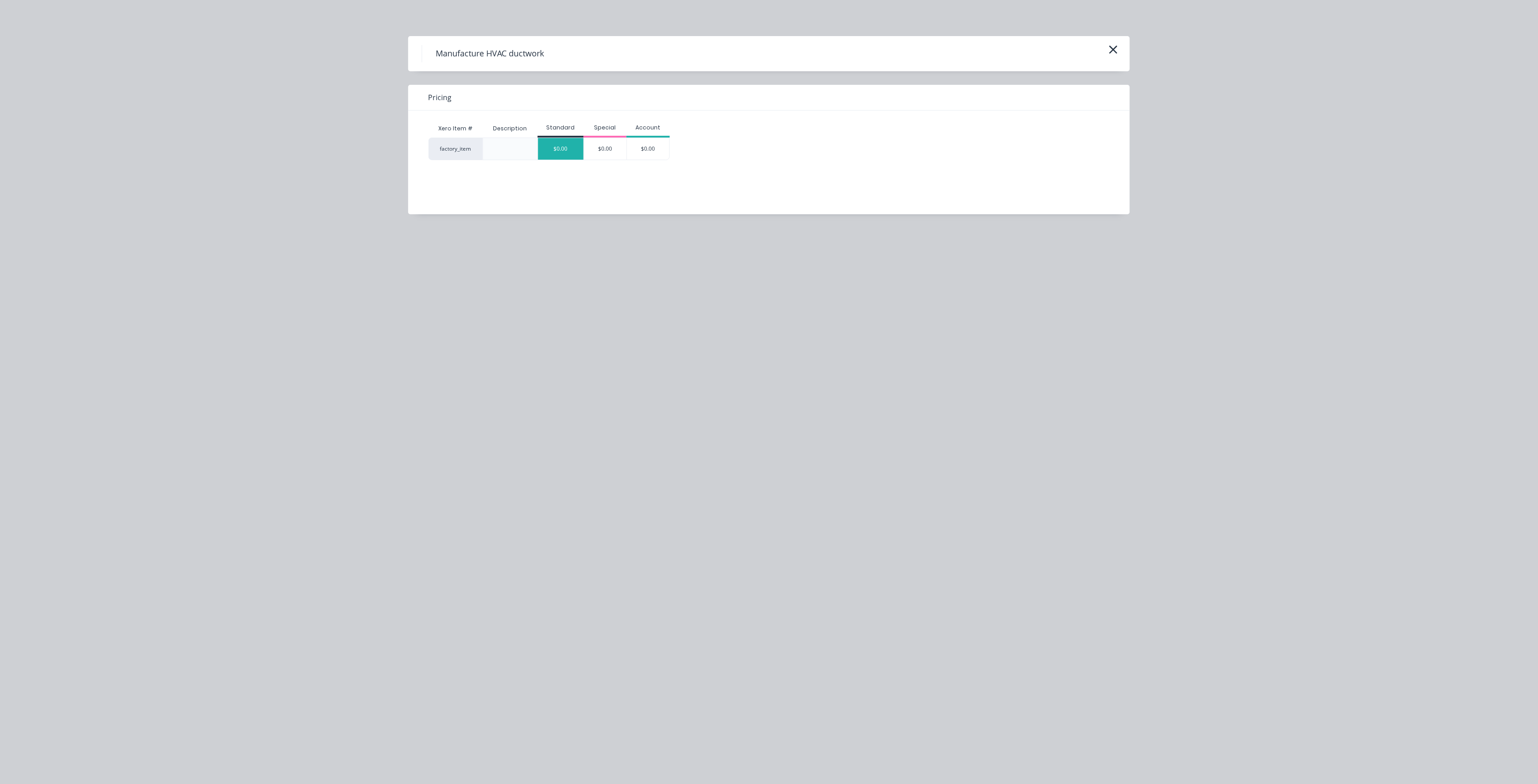
click at [555, 149] on div "$0.00" at bounding box center [561, 149] width 45 height 22
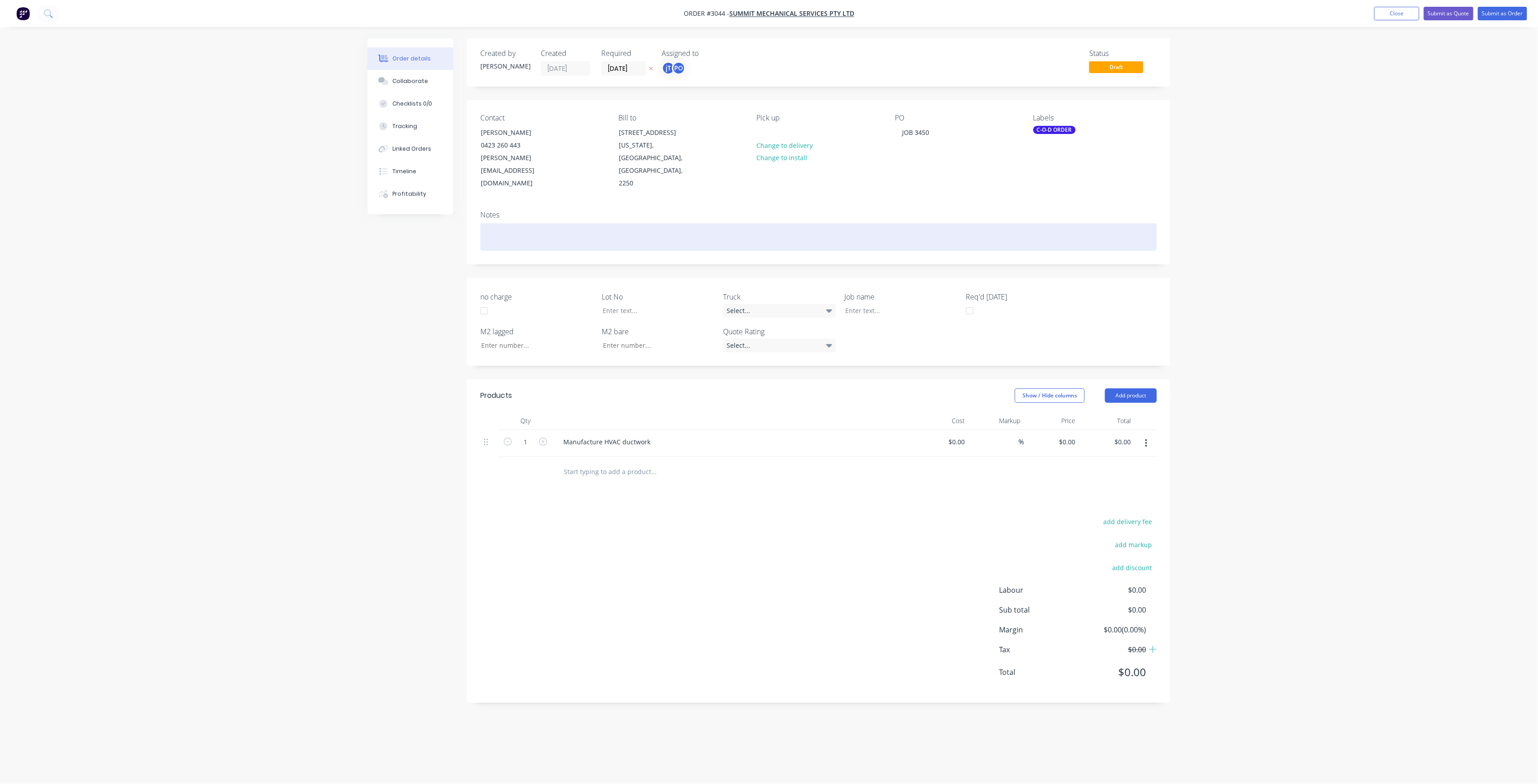
click at [555, 223] on div at bounding box center [818, 237] width 676 height 27
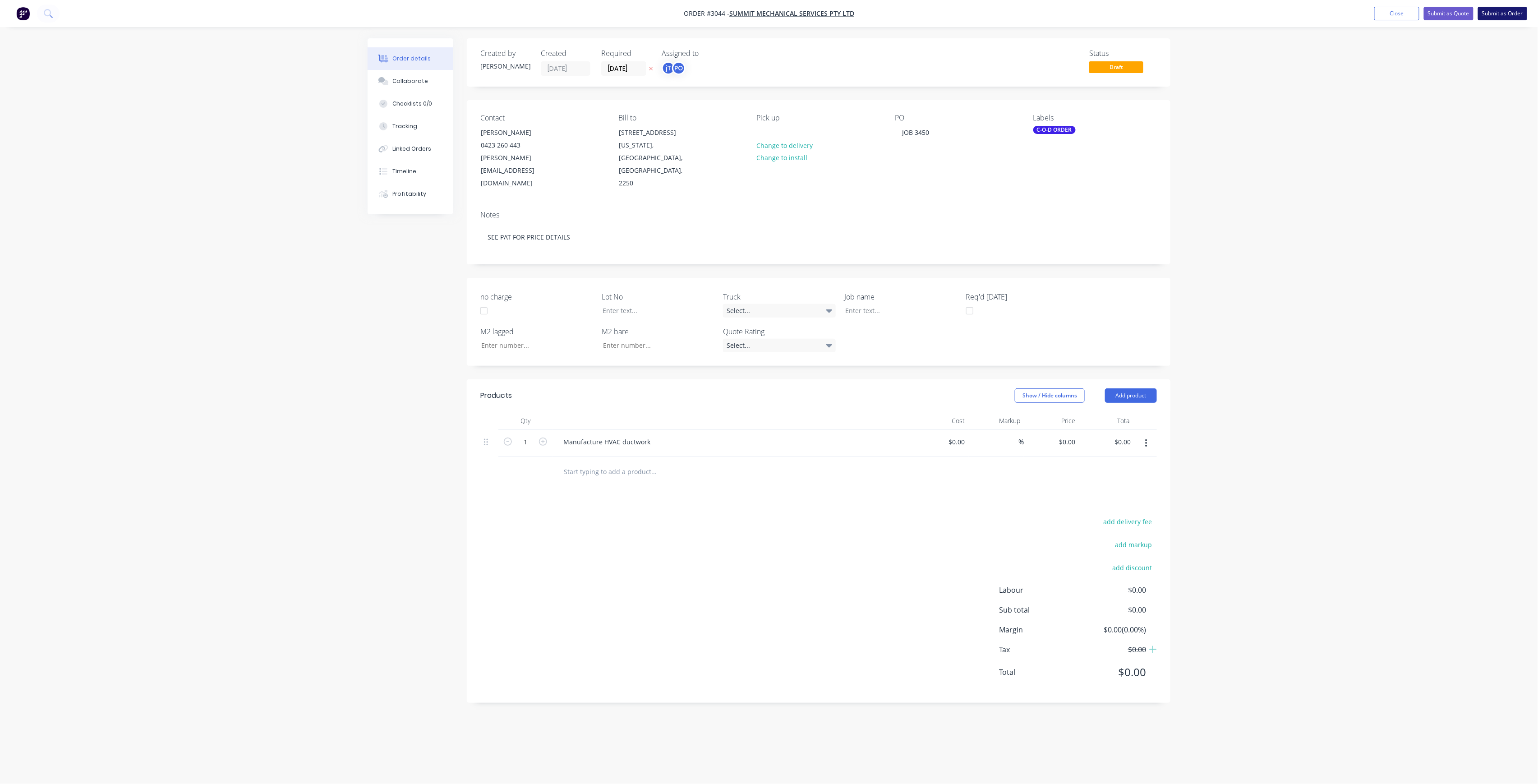
click at [1498, 16] on button "Submit as Order" at bounding box center [1503, 13] width 49 height 13
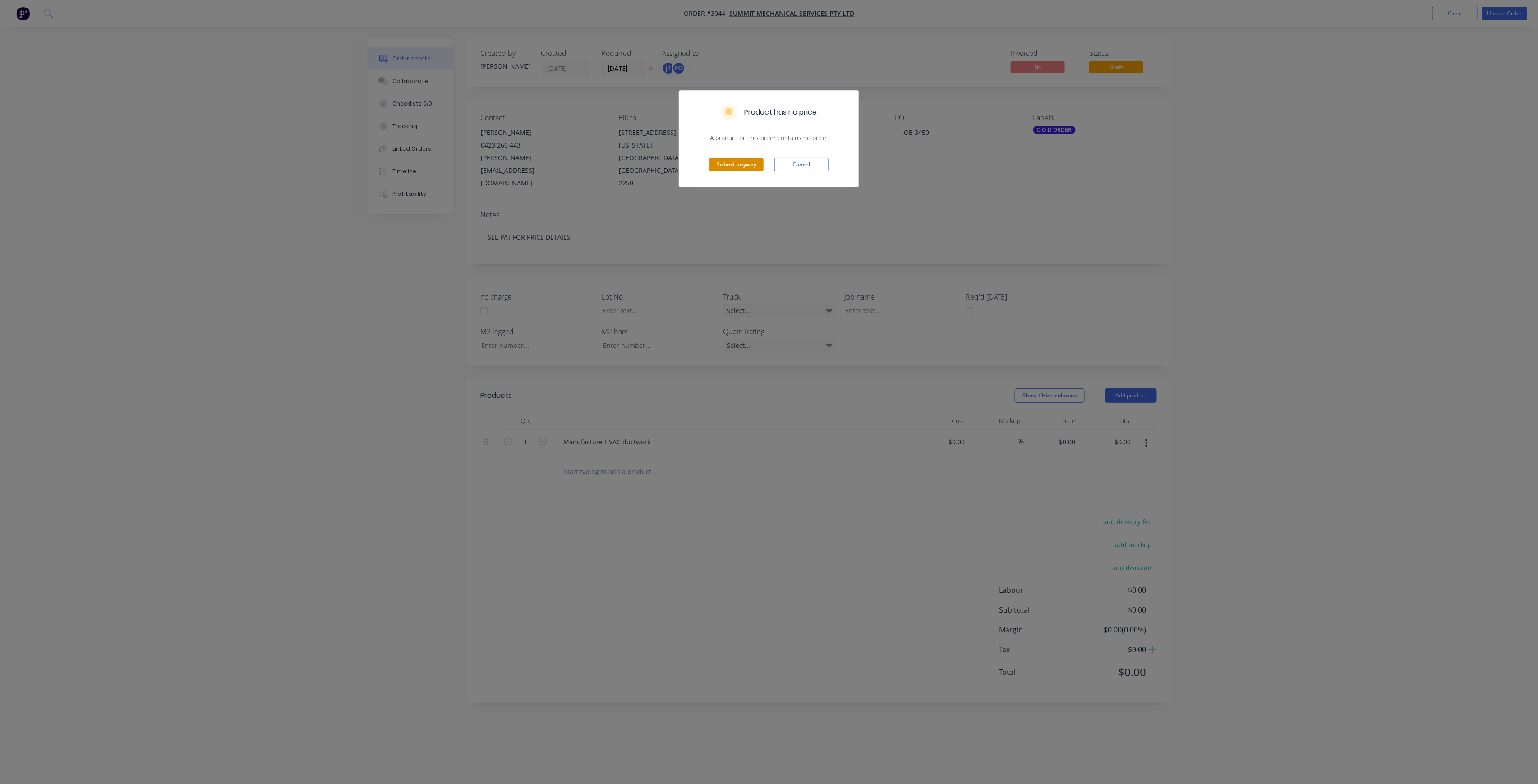
click at [733, 161] on button "Submit anyway" at bounding box center [736, 165] width 54 height 13
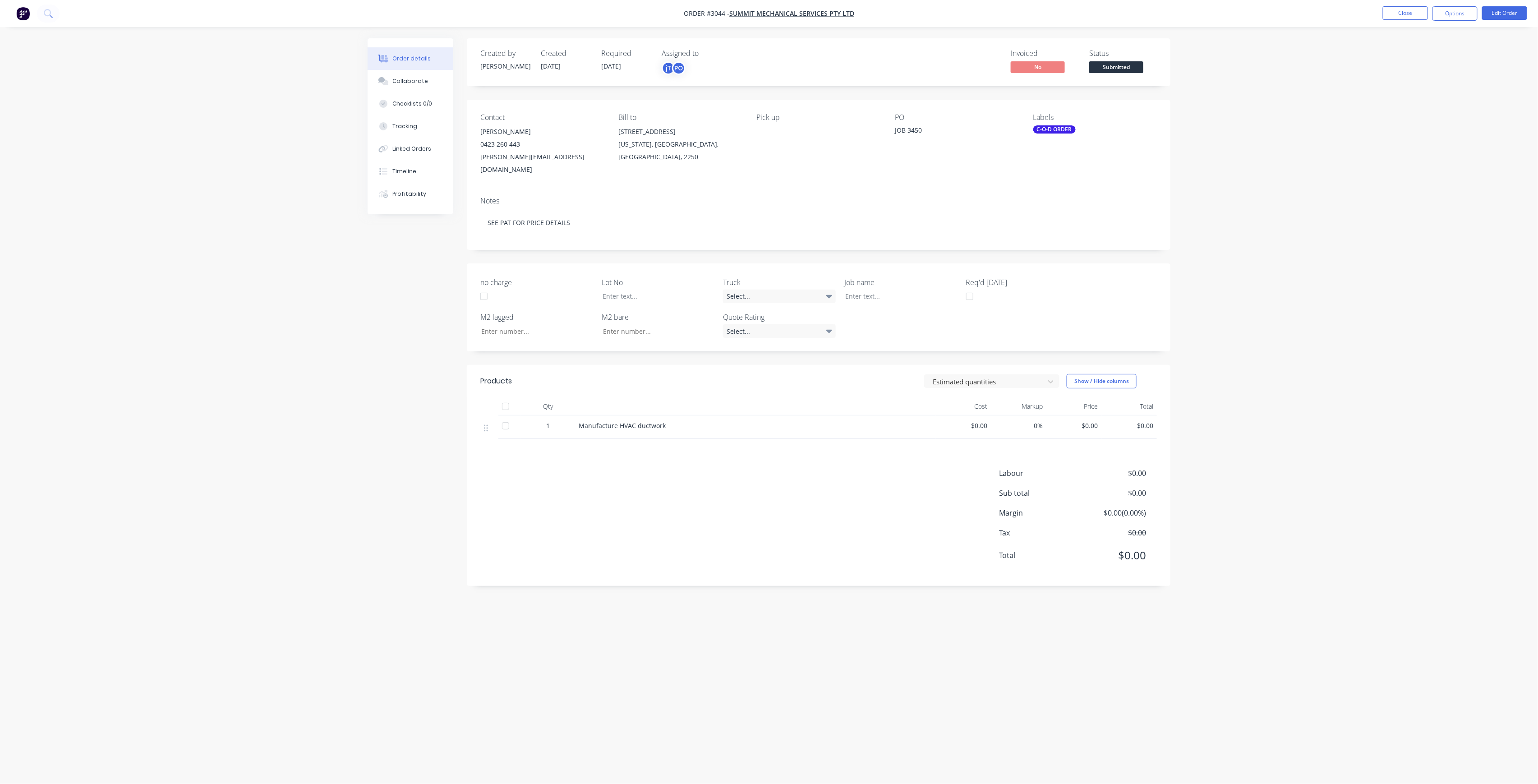
click at [1136, 66] on span "Submitted" at bounding box center [1116, 67] width 54 height 11
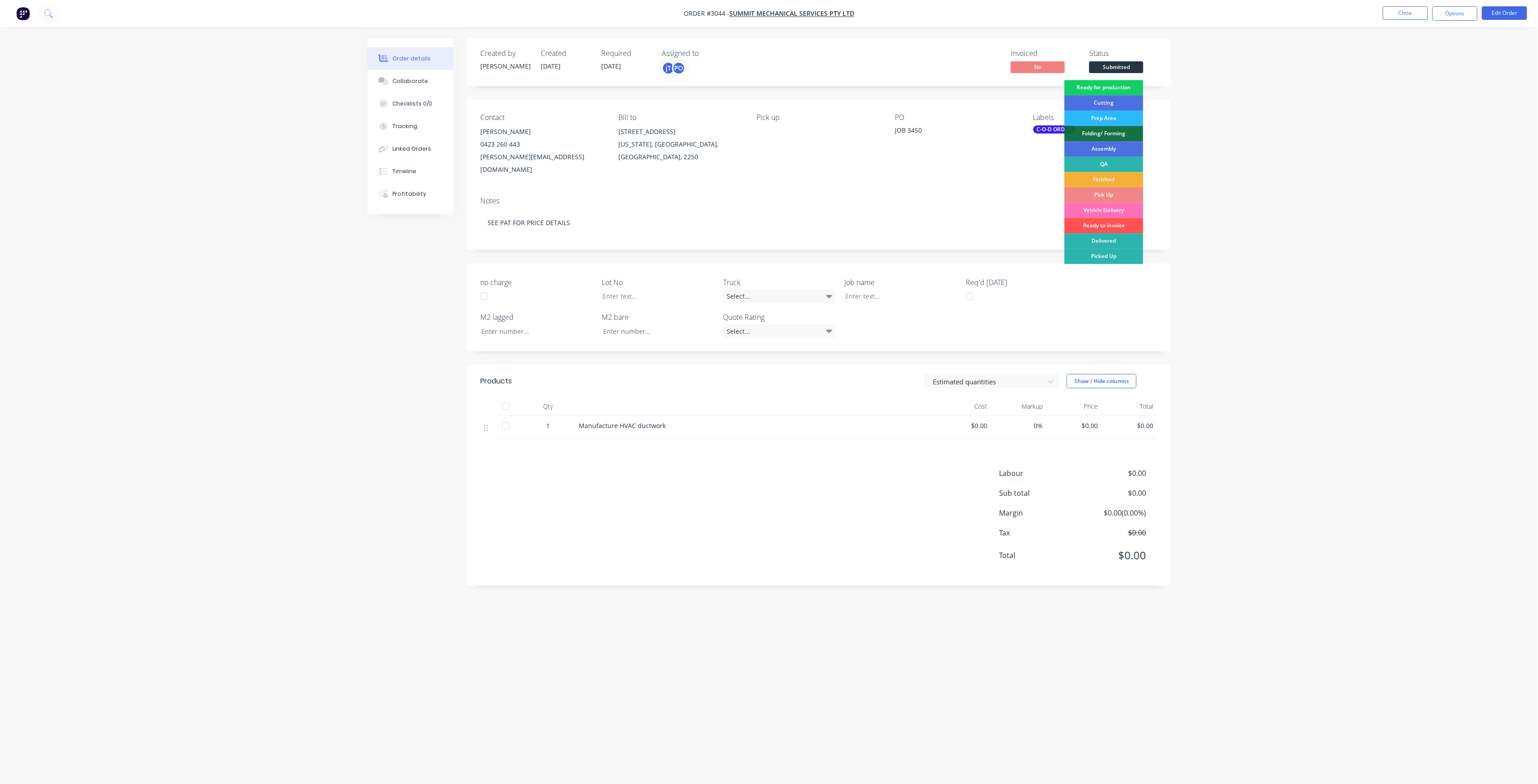
click at [1136, 85] on div "Ready for production" at bounding box center [1103, 87] width 79 height 15
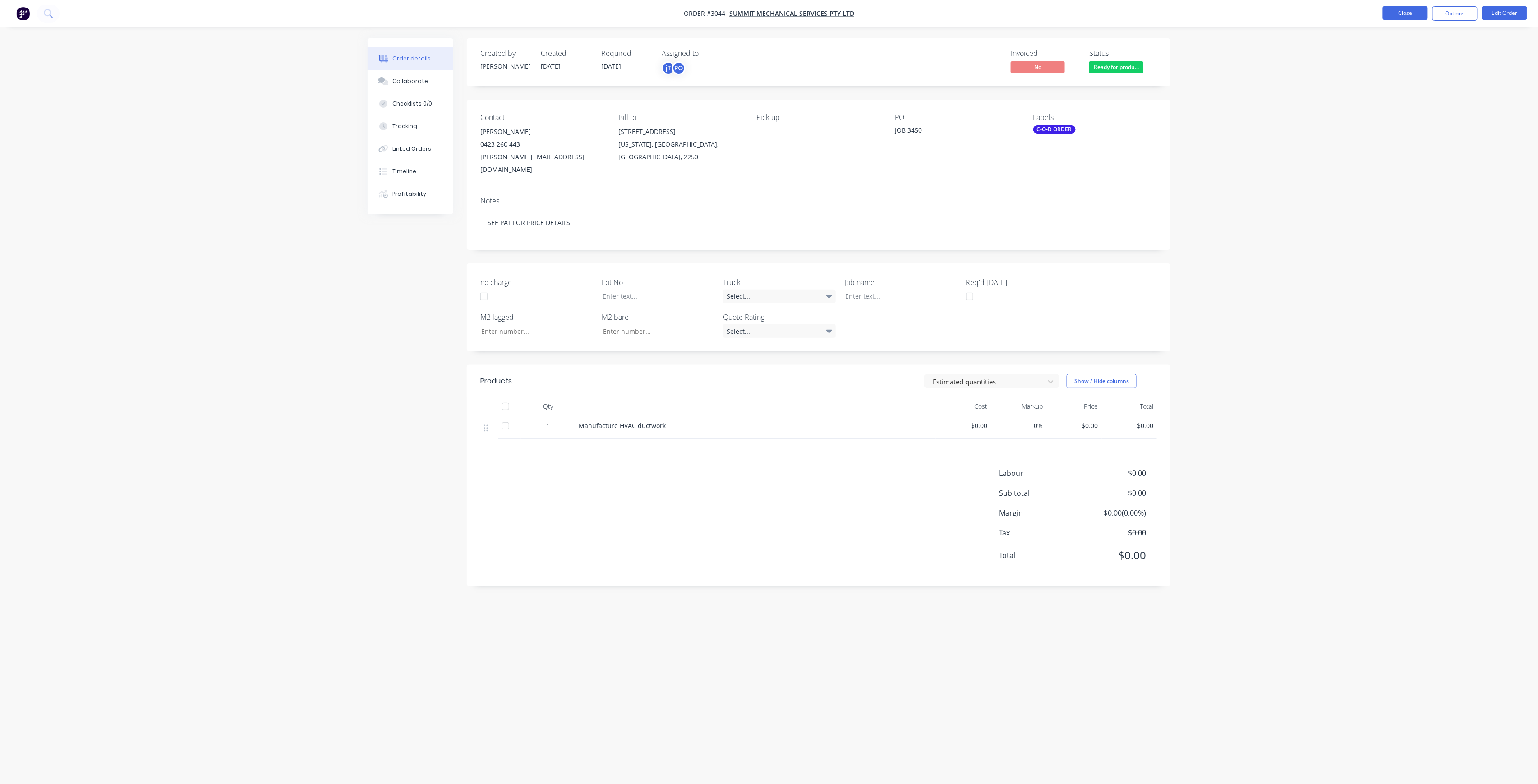
click at [1390, 18] on button "Close" at bounding box center [1405, 13] width 45 height 13
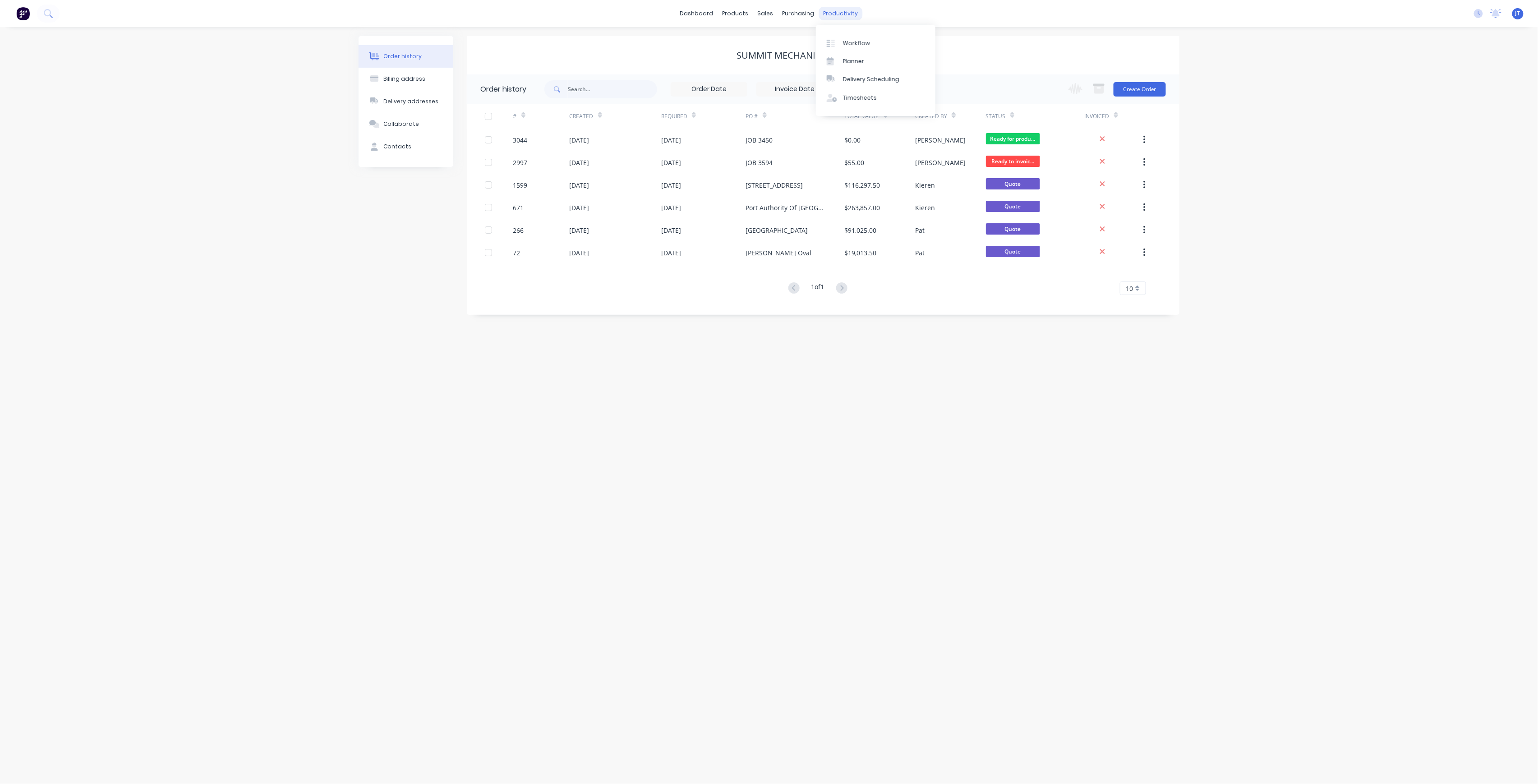
click at [847, 17] on div "productivity" at bounding box center [841, 13] width 44 height 13
click at [849, 37] on link "Workflow" at bounding box center [876, 43] width 119 height 18
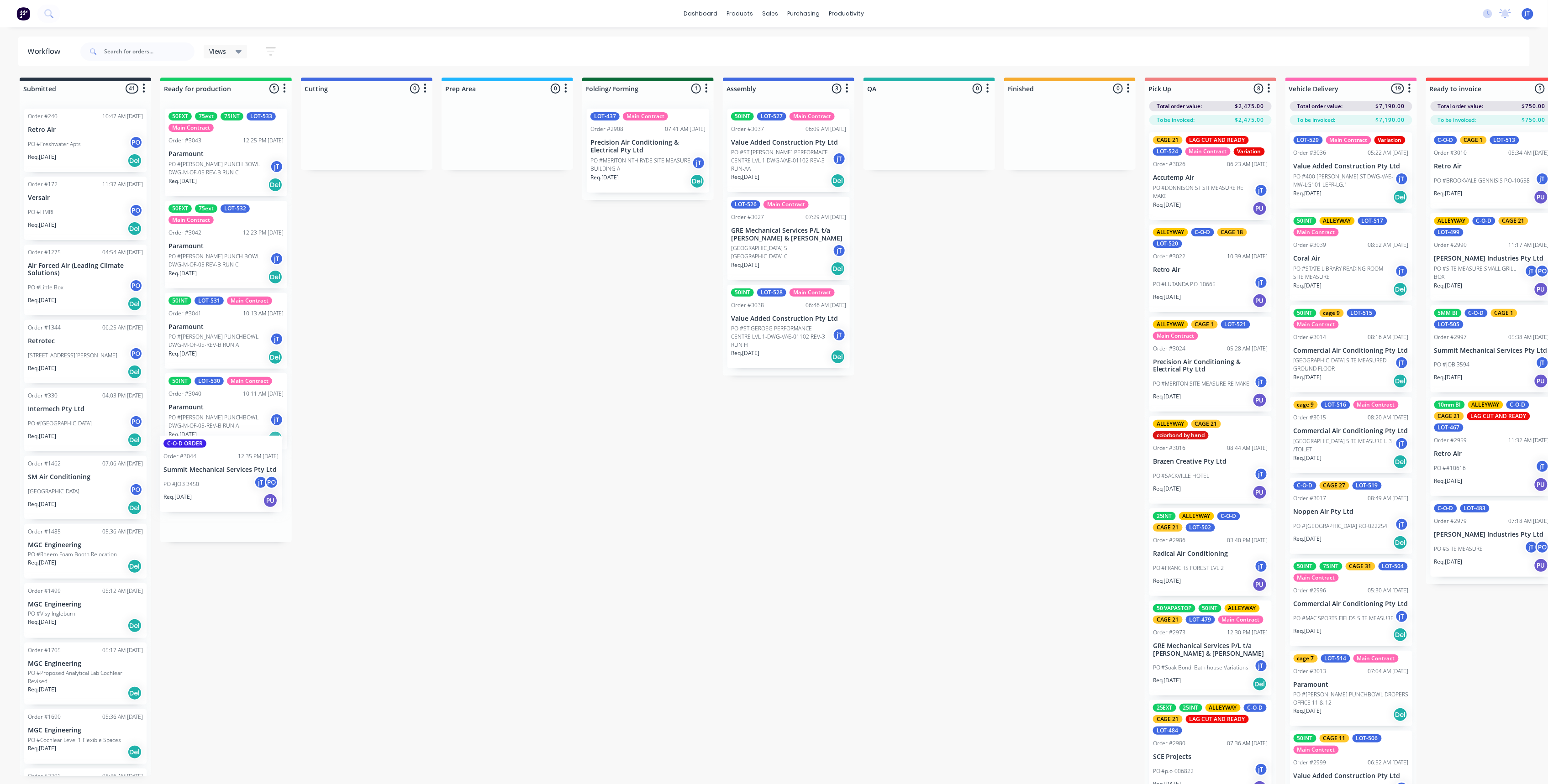
drag, startPoint x: 227, startPoint y: 133, endPoint x: 221, endPoint y: 459, distance: 326.1
click at [221, 459] on div "C-O-D ORDER Order #3044 12:35 PM [DATE] Summit Mechanical Services Pty Ltd PO #…" at bounding box center [225, 322] width 131 height 441
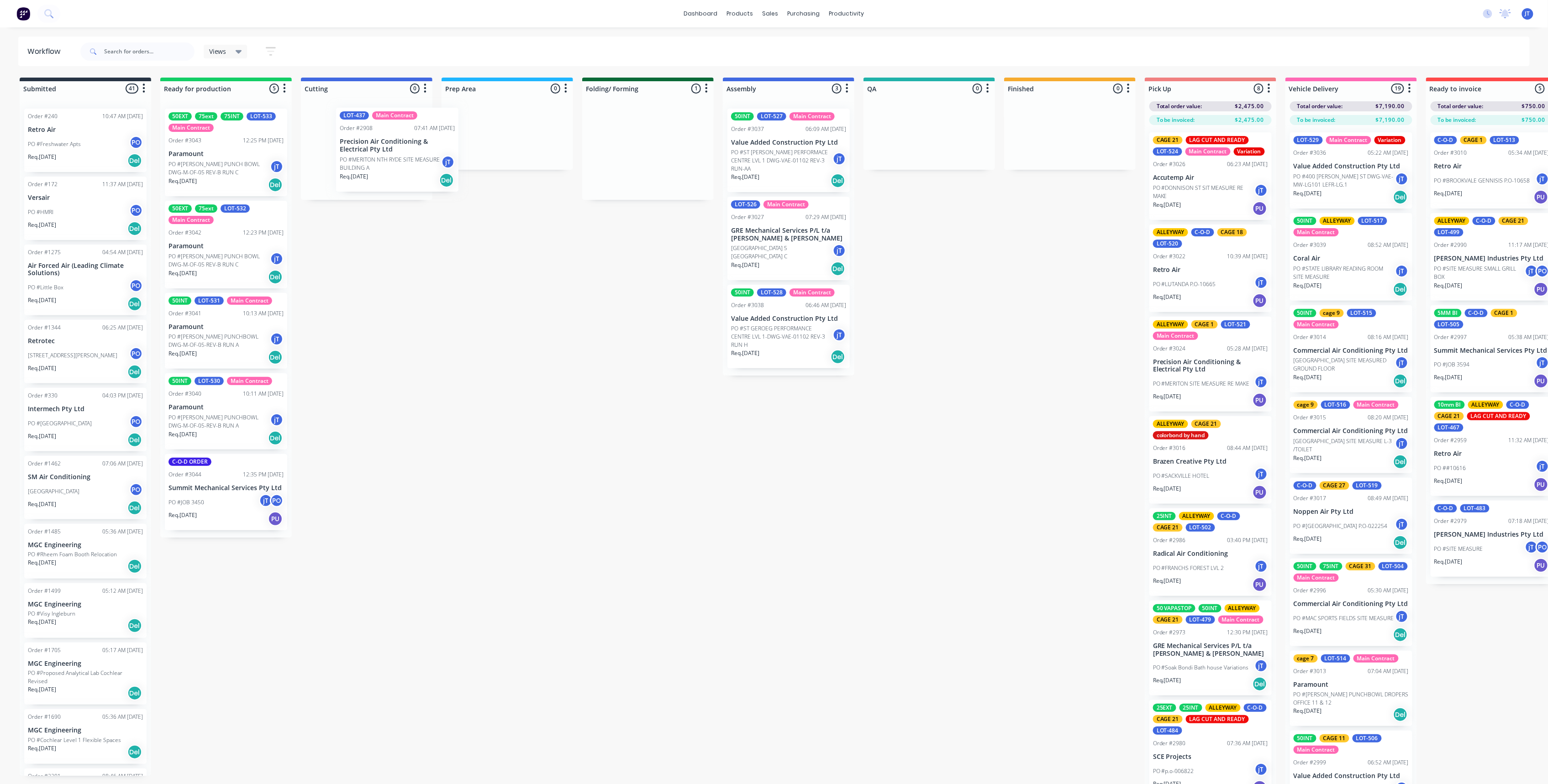
drag, startPoint x: 655, startPoint y: 181, endPoint x: 402, endPoint y: 180, distance: 253.0
click at [402, 180] on div "Submitted 41 Summaries Total order value Invoiced to date To be invoiced Order …" at bounding box center [887, 439] width 1788 height 723
